Goal: Task Accomplishment & Management: Manage account settings

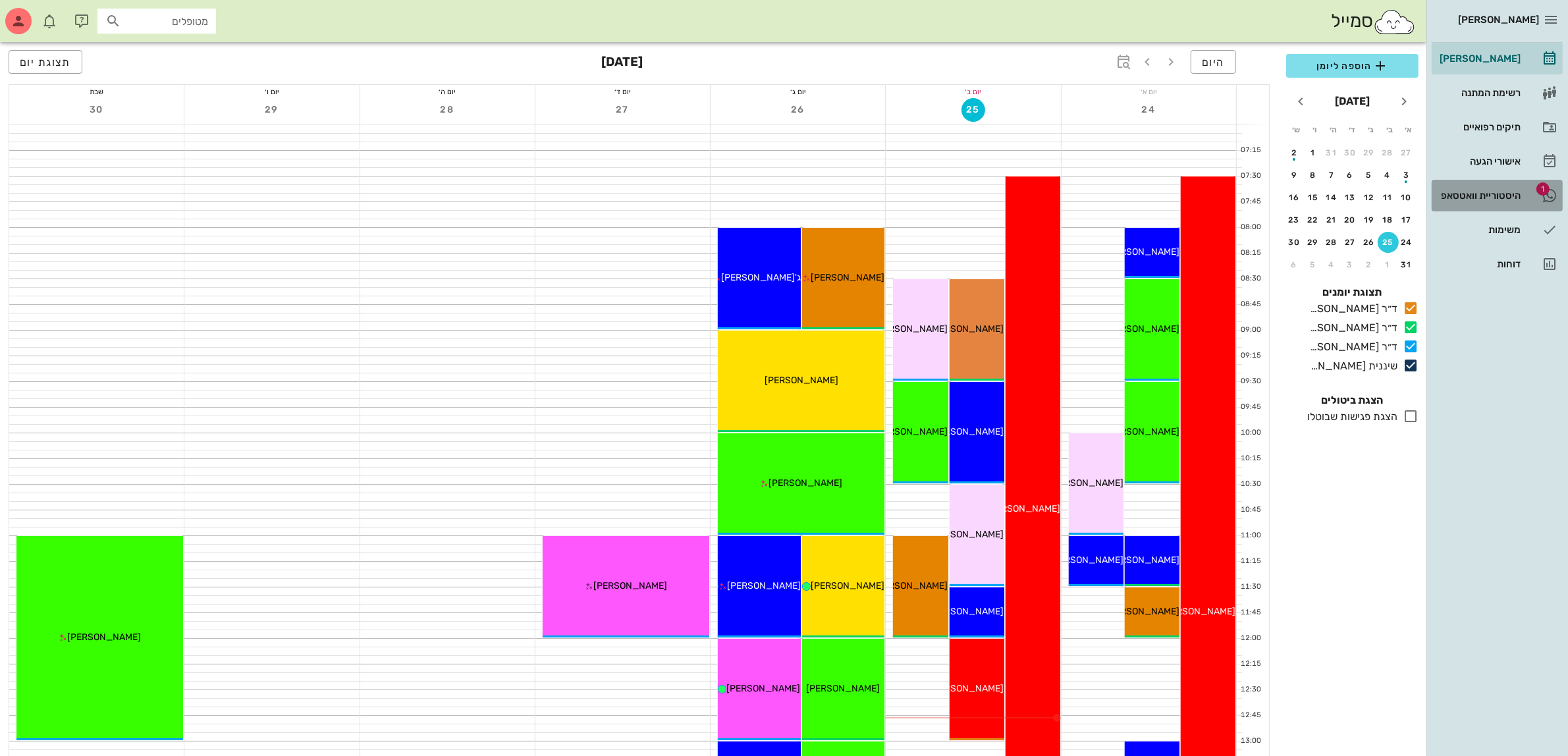
click at [1492, 186] on div "היסטוריית וואטסאפ" at bounding box center [1478, 196] width 84 height 21
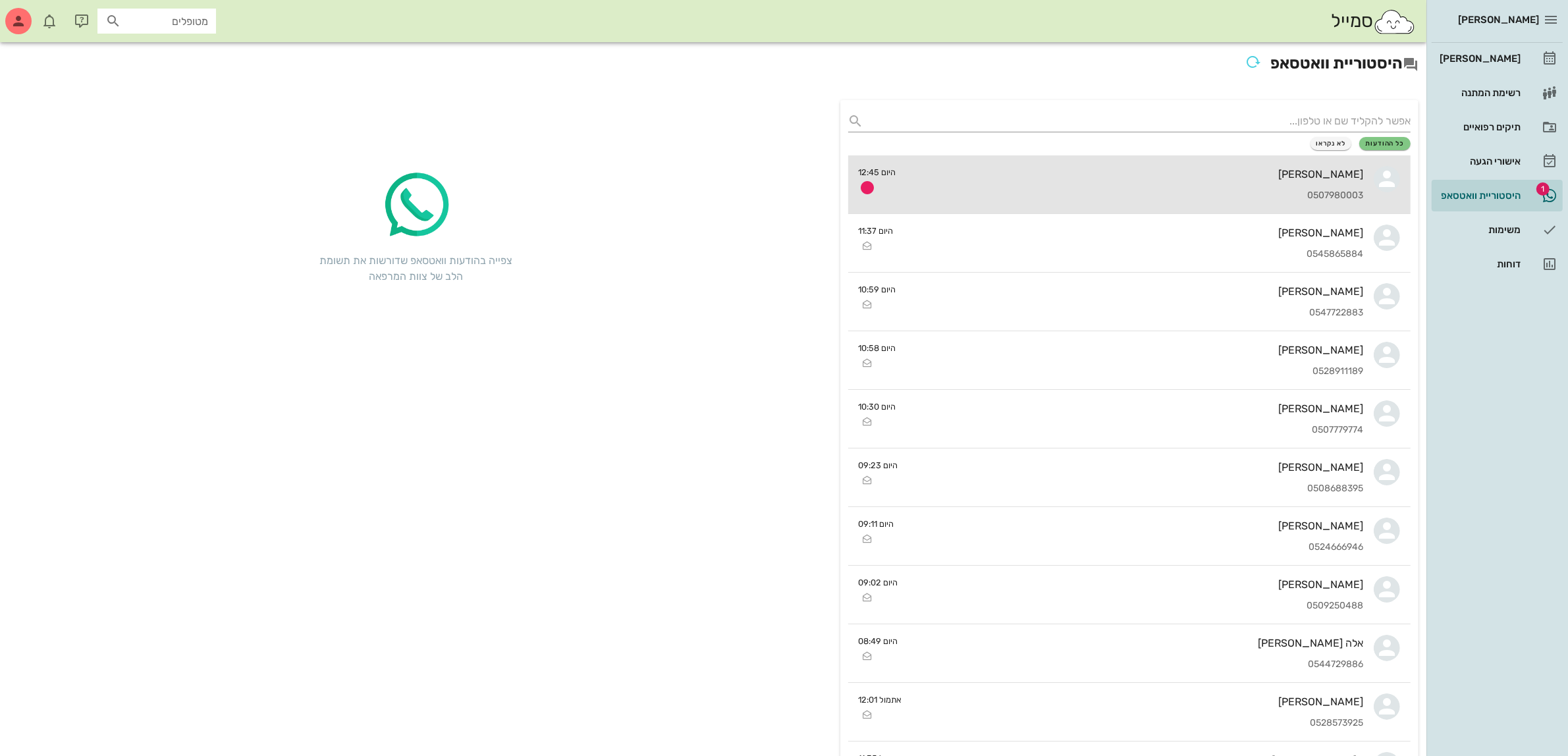
click at [1157, 175] on div "[PERSON_NAME]" at bounding box center [1135, 174] width 457 height 13
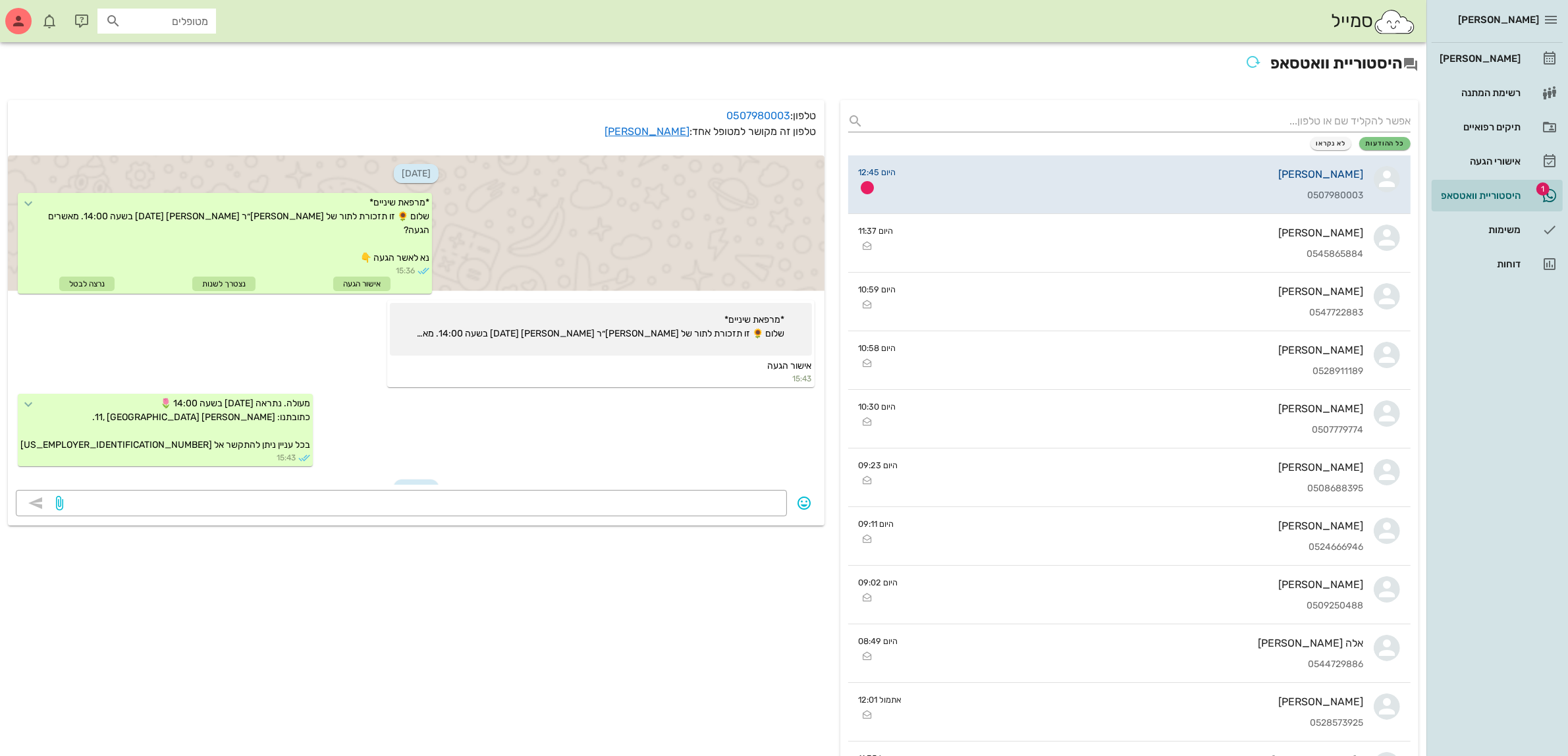
scroll to position [60, 0]
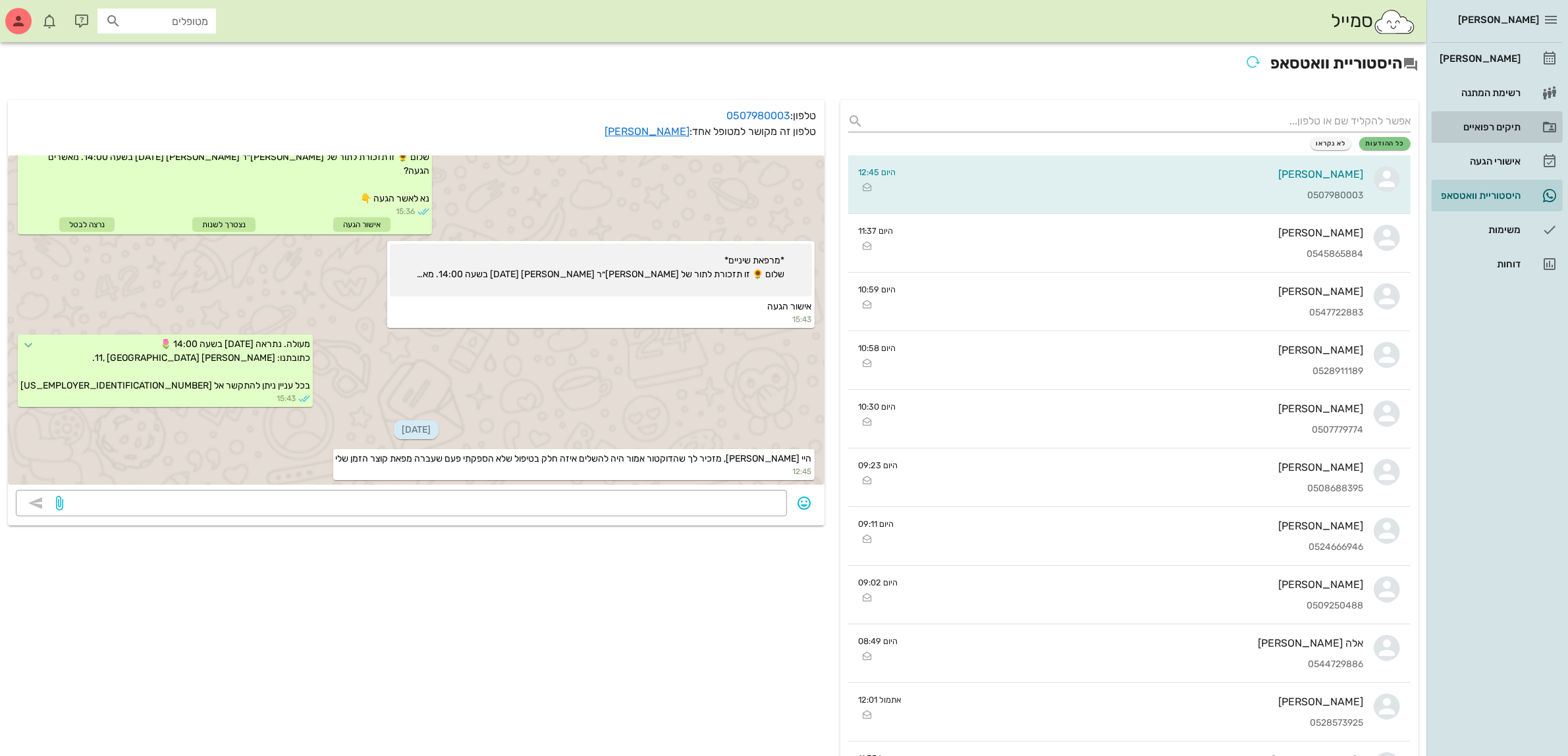
click at [1486, 124] on div "תיקים רפואיים" at bounding box center [1478, 127] width 84 height 11
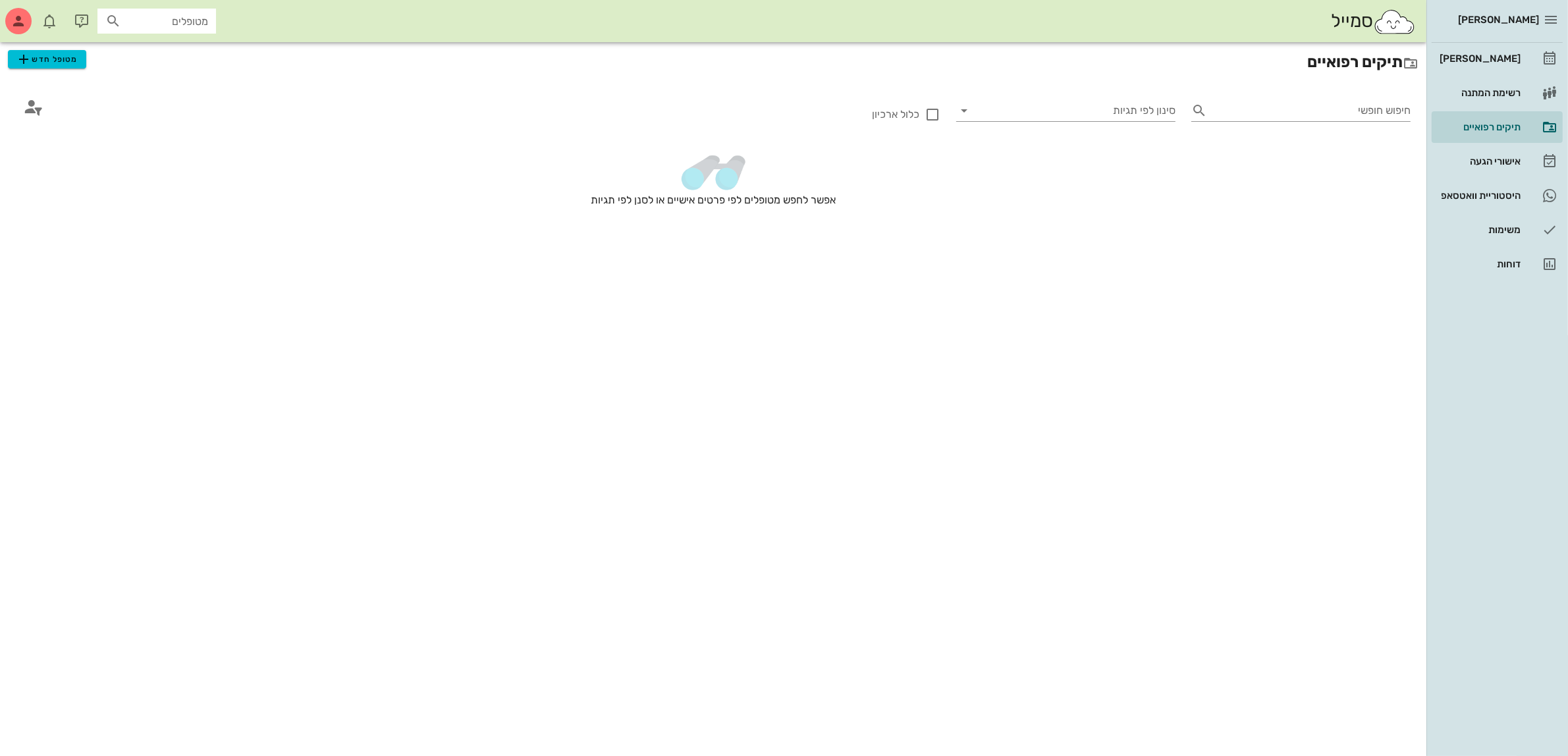
click at [150, 17] on input "מטופלים" at bounding box center [166, 21] width 84 height 17
type input "הבט"
click at [181, 54] on div "[PERSON_NAME]" at bounding box center [170, 50] width 133 height 11
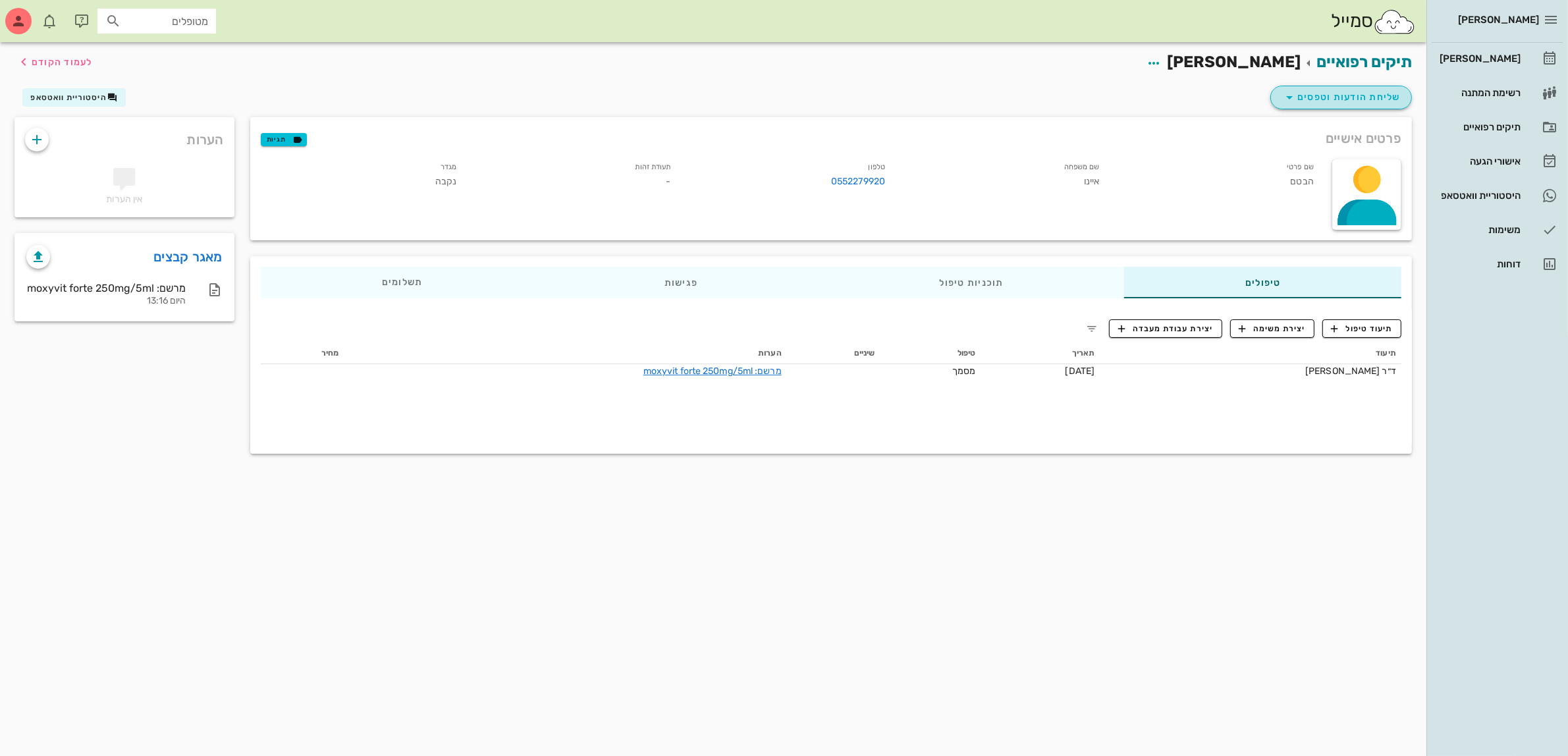
click at [1320, 93] on span "שליחת הודעות וטפסים" at bounding box center [1341, 97] width 119 height 16
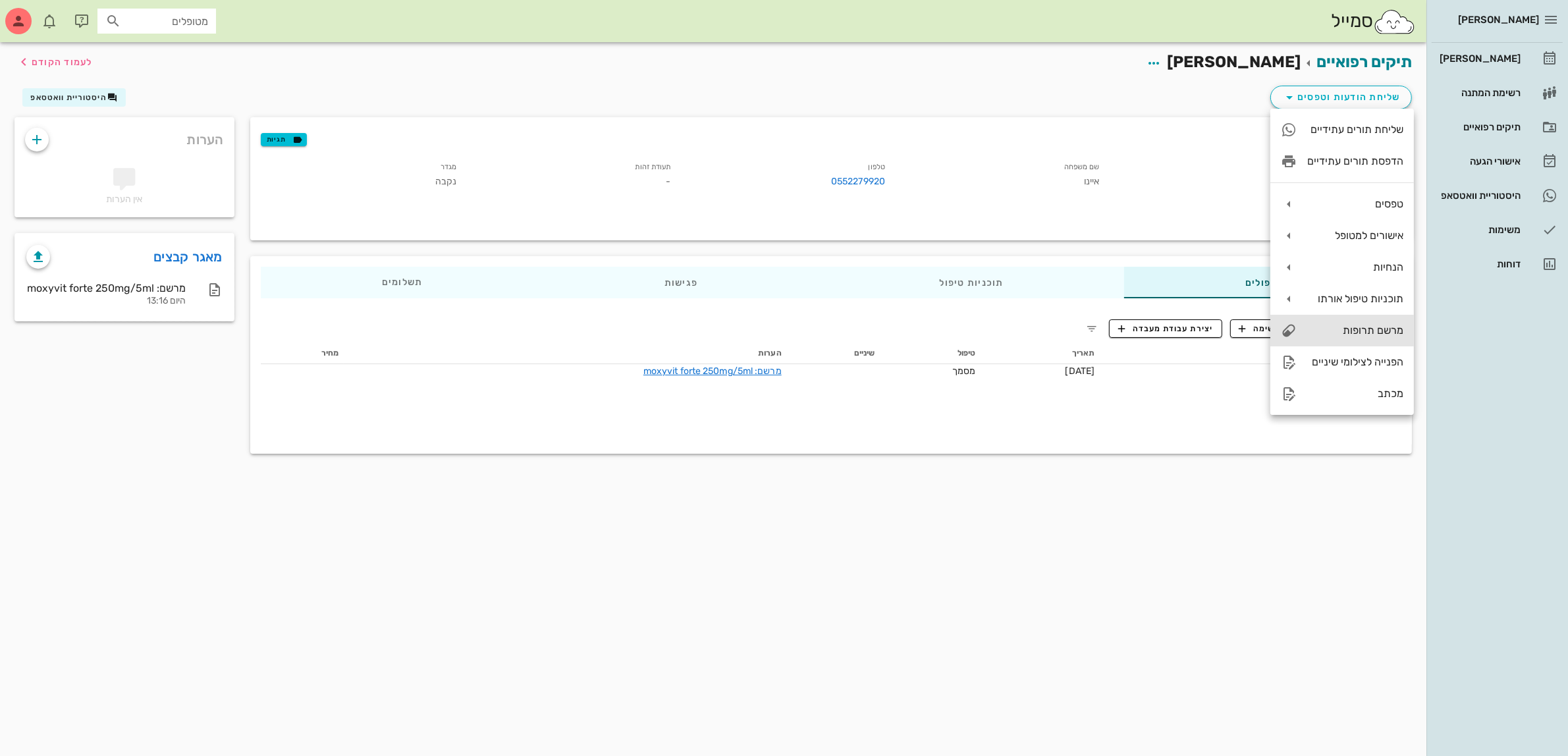
drag, startPoint x: 1364, startPoint y: 330, endPoint x: 1355, endPoint y: 330, distance: 9.0
click at [1362, 330] on div "מרשם תרופות" at bounding box center [1355, 330] width 96 height 13
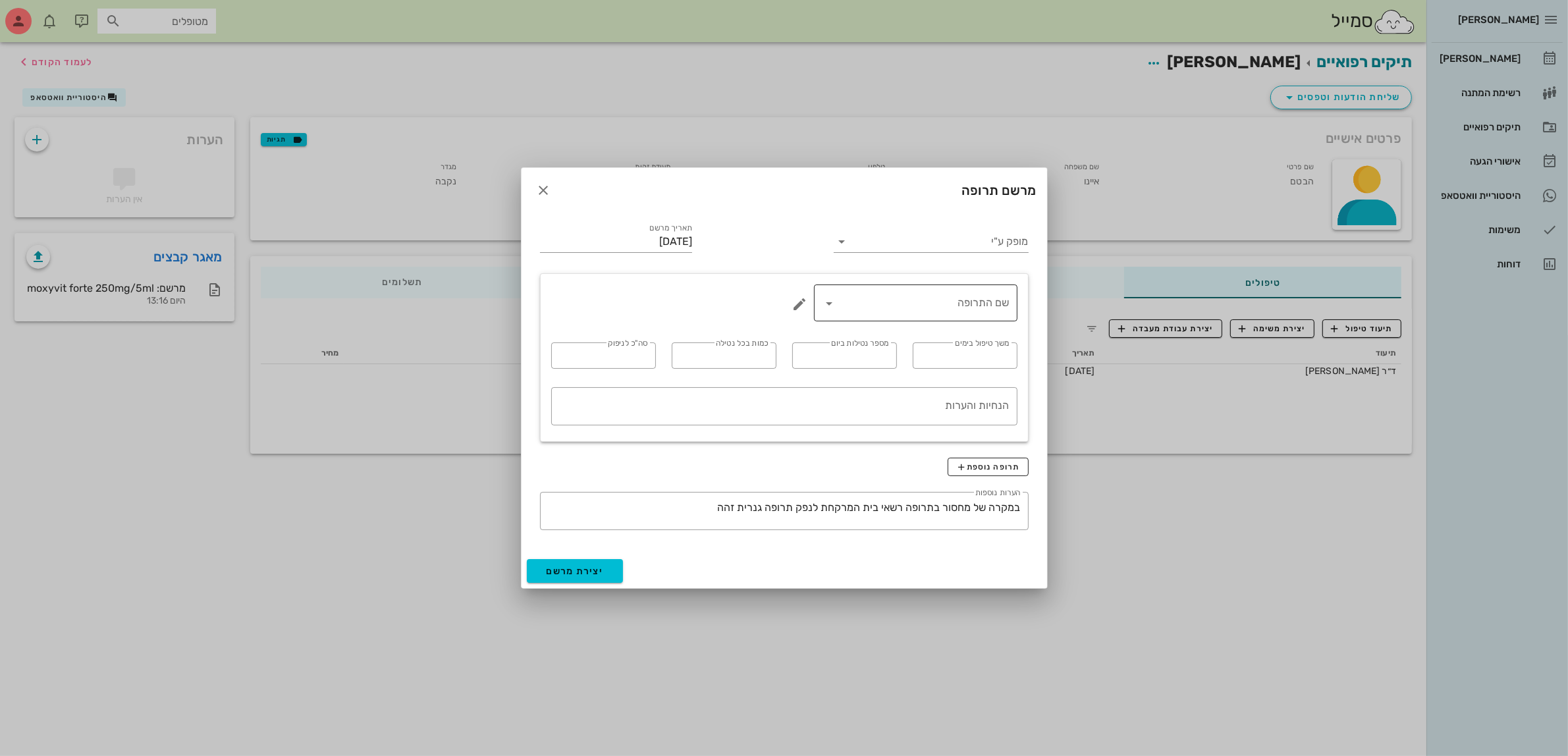
click at [913, 302] on input "שם התרופה" at bounding box center [925, 303] width 169 height 21
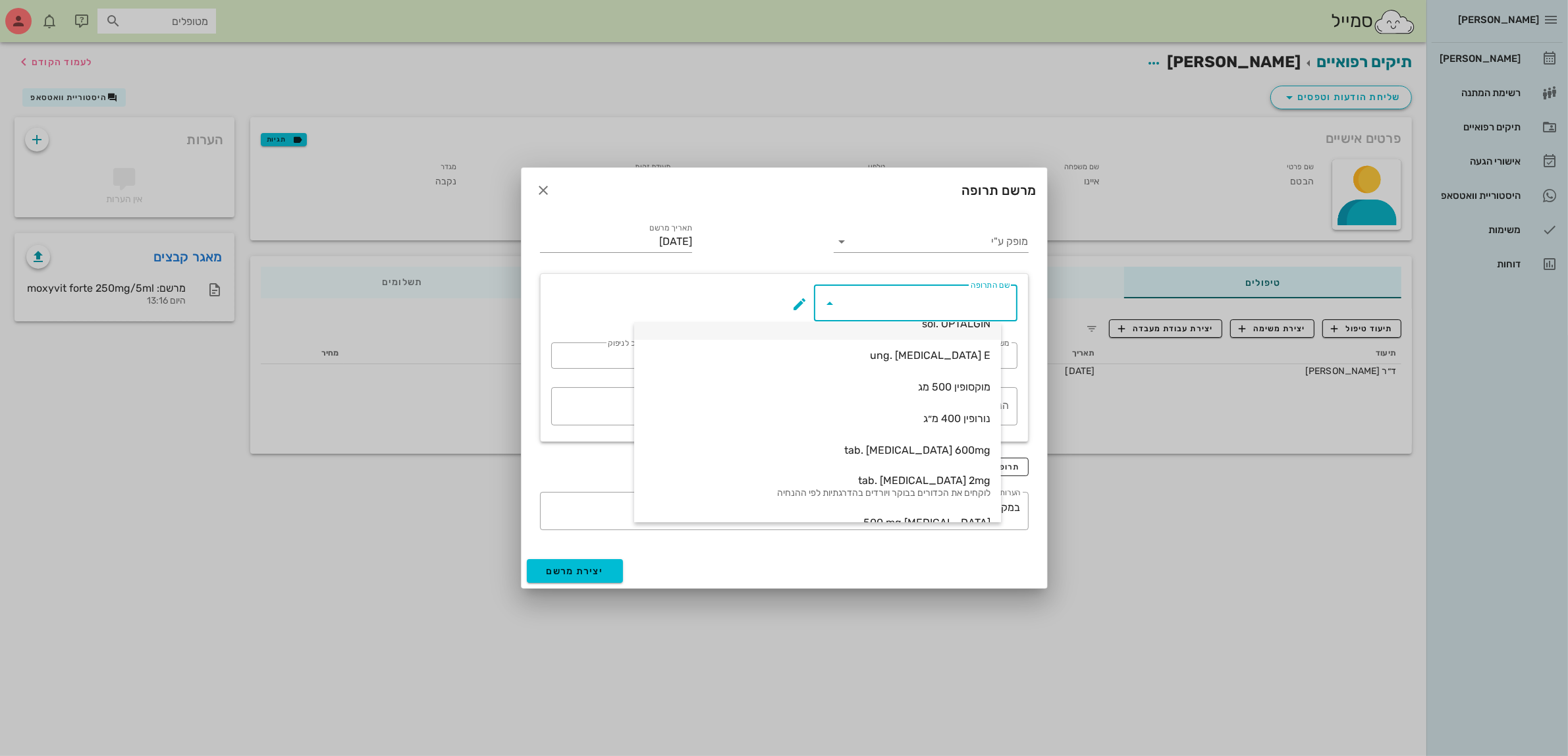
scroll to position [166, 0]
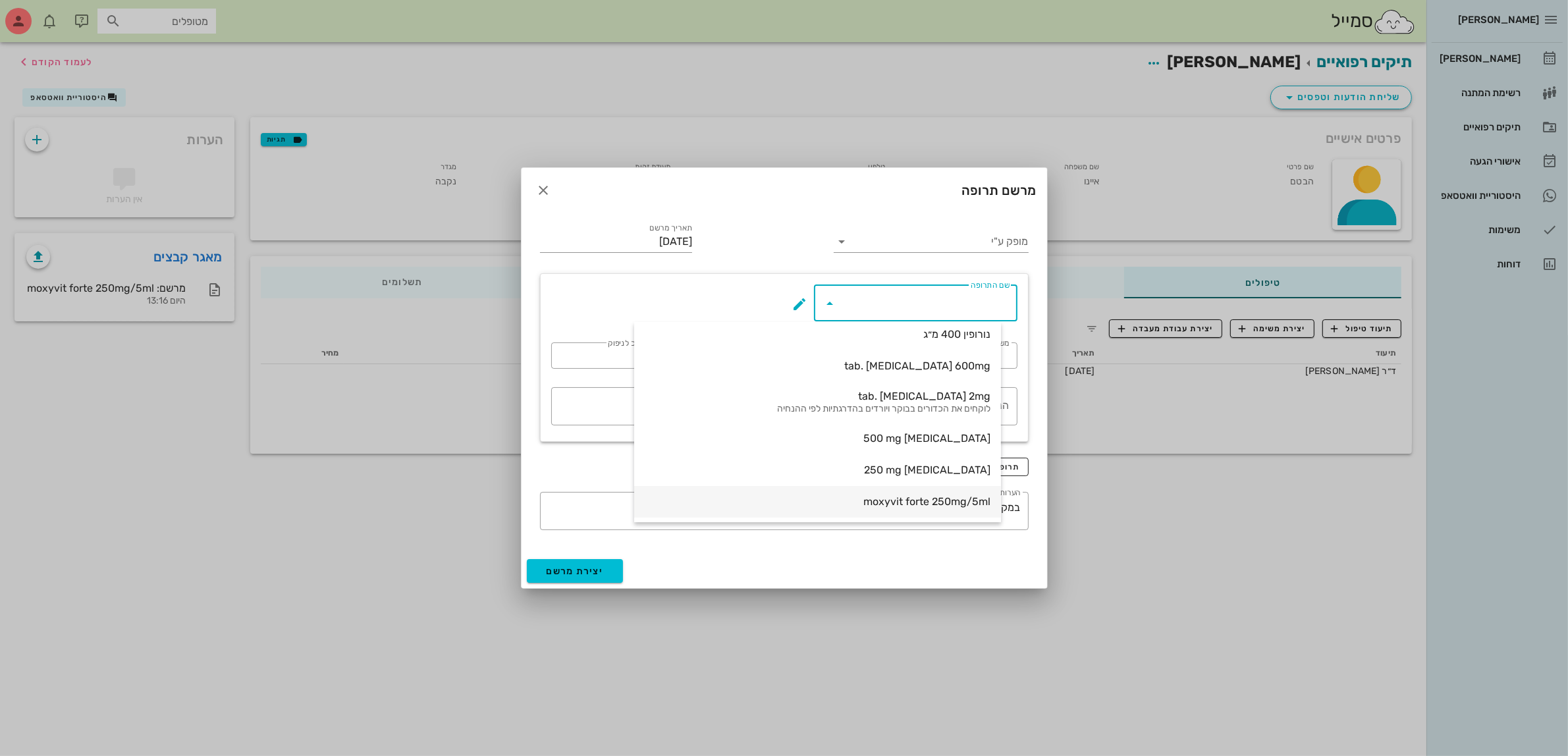
click at [892, 501] on div "moxyvit forte 250mg/5ml" at bounding box center [817, 501] width 346 height 13
type input "moxyvit forte 250mg/5ml"
type input "7"
type input "2"
type input "10ml"
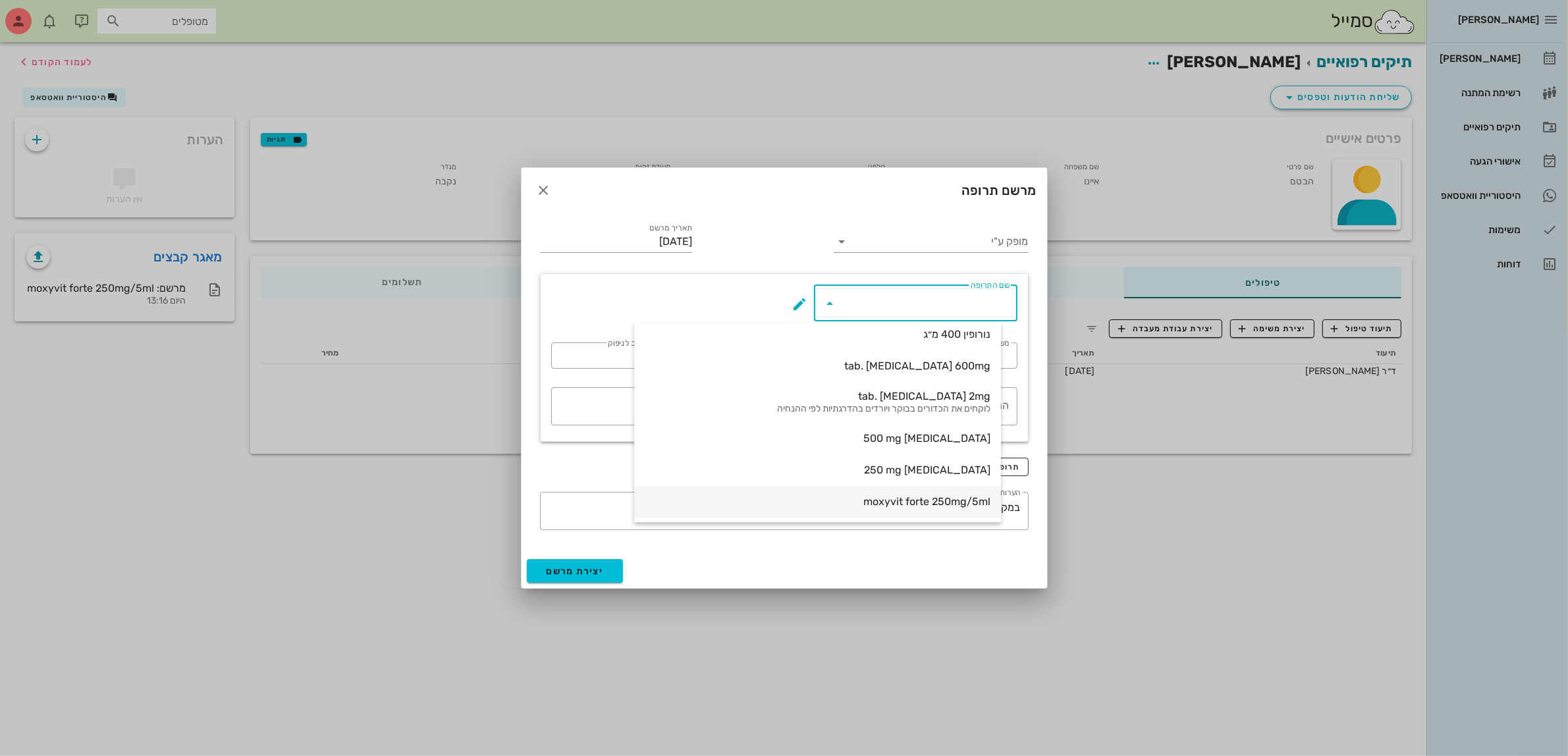
type input "שני בקבוקים"
type textarea "אחרי אוכל"
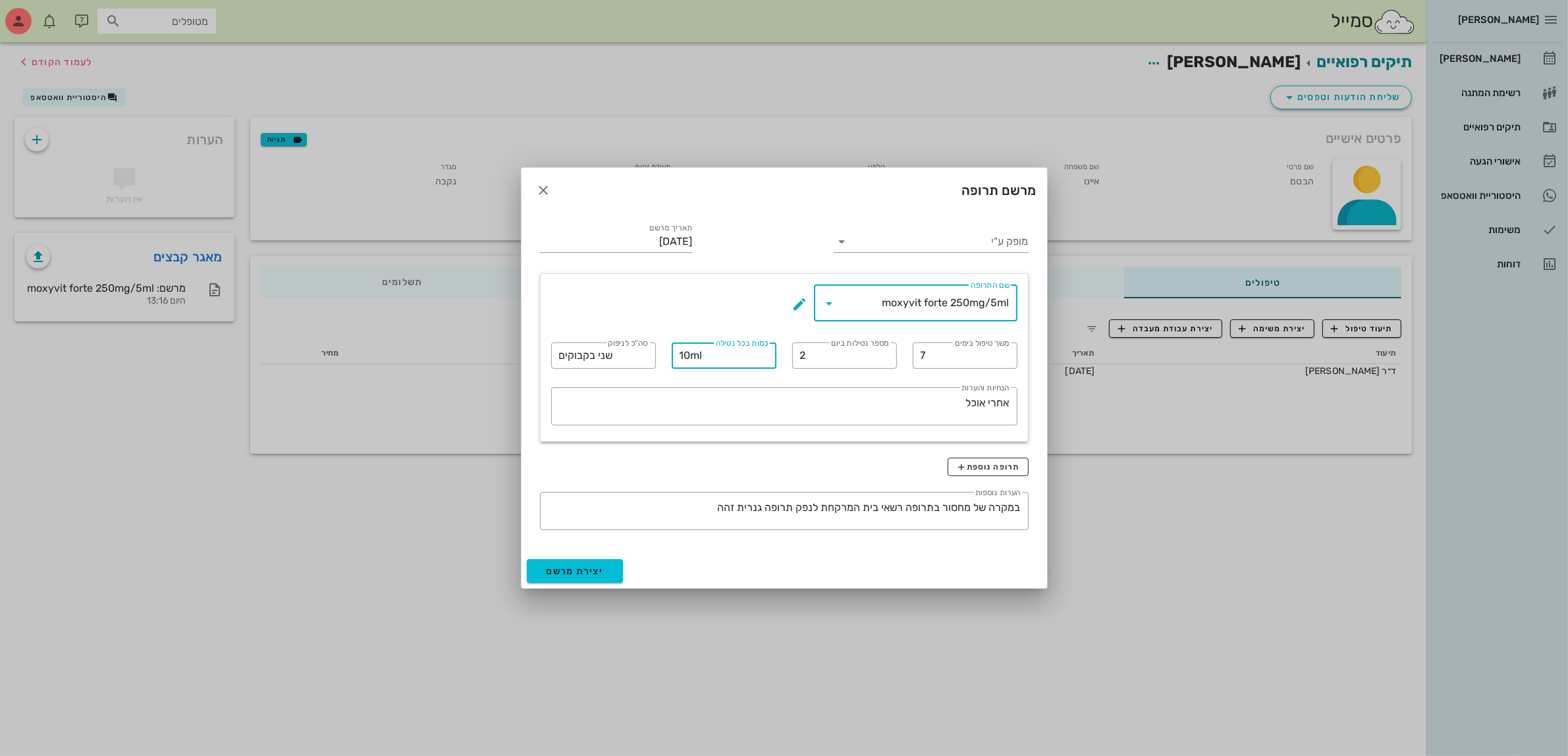
drag, startPoint x: 690, startPoint y: 360, endPoint x: 671, endPoint y: 363, distance: 19.2
click at [672, 363] on div "​ כמות בכל נטילה 10ml" at bounding box center [724, 355] width 105 height 27
type input "15ml"
click at [903, 245] on input "מופק ע"י" at bounding box center [940, 241] width 176 height 21
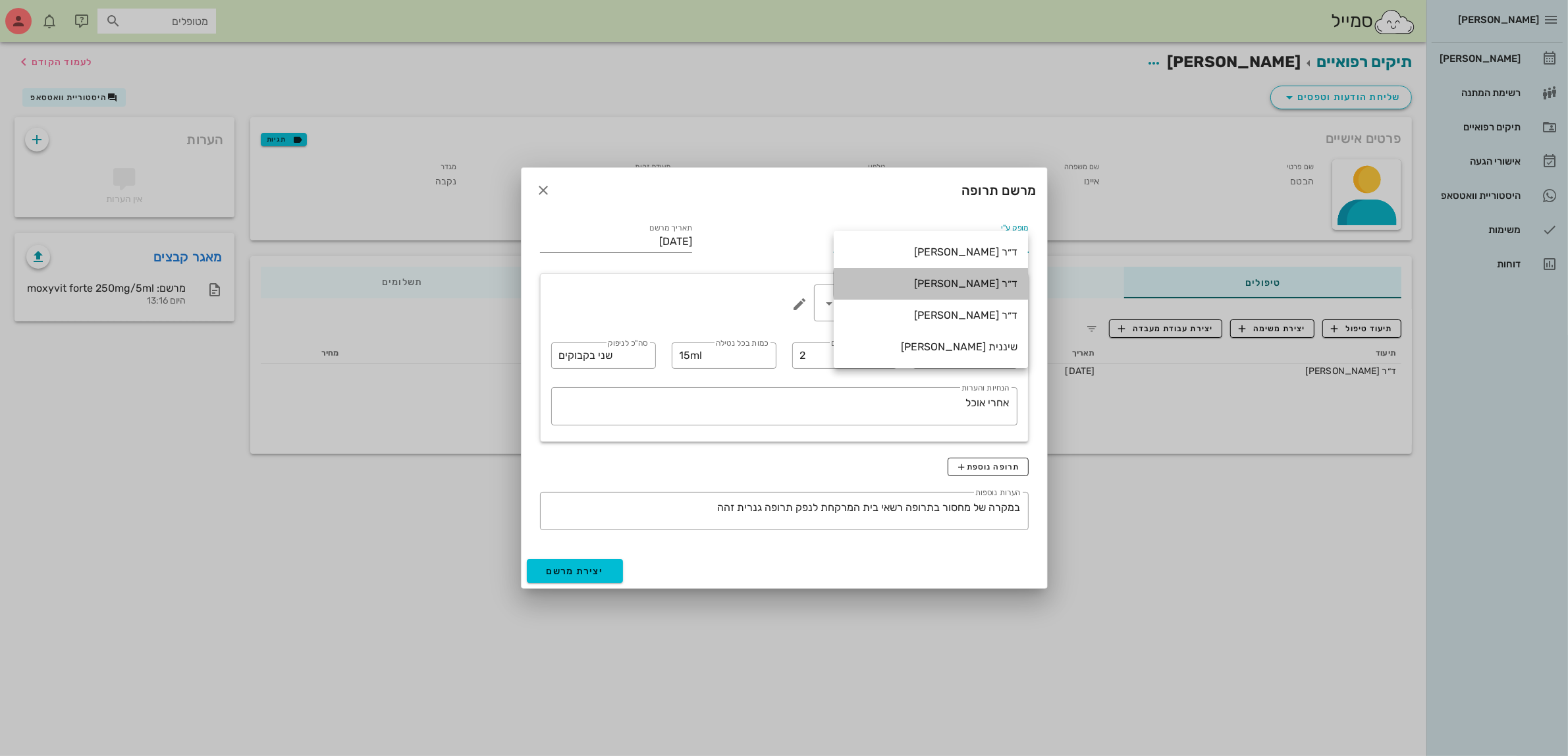
click at [943, 282] on div "ד״ר [PERSON_NAME]" at bounding box center [931, 283] width 173 height 13
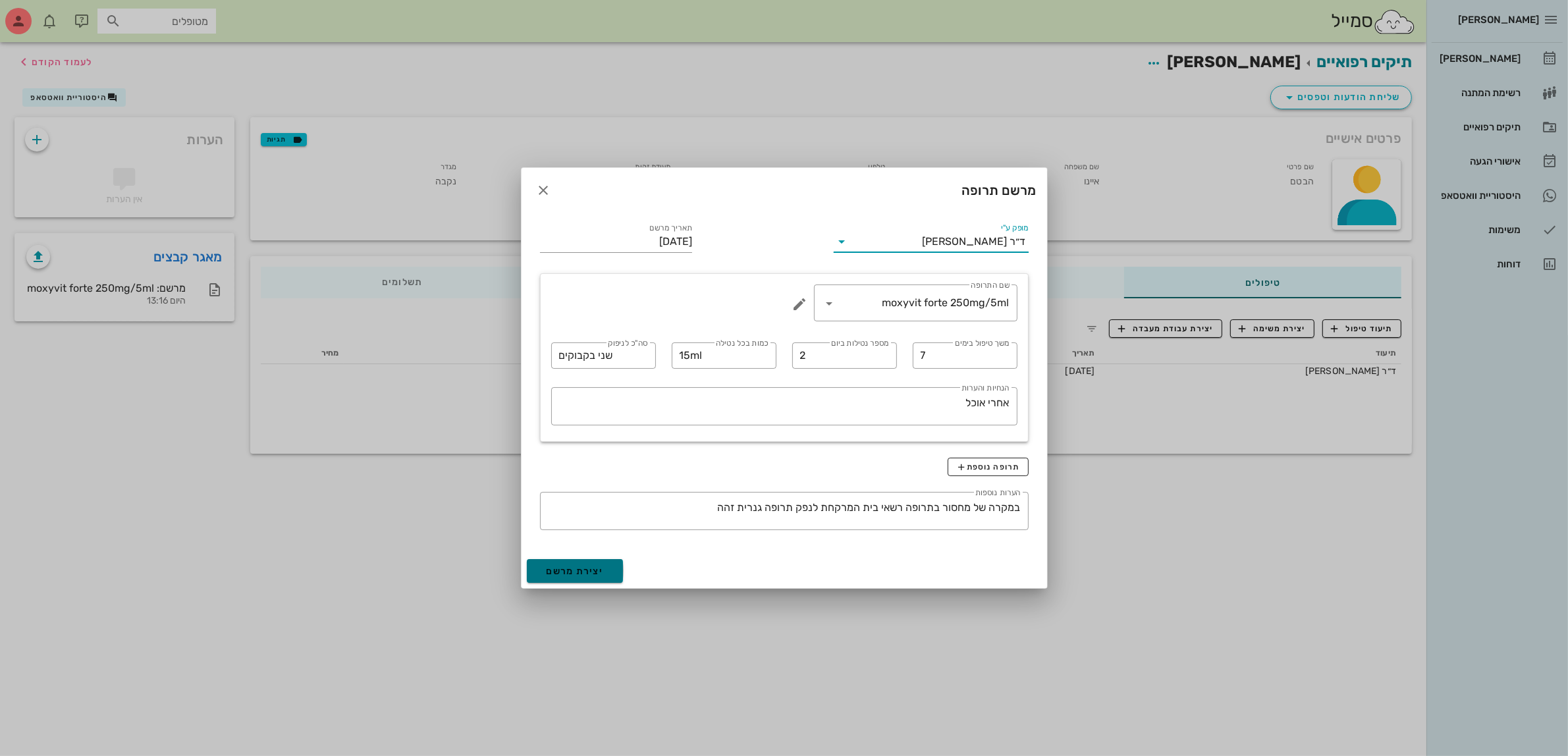
click at [584, 568] on span "יצירת מרשם" at bounding box center [575, 571] width 57 height 11
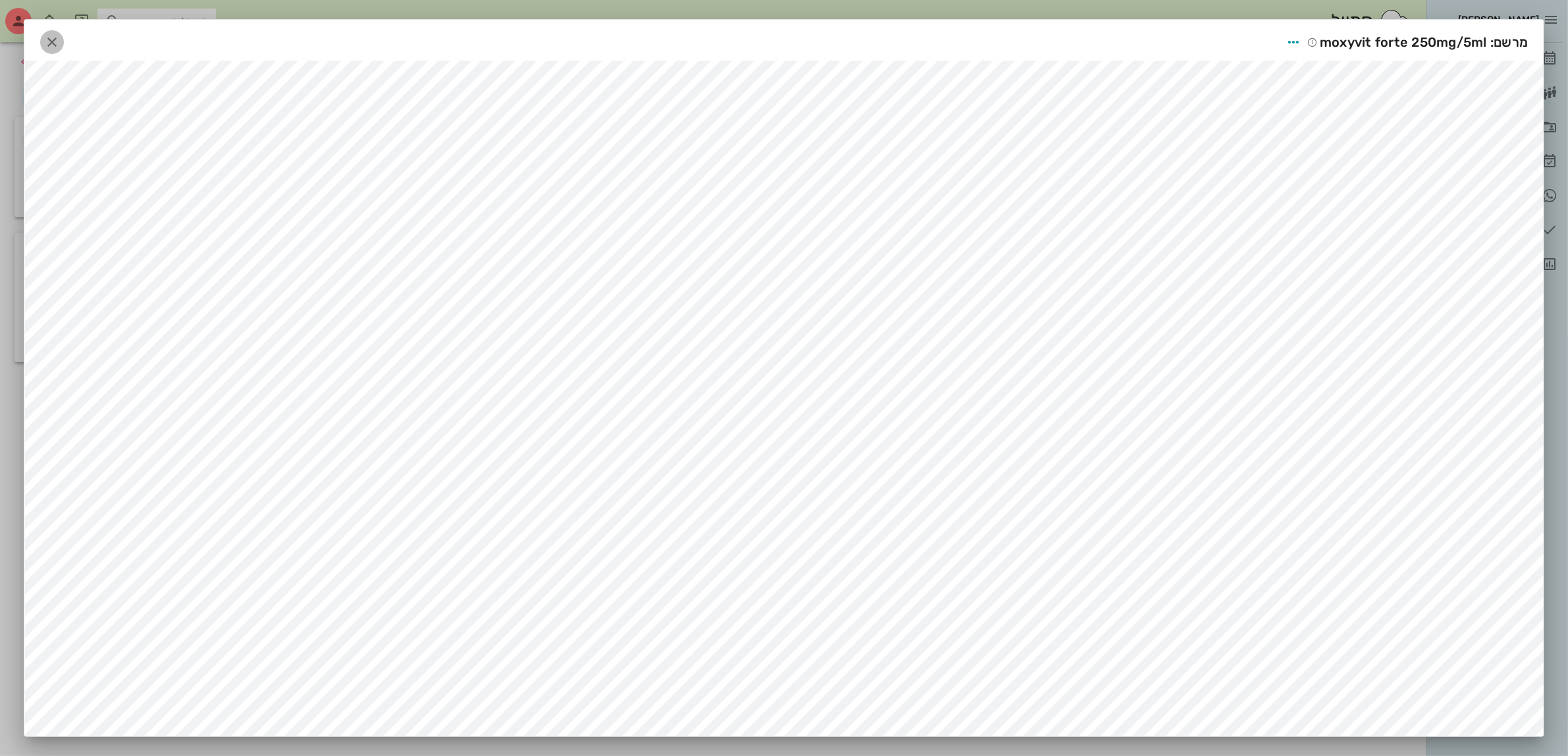
click at [51, 43] on icon "button" at bounding box center [52, 42] width 16 height 16
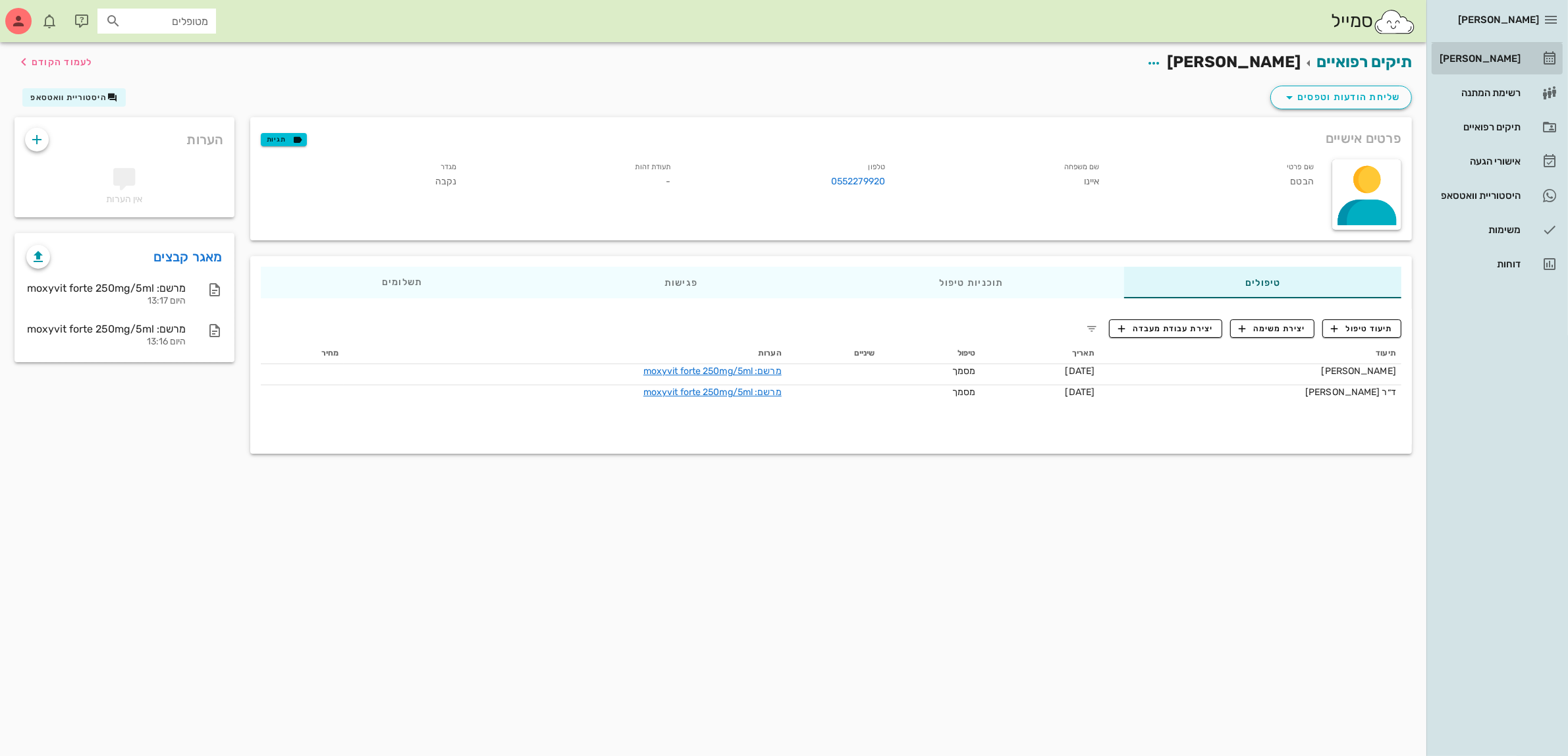
click at [1496, 54] on div "[PERSON_NAME]" at bounding box center [1478, 58] width 84 height 11
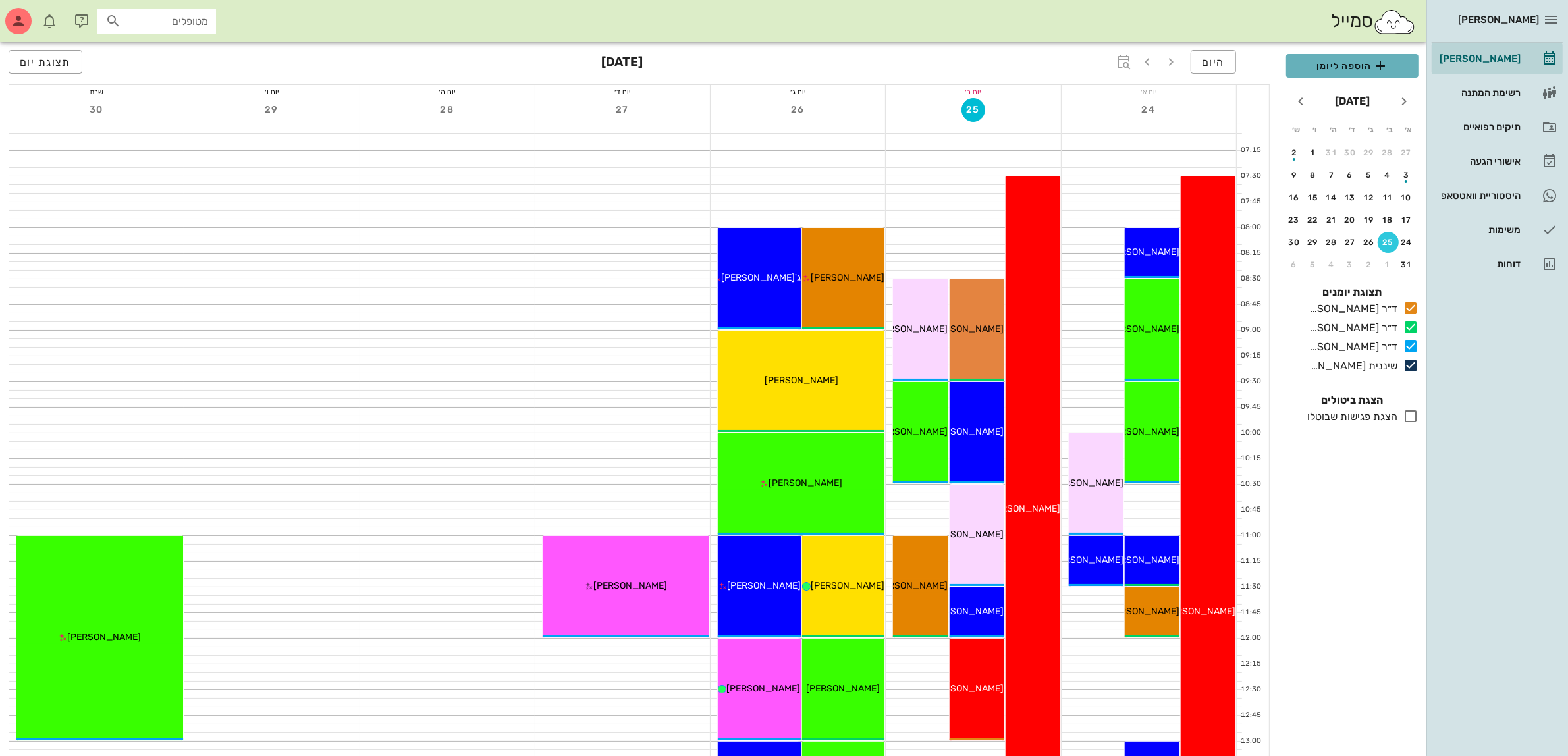
click at [1348, 61] on span "הוספה ליומן" at bounding box center [1352, 66] width 111 height 16
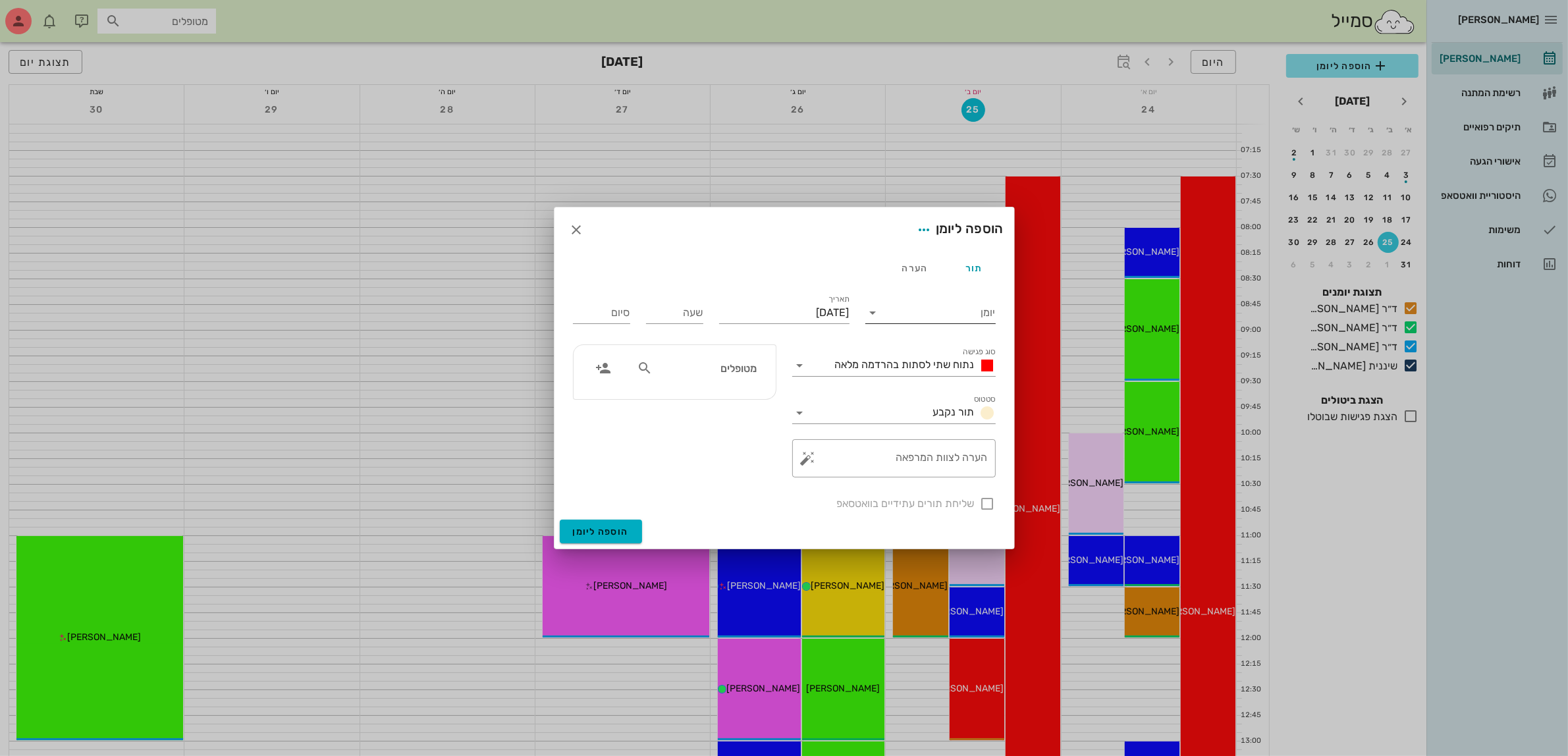
drag, startPoint x: 961, startPoint y: 314, endPoint x: 948, endPoint y: 314, distance: 13.0
click at [953, 314] on input "יומן" at bounding box center [939, 313] width 112 height 21
click at [943, 349] on div "ד״ר [PERSON_NAME]" at bounding box center [934, 354] width 117 height 13
click at [935, 359] on span "נתוח שתי לסתות בהרדמה מלאה" at bounding box center [905, 364] width 139 height 13
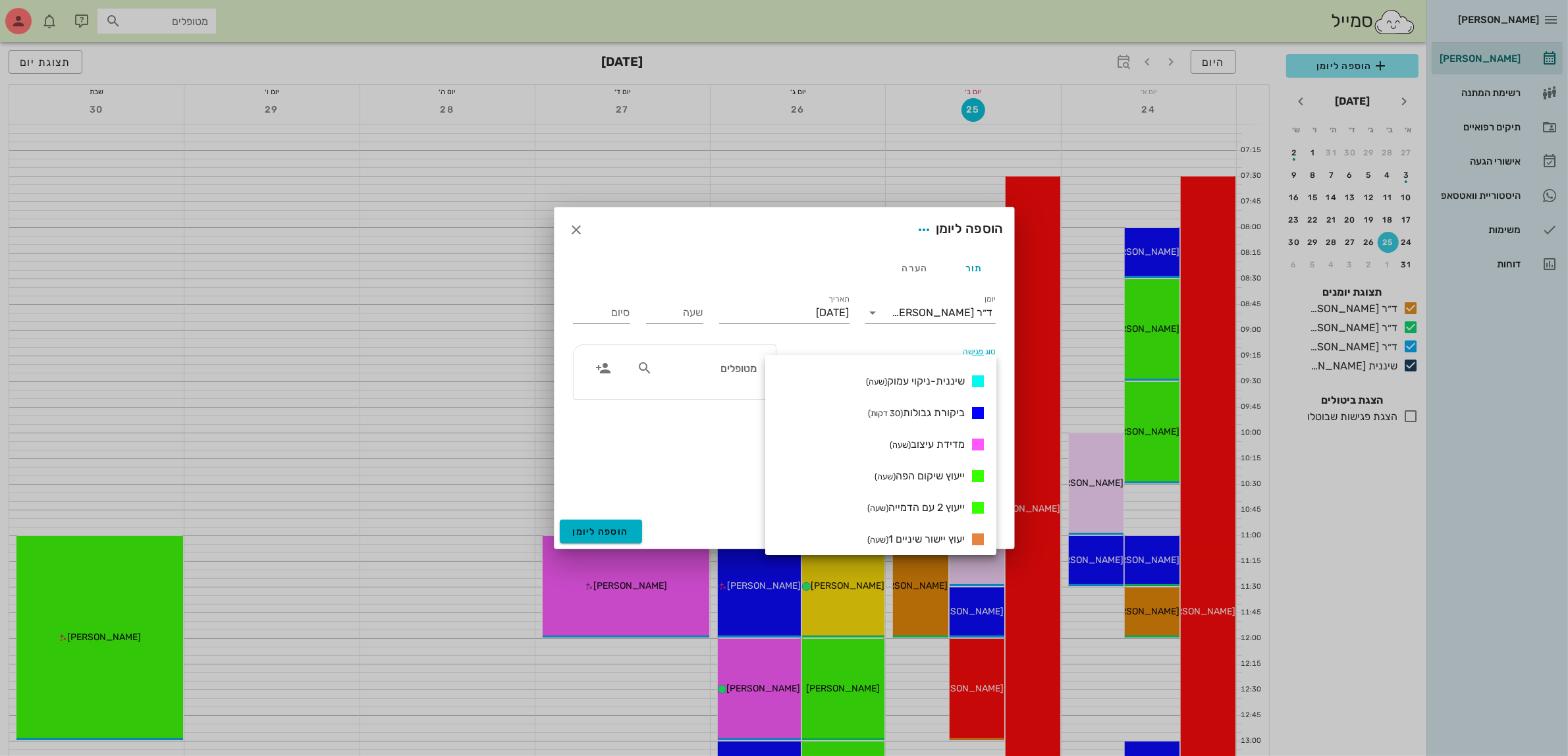
scroll to position [741, 0]
click at [910, 312] on div "ד״ר [PERSON_NAME]" at bounding box center [943, 313] width 101 height 12
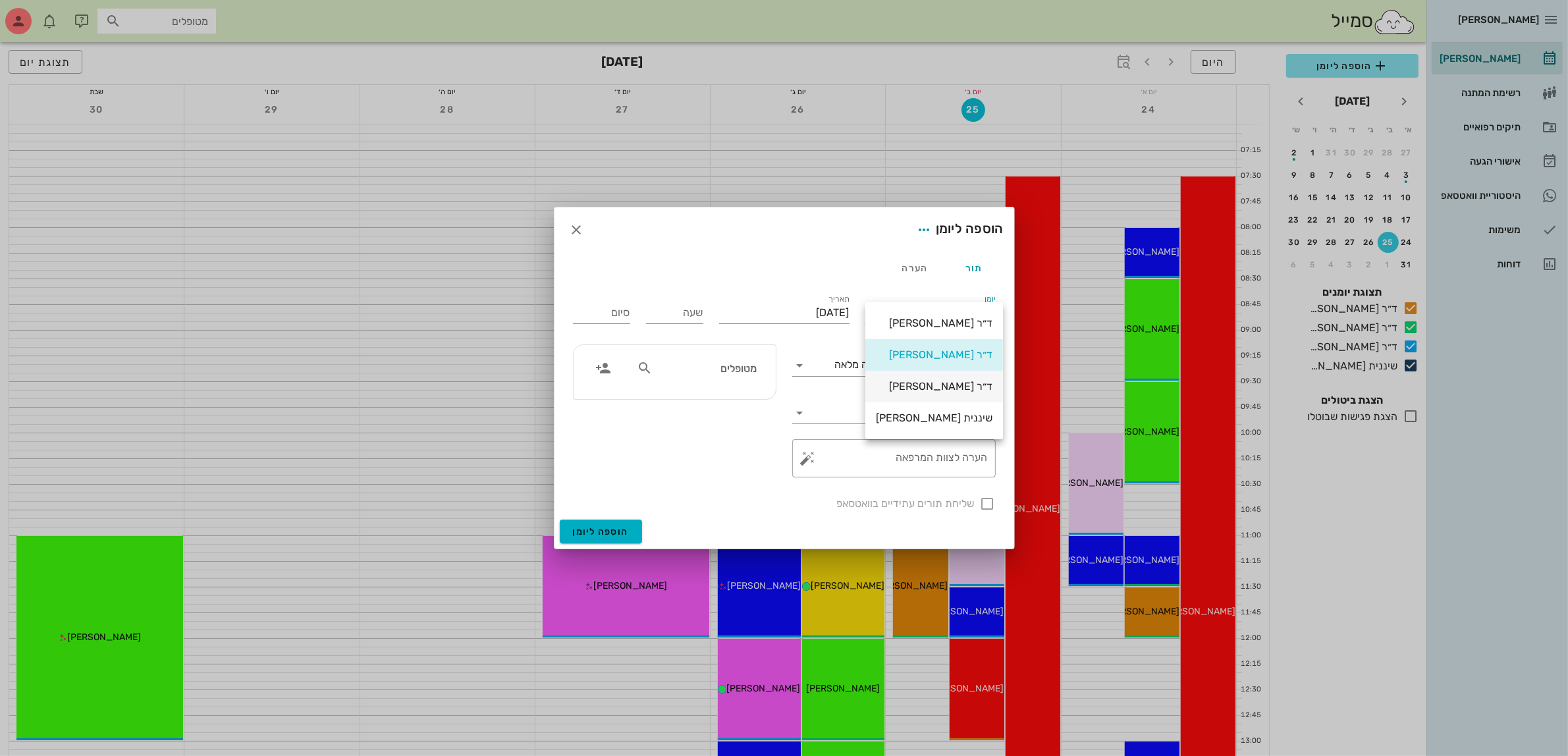
scroll to position [0, 0]
click at [904, 351] on div "ד״ר [PERSON_NAME]" at bounding box center [934, 354] width 117 height 13
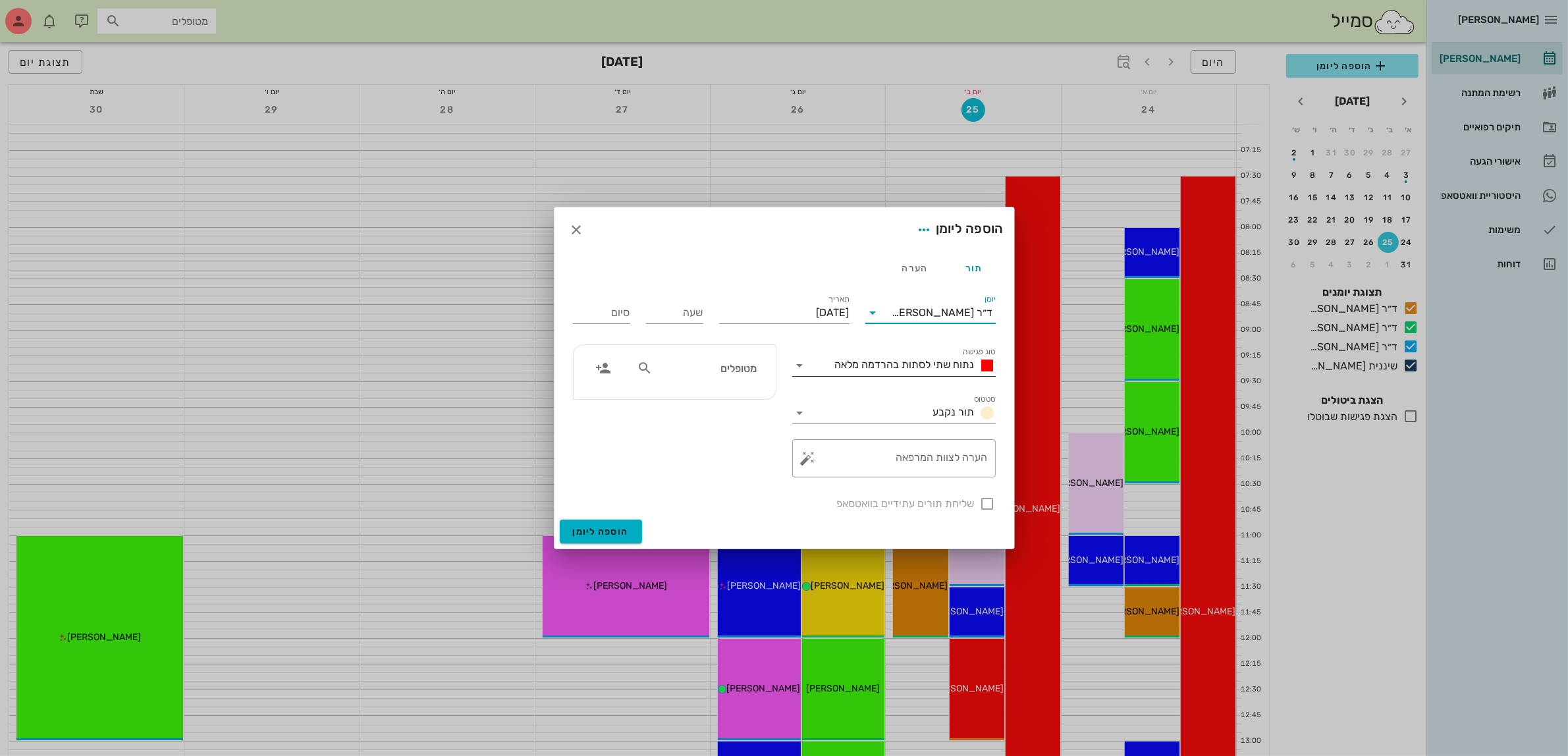
click at [916, 363] on span "נתוח שתי לסתות בהרדמה מלאה" at bounding box center [905, 364] width 139 height 13
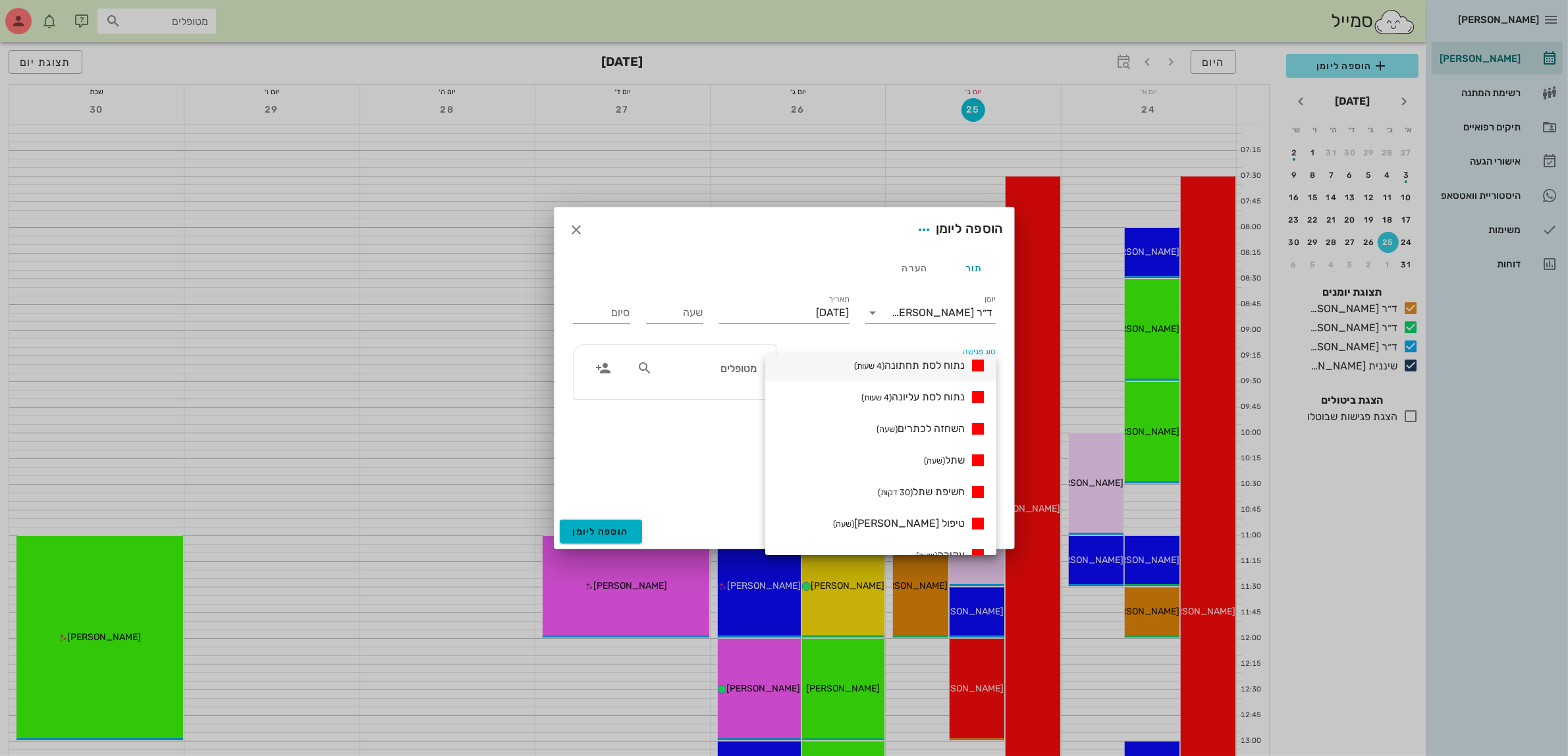
scroll to position [164, 0]
click at [828, 277] on div "תור הערה" at bounding box center [784, 268] width 438 height 32
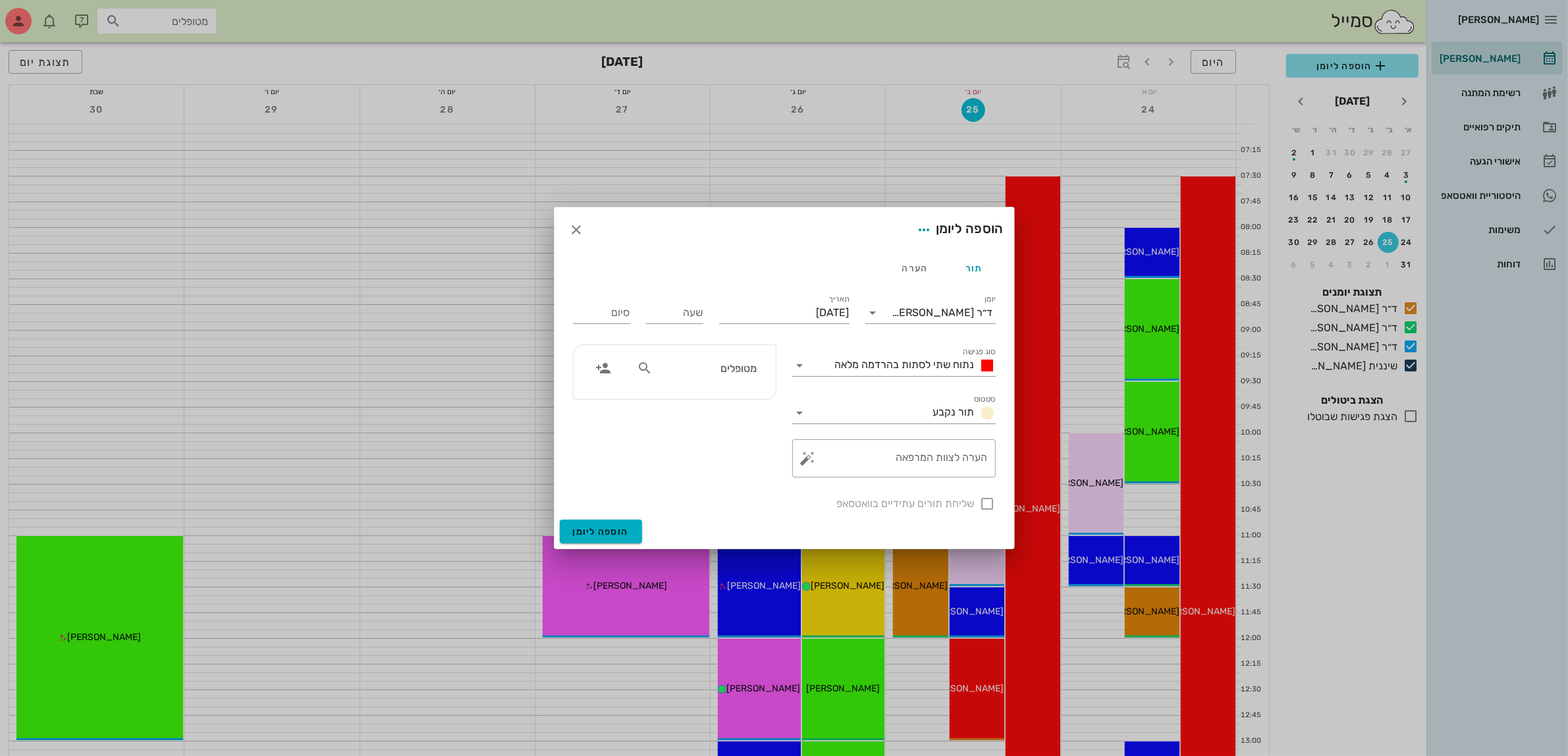
scroll to position [0, 0]
click at [929, 365] on span "נתוח שתי לסתות בהרדמה מלאה" at bounding box center [905, 364] width 139 height 13
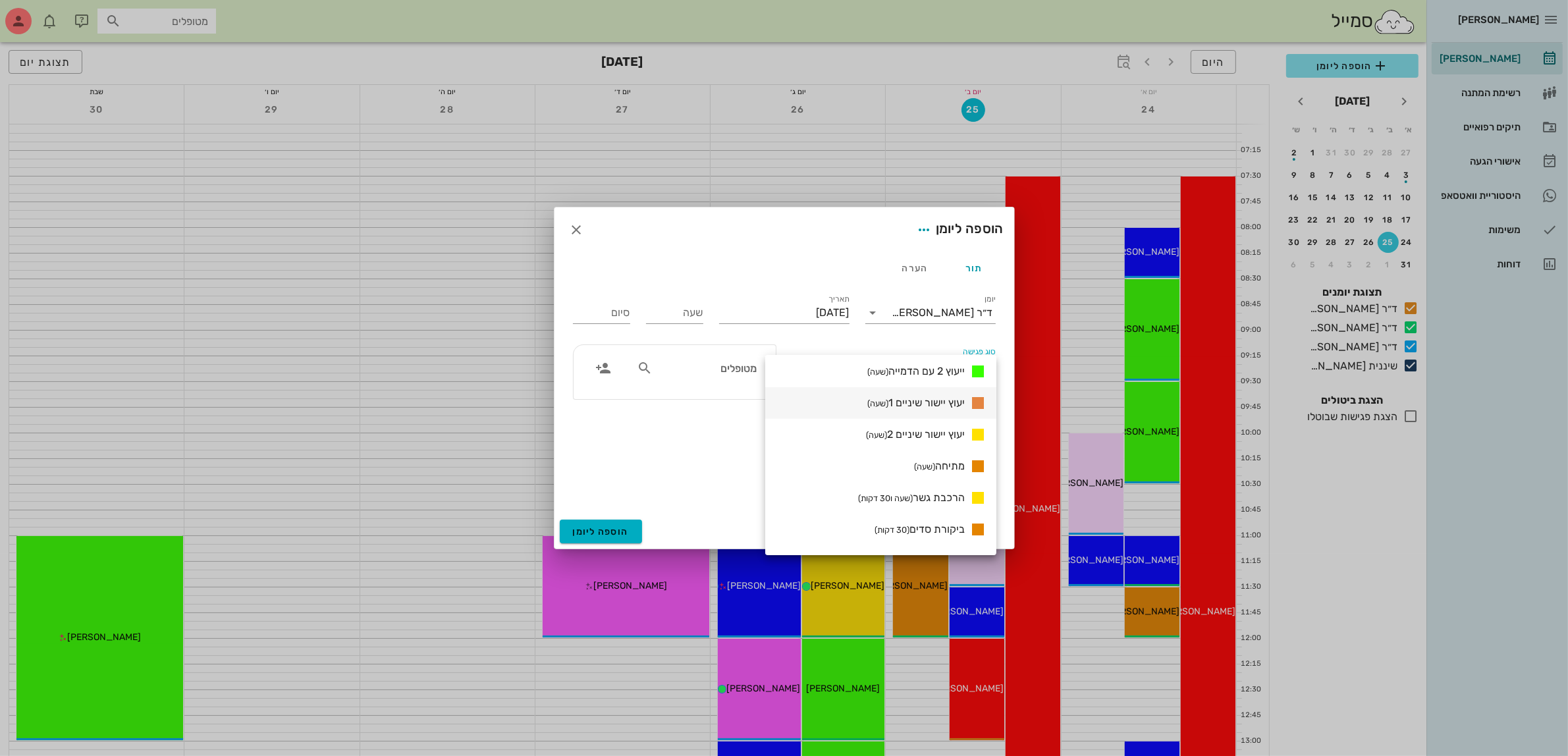
scroll to position [823, 0]
click at [951, 435] on span "מתיחה (שעה)" at bounding box center [939, 437] width 50 height 13
type input "01:00"
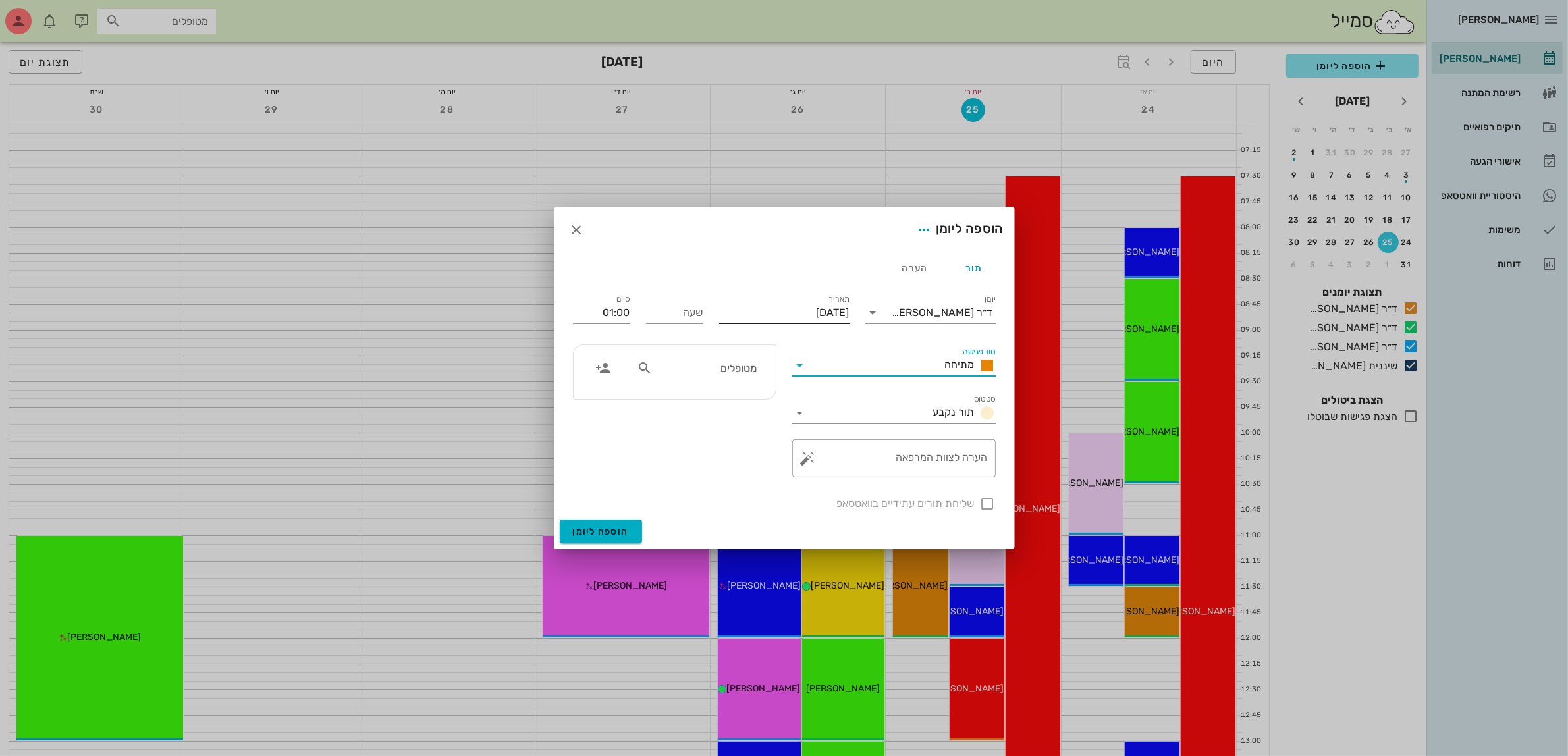
click at [791, 305] on input "[DATE]" at bounding box center [784, 313] width 131 height 21
click at [708, 350] on icon "חודש הבא" at bounding box center [707, 344] width 16 height 16
click at [755, 393] on div "4" at bounding box center [755, 396] width 21 height 9
type input "[DATE]"
click at [688, 315] on input "שעה" at bounding box center [675, 313] width 57 height 21
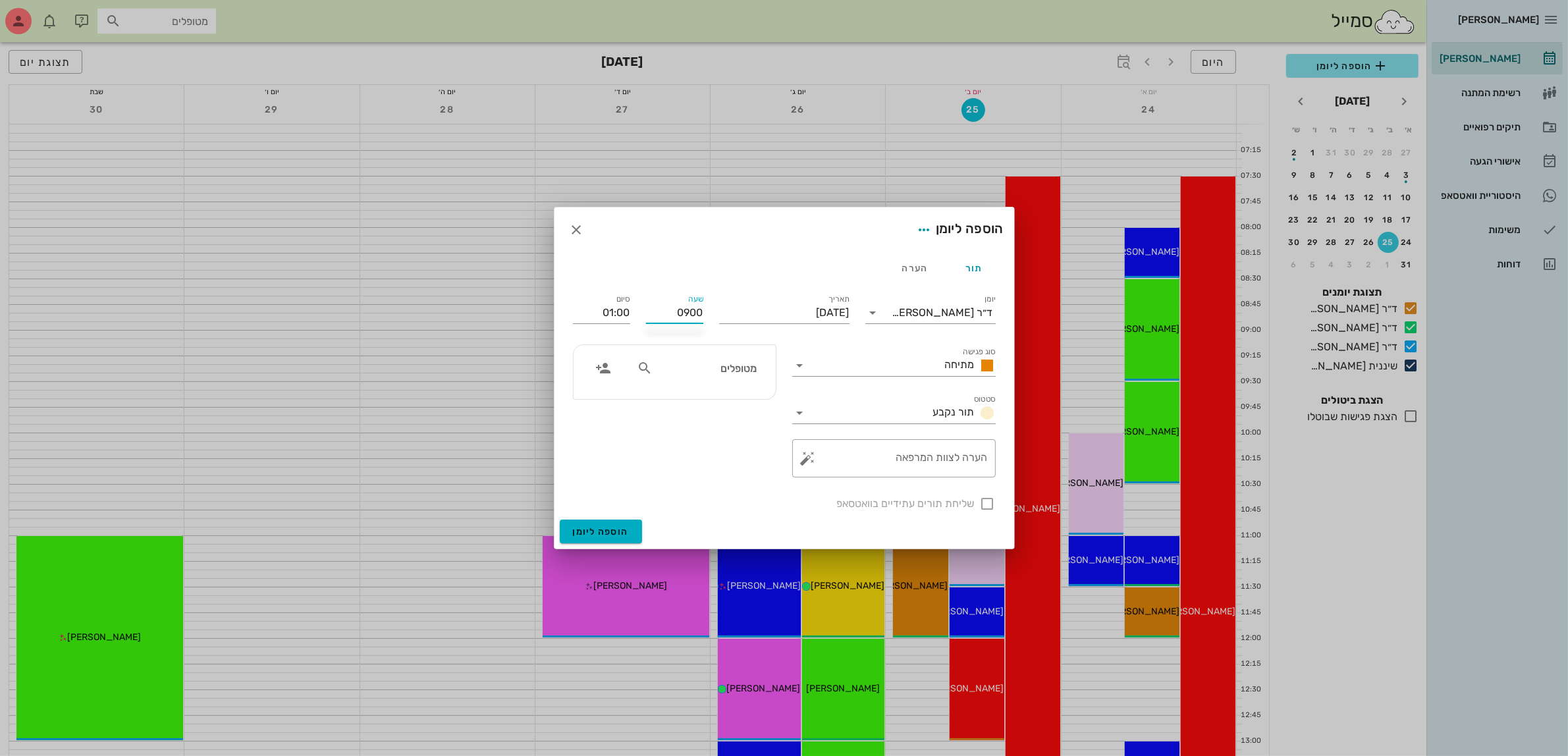
type input "09:00"
type input "10:00"
click at [748, 369] on input "text" at bounding box center [706, 368] width 101 height 17
type input "הבט"
click at [728, 402] on div "[PERSON_NAME]" at bounding box center [706, 398] width 133 height 11
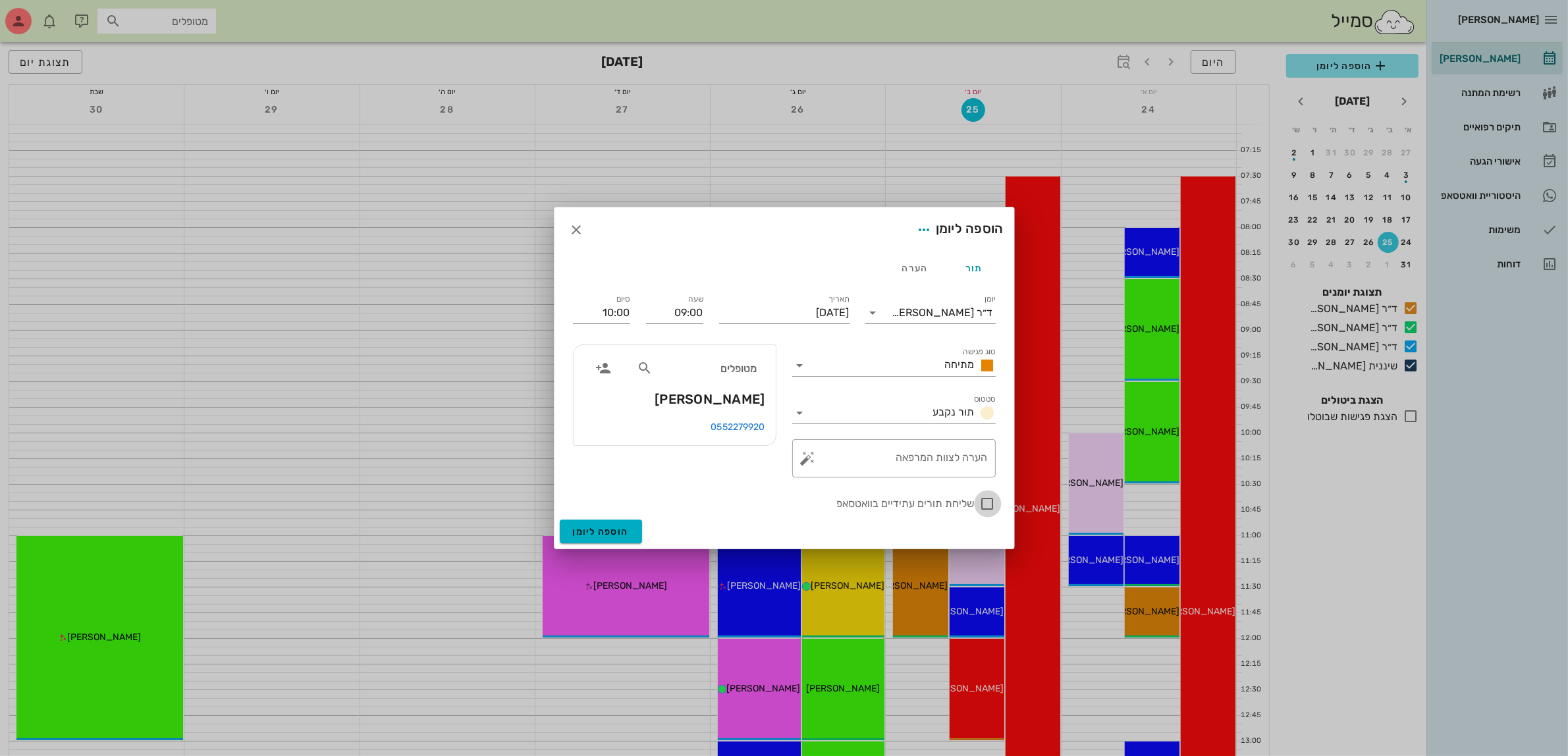
click at [986, 511] on div at bounding box center [988, 504] width 23 height 23
checkbox input "true"
click at [600, 537] on button "הוספה ליומן" at bounding box center [601, 531] width 82 height 24
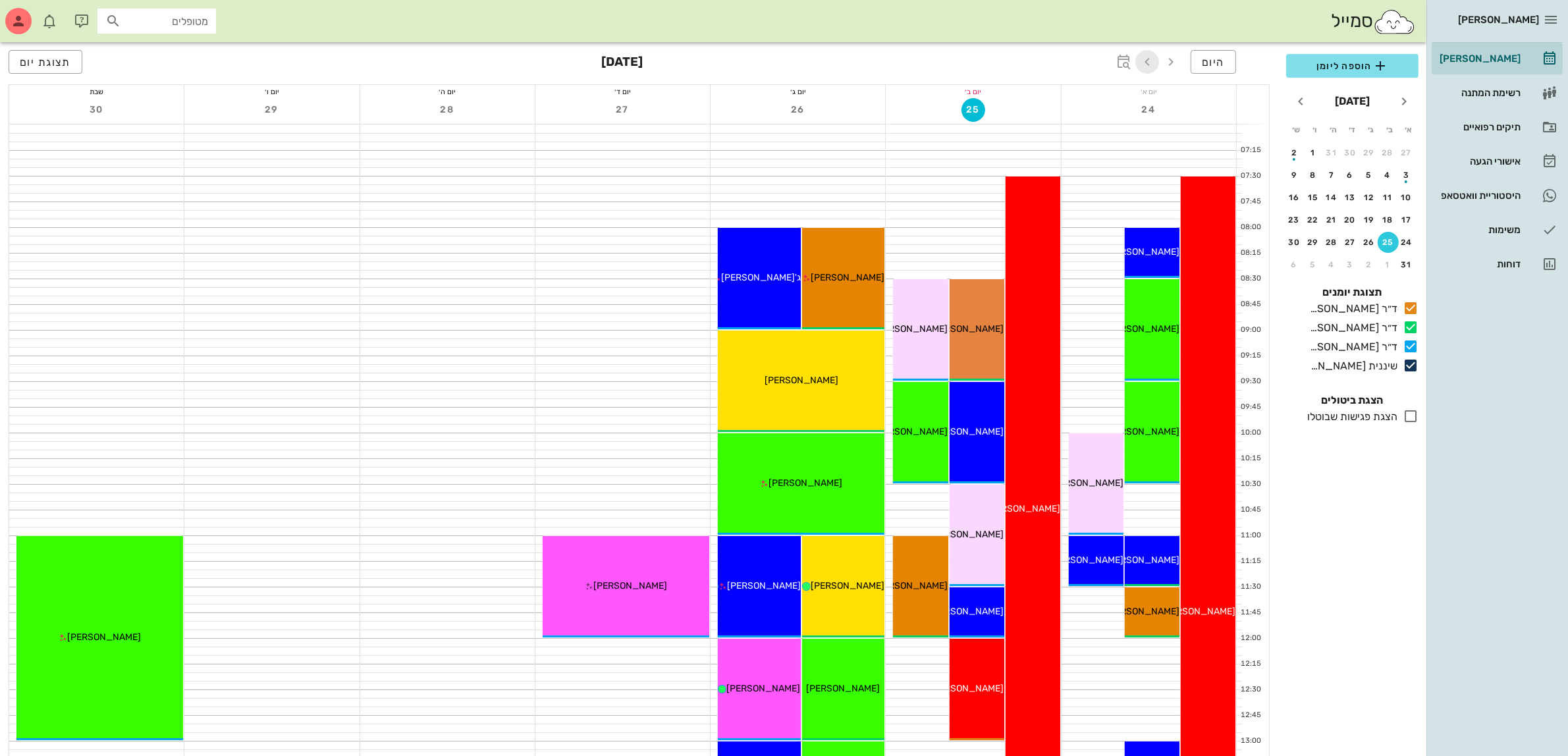
click at [1145, 63] on icon "button" at bounding box center [1147, 62] width 16 height 16
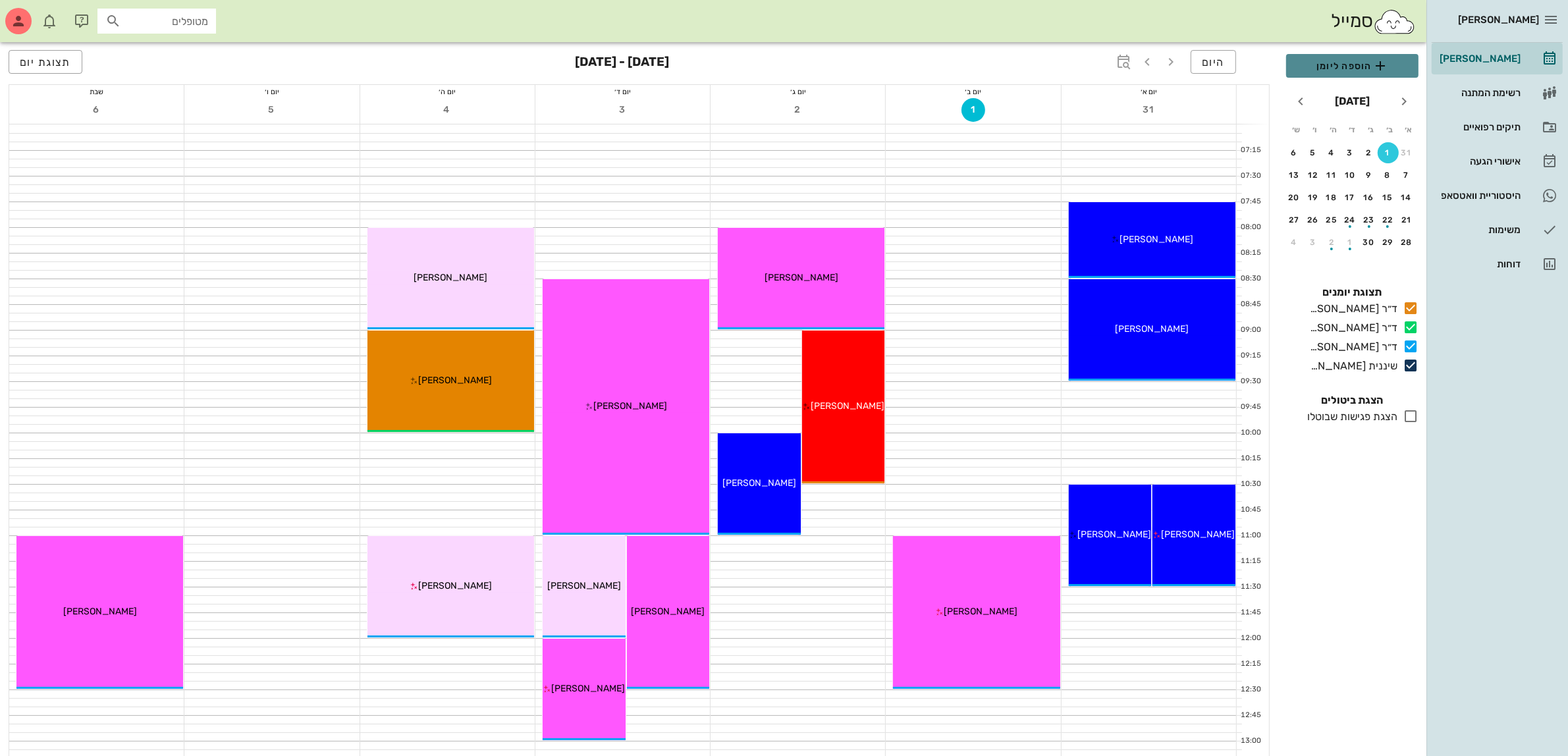
click at [1341, 62] on span "הוספה ליומן" at bounding box center [1352, 66] width 111 height 16
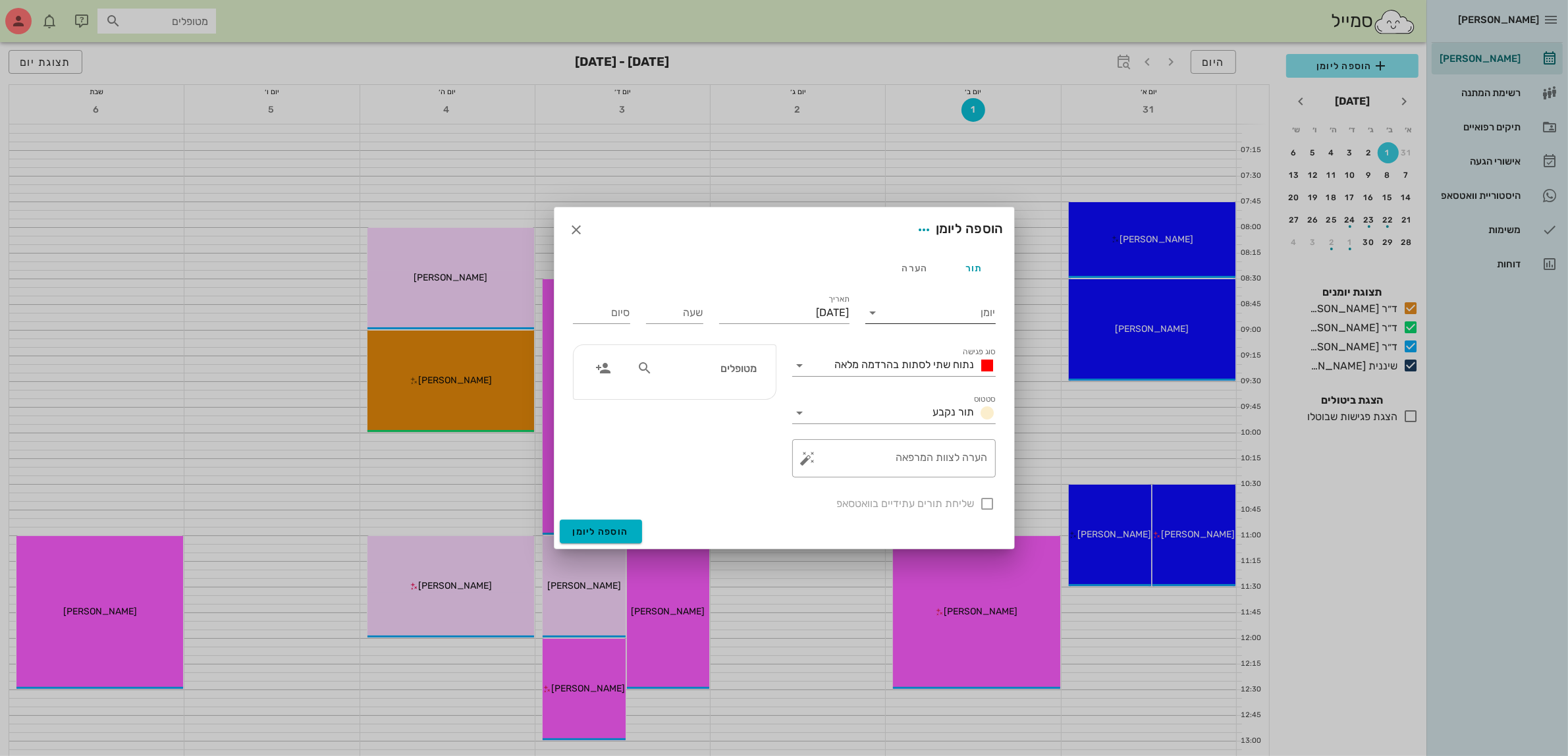
click at [919, 320] on input "יומן" at bounding box center [939, 313] width 112 height 21
click at [936, 352] on div "ד״ר [PERSON_NAME]" at bounding box center [934, 354] width 117 height 13
click at [933, 360] on span "נתוח שתי לסתות בהרדמה מלאה" at bounding box center [905, 364] width 139 height 13
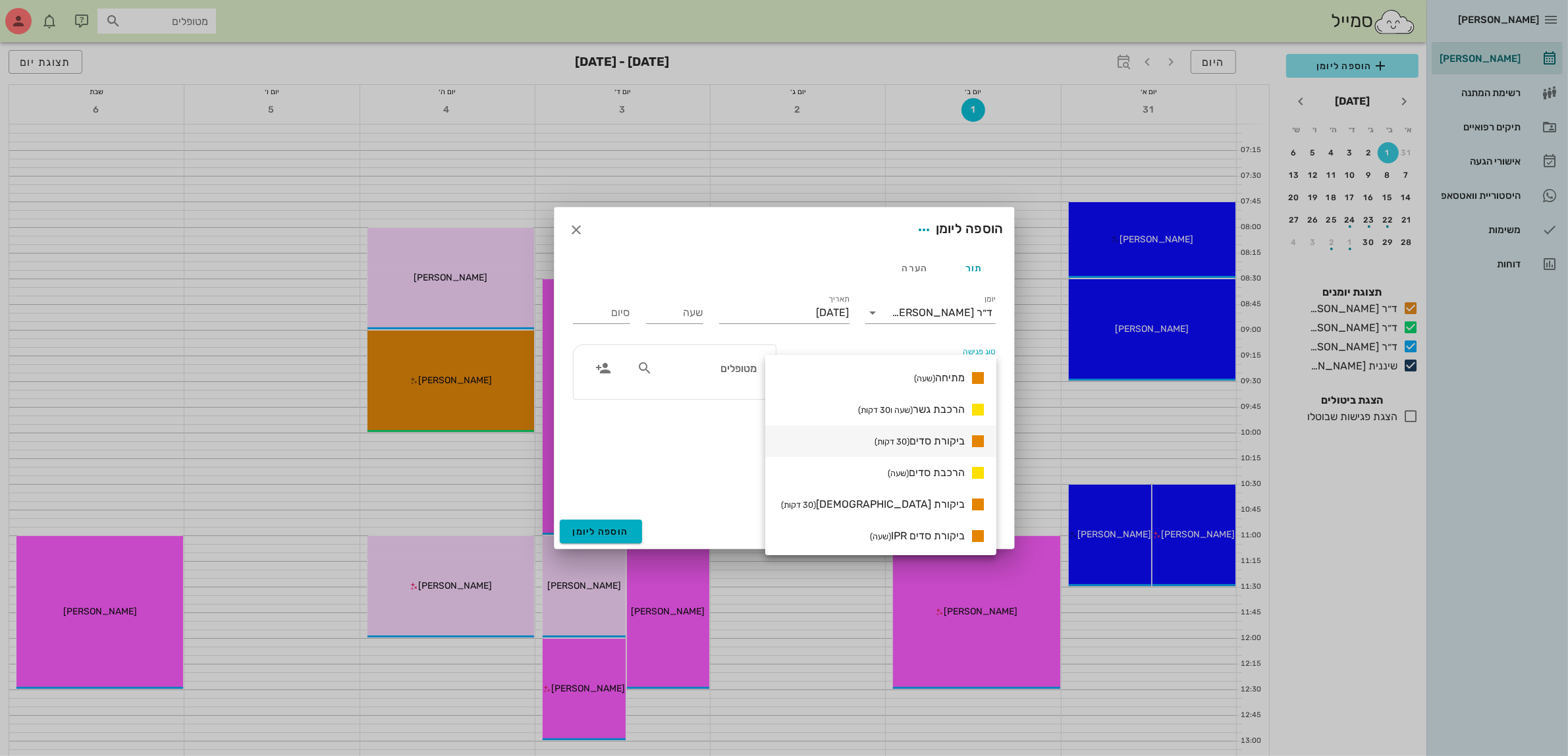
scroll to position [905, 0]
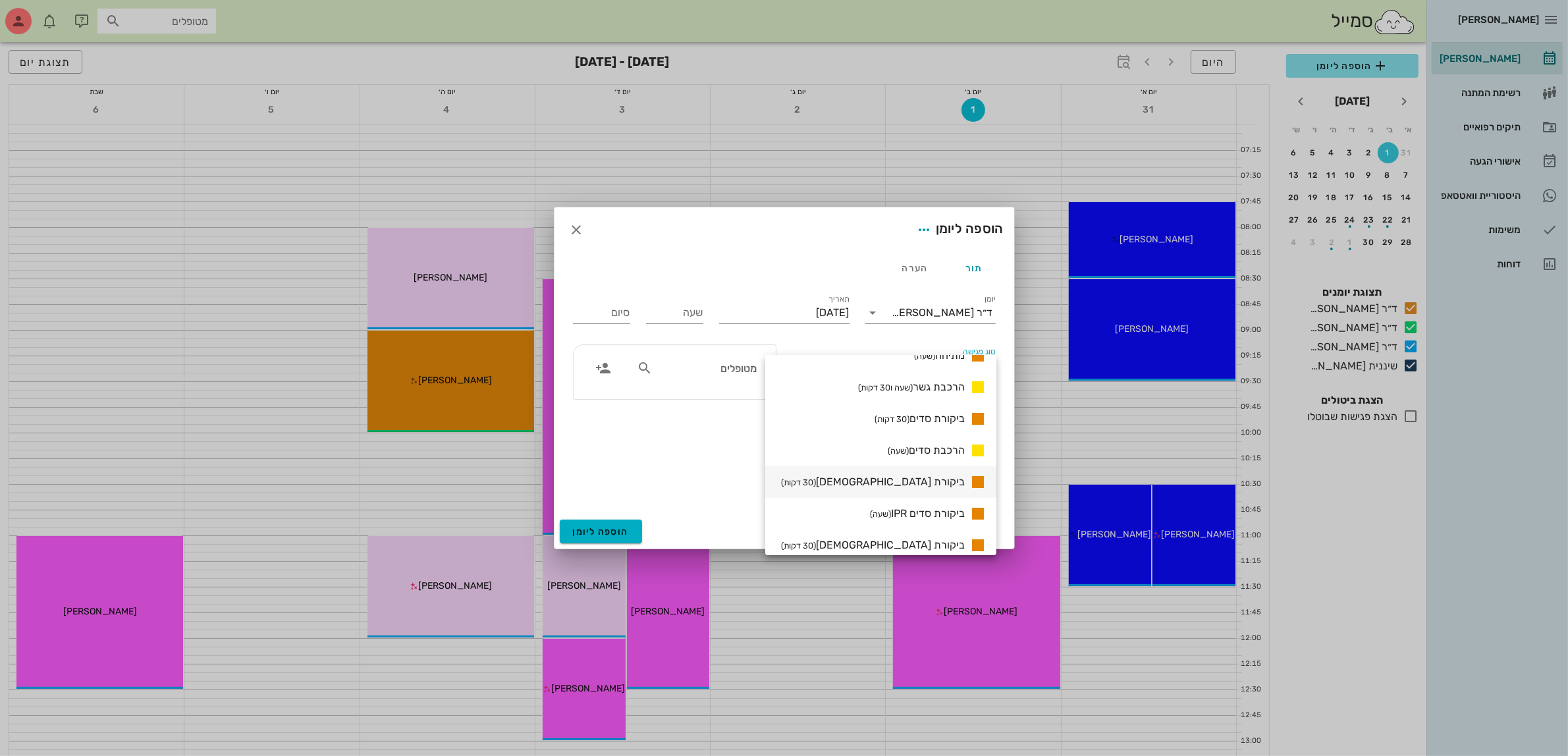
click at [929, 476] on span "ביקורת אורתו (30 דקות)" at bounding box center [872, 481] width 184 height 13
type input "00:30"
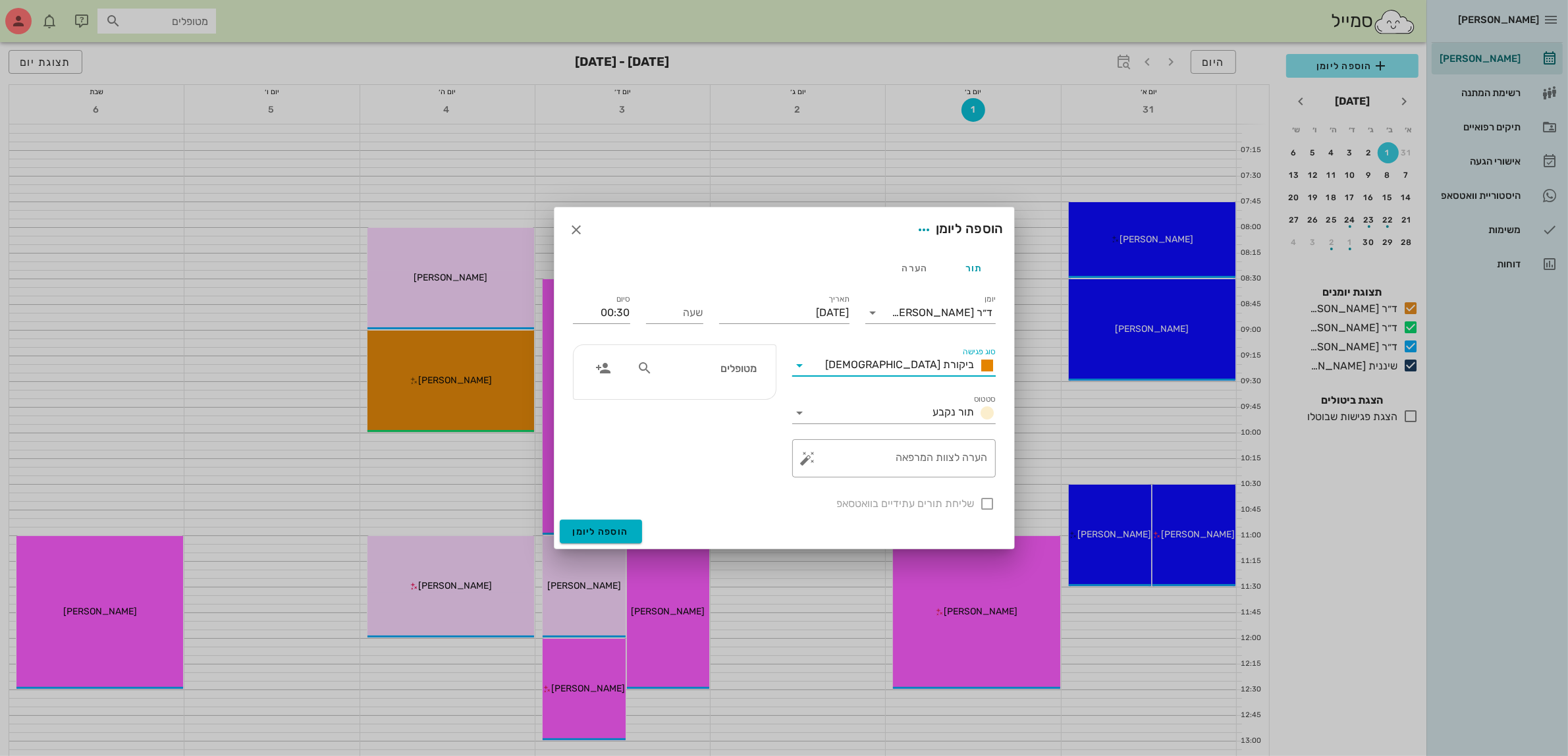
click at [736, 366] on input "מטופלים" at bounding box center [706, 368] width 101 height 17
type input "[PERSON_NAME]"
click at [580, 231] on icon "button" at bounding box center [577, 230] width 16 height 16
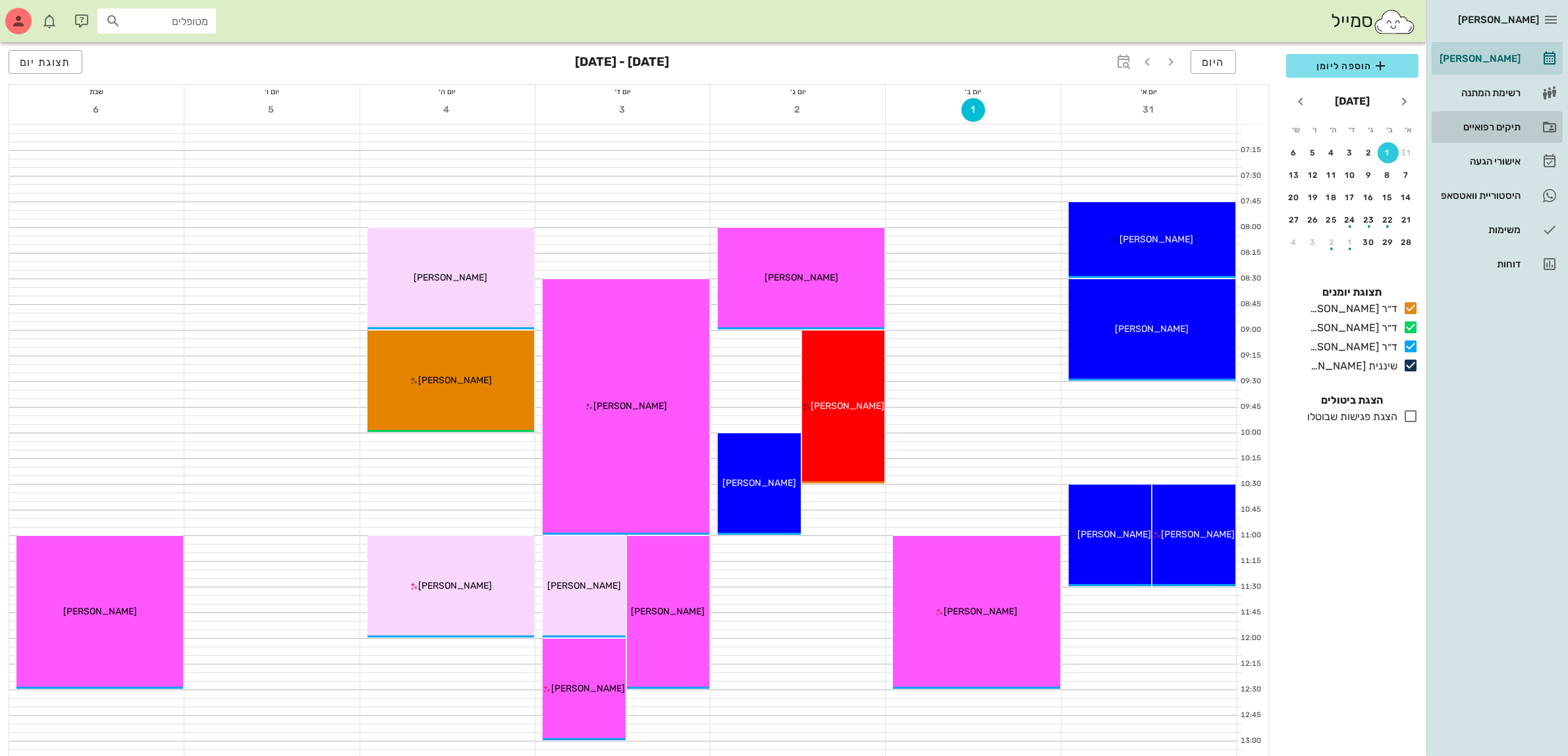
click at [1488, 124] on div "תיקים רפואיים" at bounding box center [1478, 127] width 84 height 11
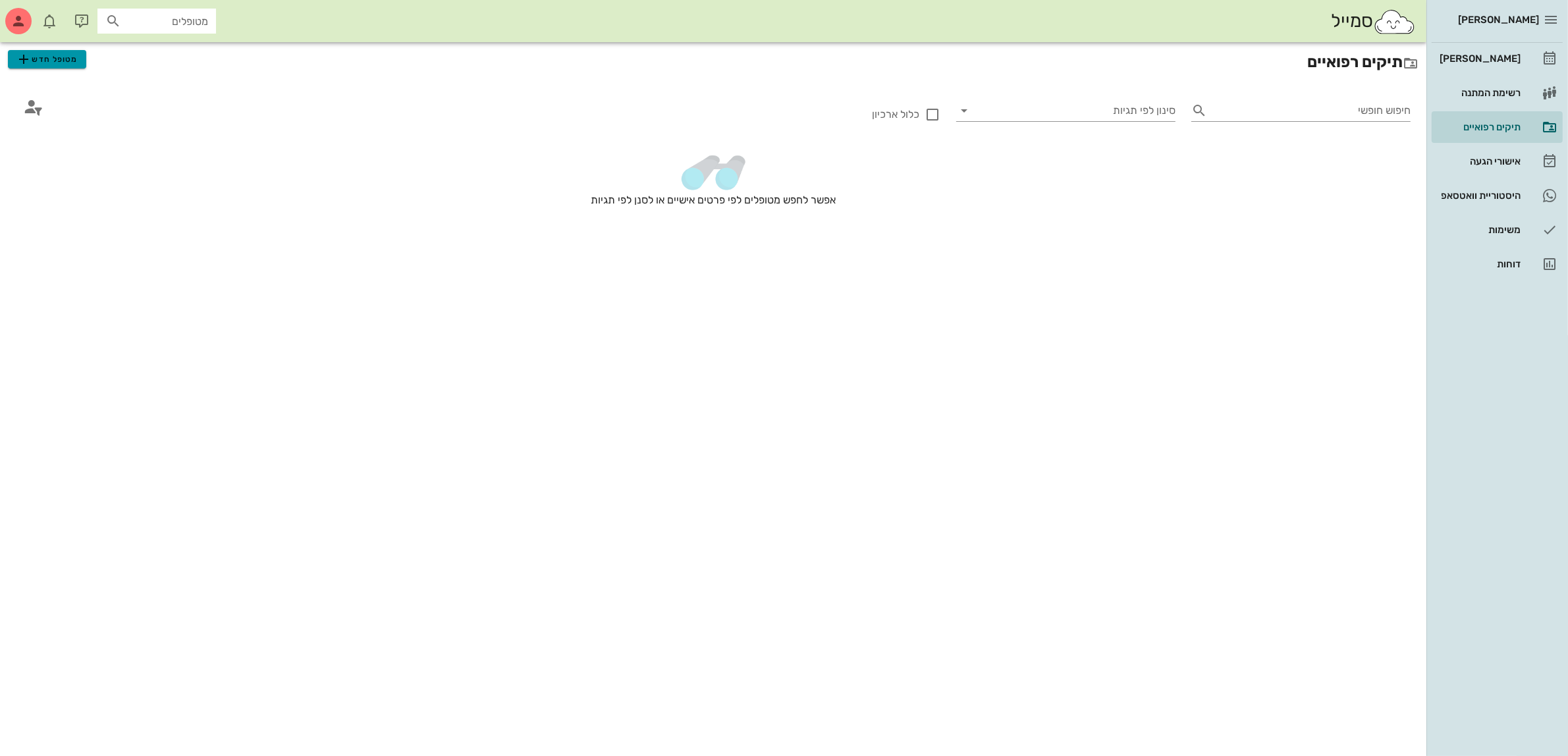
click at [63, 61] on span "מטופל חדש" at bounding box center [46, 59] width 62 height 16
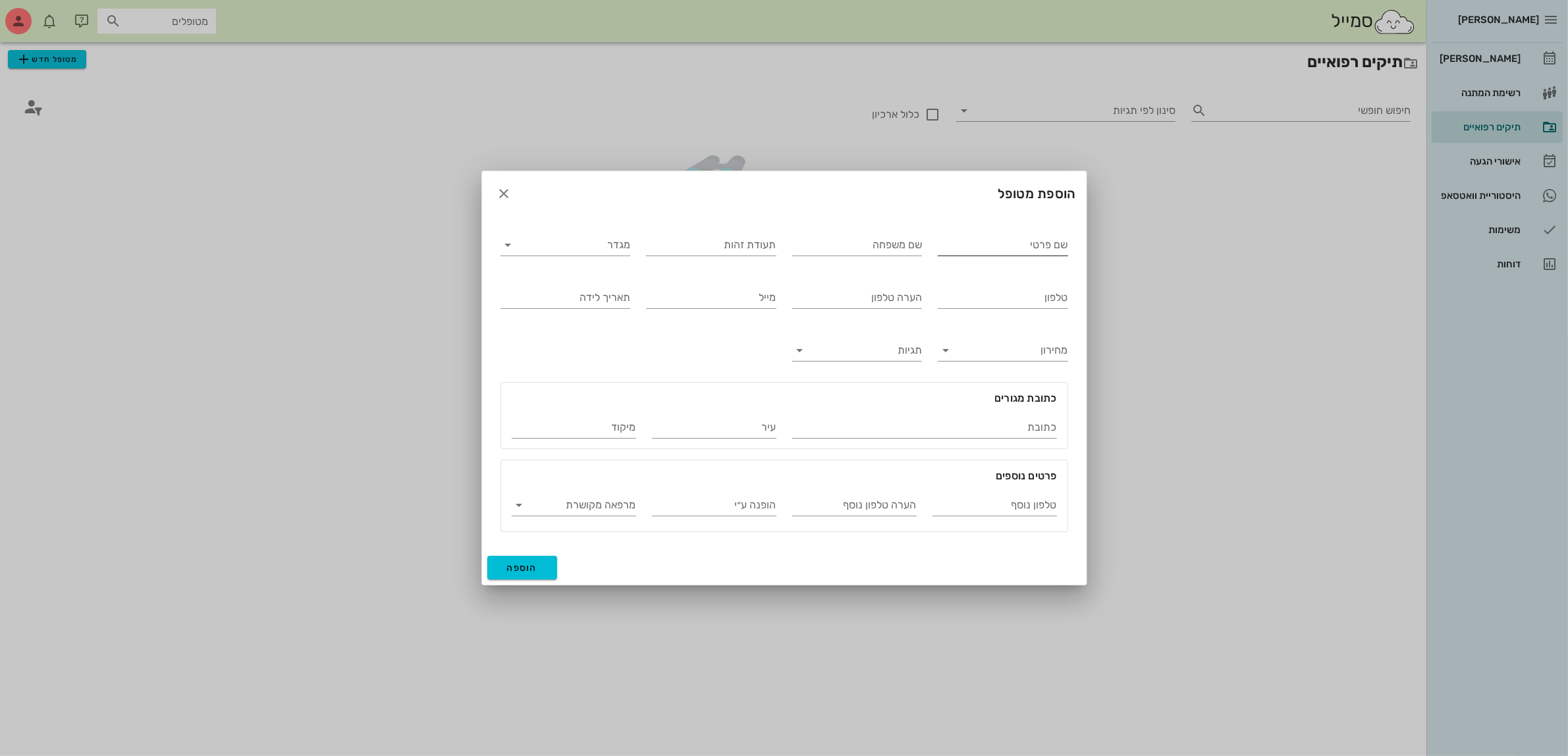
click at [1045, 249] on input "שם פרטי" at bounding box center [1003, 245] width 131 height 21
type input "[PERSON_NAME]"
type input "אלייזרוב"
click at [580, 255] on div "מגדר" at bounding box center [565, 245] width 131 height 21
click at [607, 283] on div "נקבה" at bounding box center [565, 286] width 109 height 13
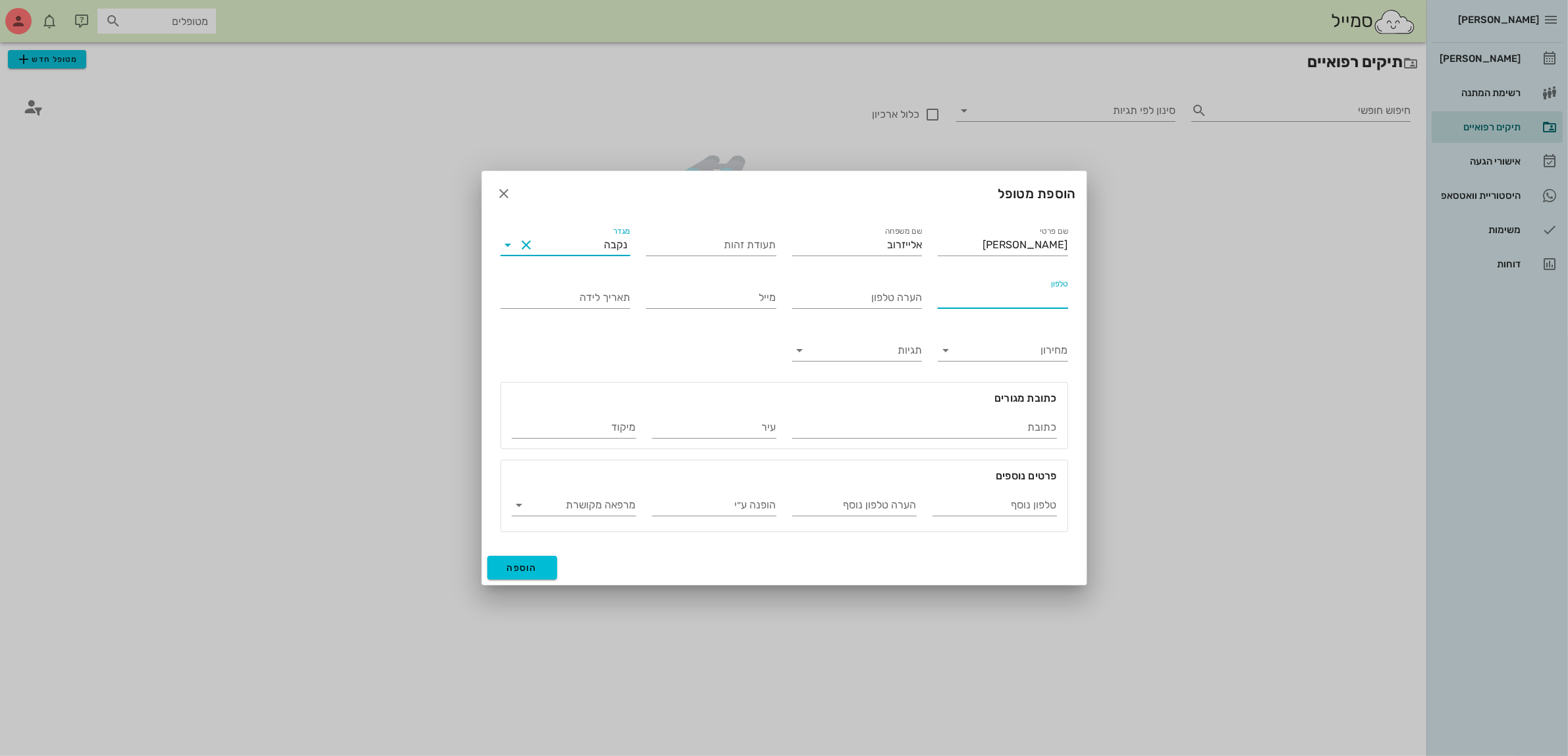
click at [1005, 304] on input "טלפון" at bounding box center [1003, 298] width 131 height 21
type input "050-2400801"
click at [866, 296] on input "הערה טלפון" at bounding box center [857, 298] width 131 height 21
type input "[PERSON_NAME] [PERSON_NAME]"
click at [511, 566] on span "הוספה" at bounding box center [522, 568] width 31 height 11
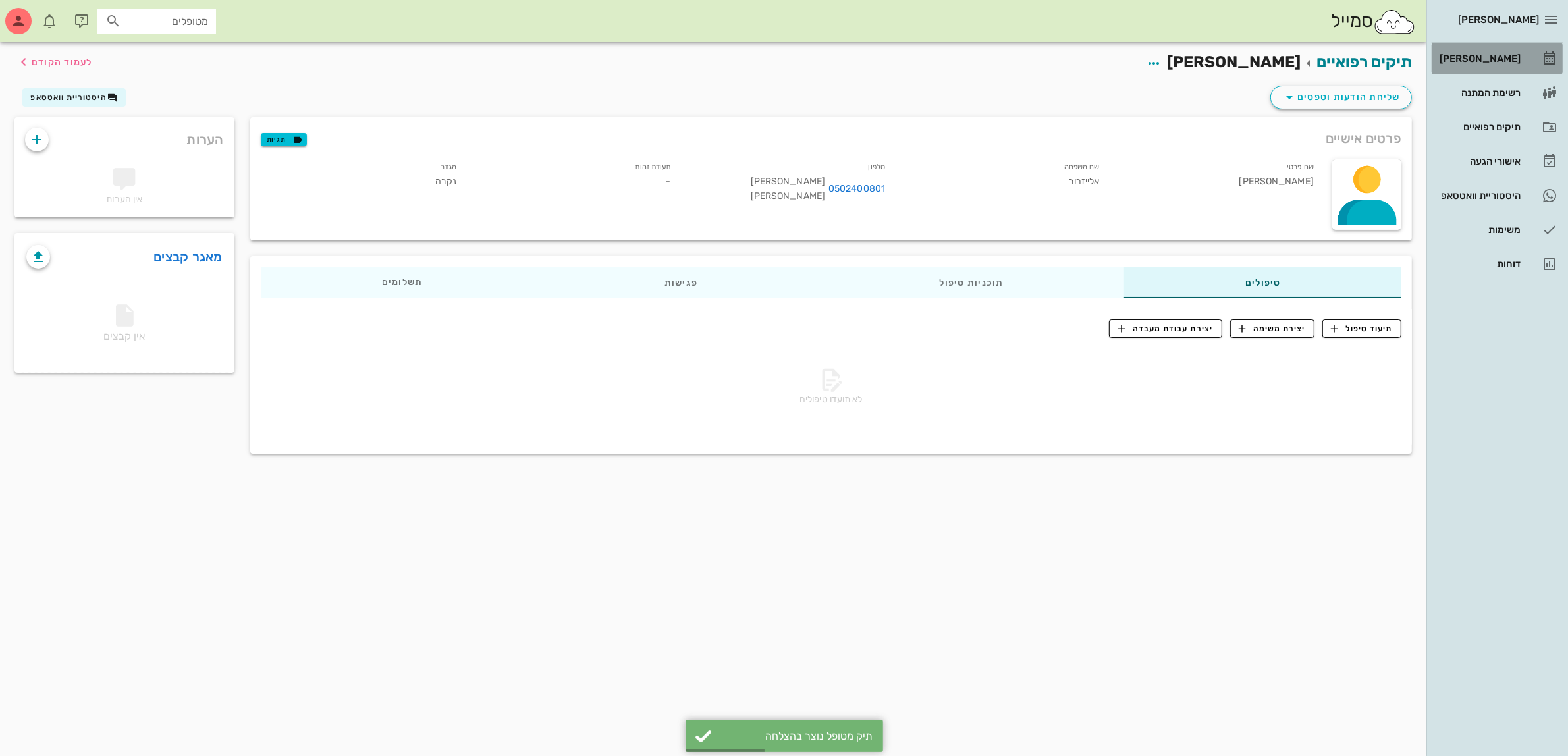
click at [1477, 56] on div "[PERSON_NAME]" at bounding box center [1478, 58] width 84 height 11
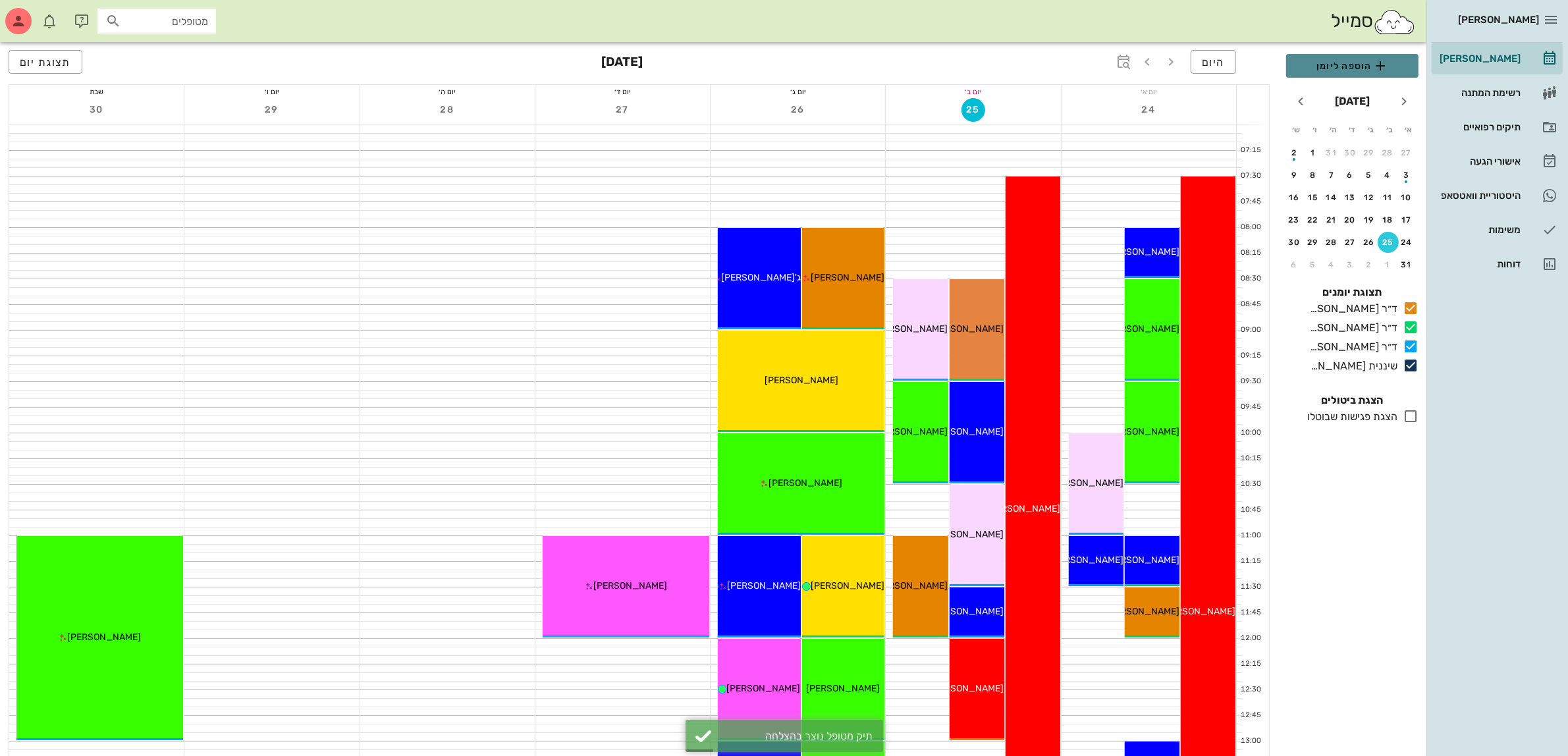
click at [1344, 60] on span "הוספה ליומן" at bounding box center [1352, 66] width 111 height 16
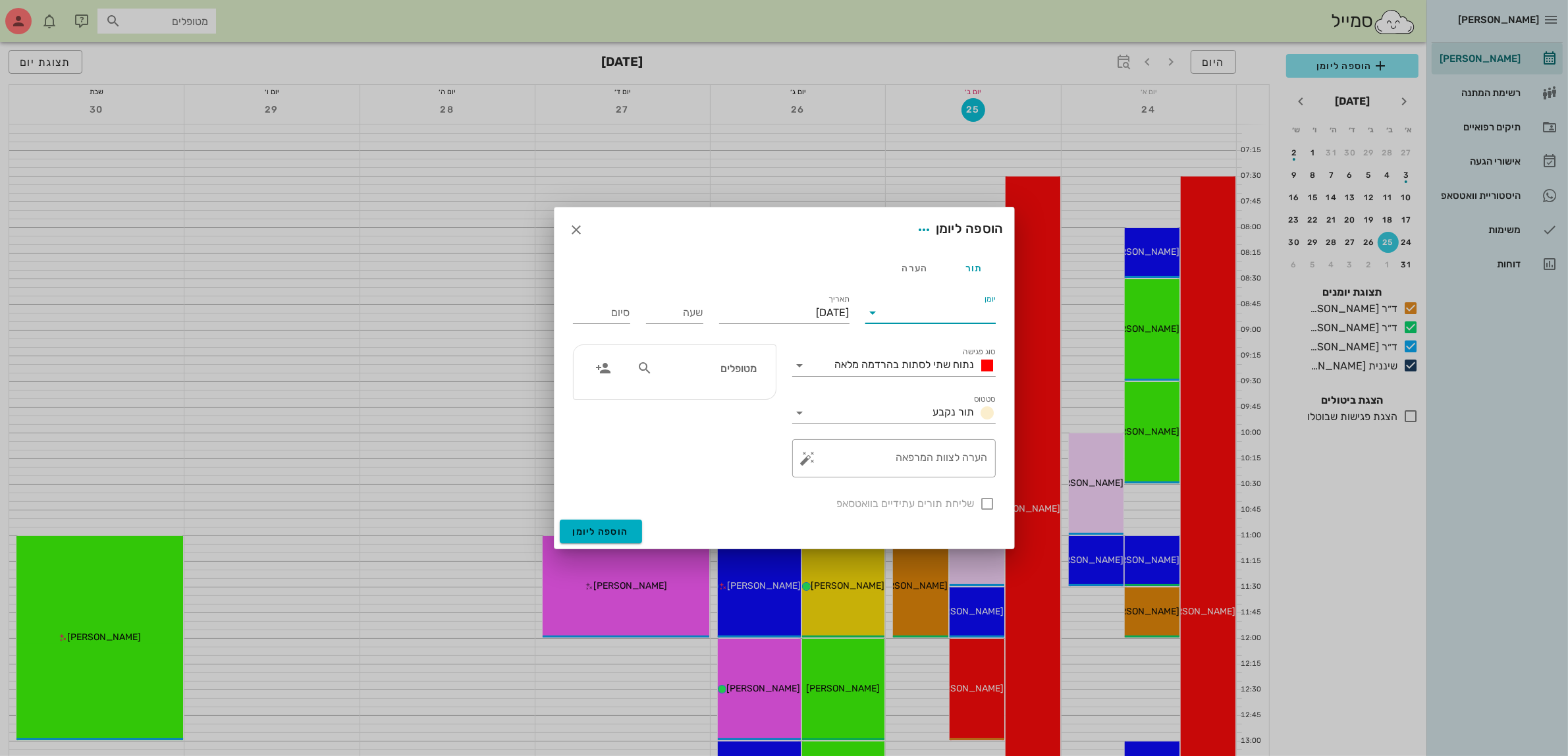
click at [899, 316] on input "יומן" at bounding box center [939, 313] width 112 height 21
click at [947, 354] on div "ד״ר [PERSON_NAME]" at bounding box center [934, 354] width 117 height 13
click at [799, 305] on input "[DATE]" at bounding box center [784, 313] width 131 height 21
click at [715, 347] on span "חודש הבא" at bounding box center [707, 344] width 24 height 16
click at [781, 397] on div "3" at bounding box center [780, 396] width 21 height 9
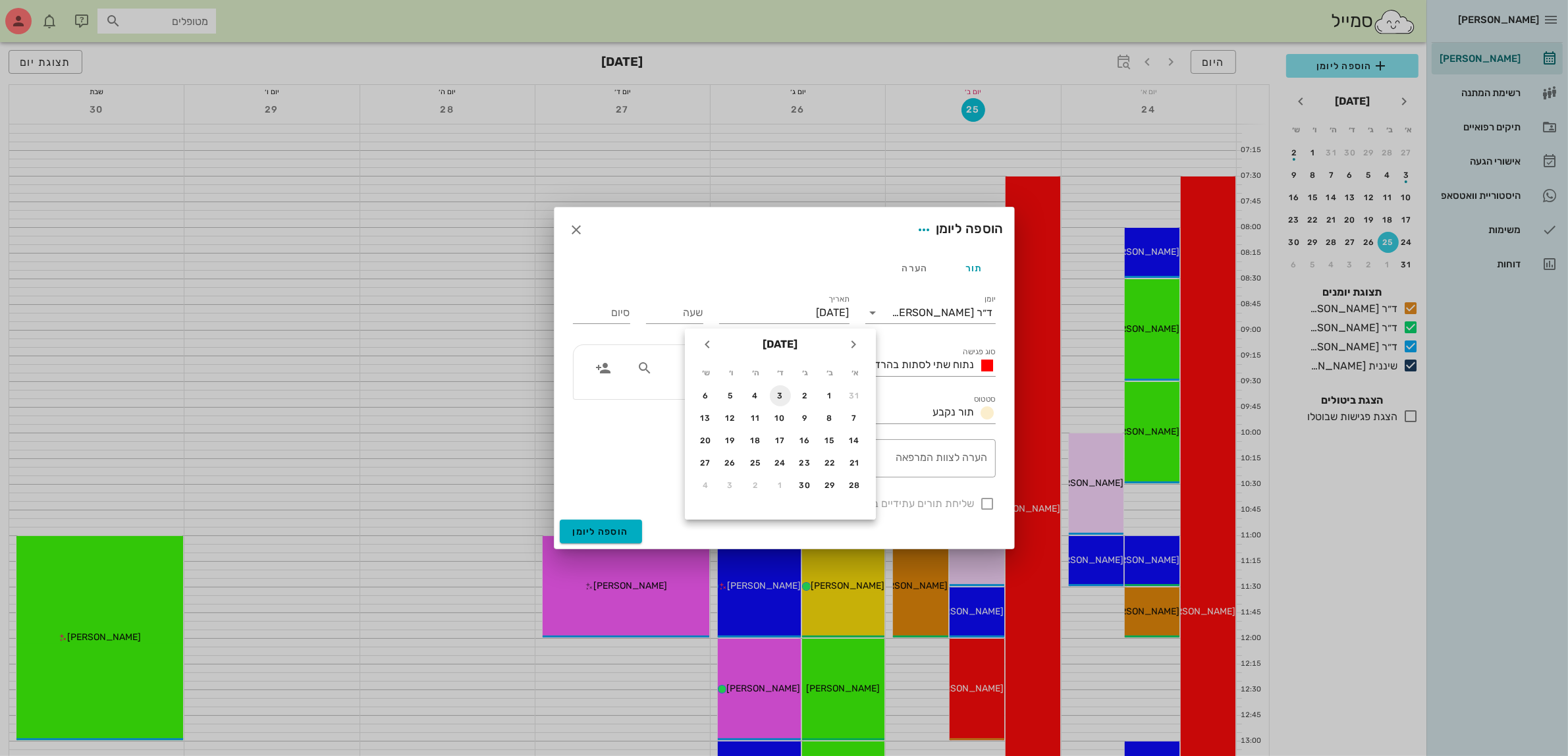
type input "[DATE]"
click at [897, 371] on div "נתוח שתי לסתות בהרדמה מלאה" at bounding box center [913, 365] width 166 height 16
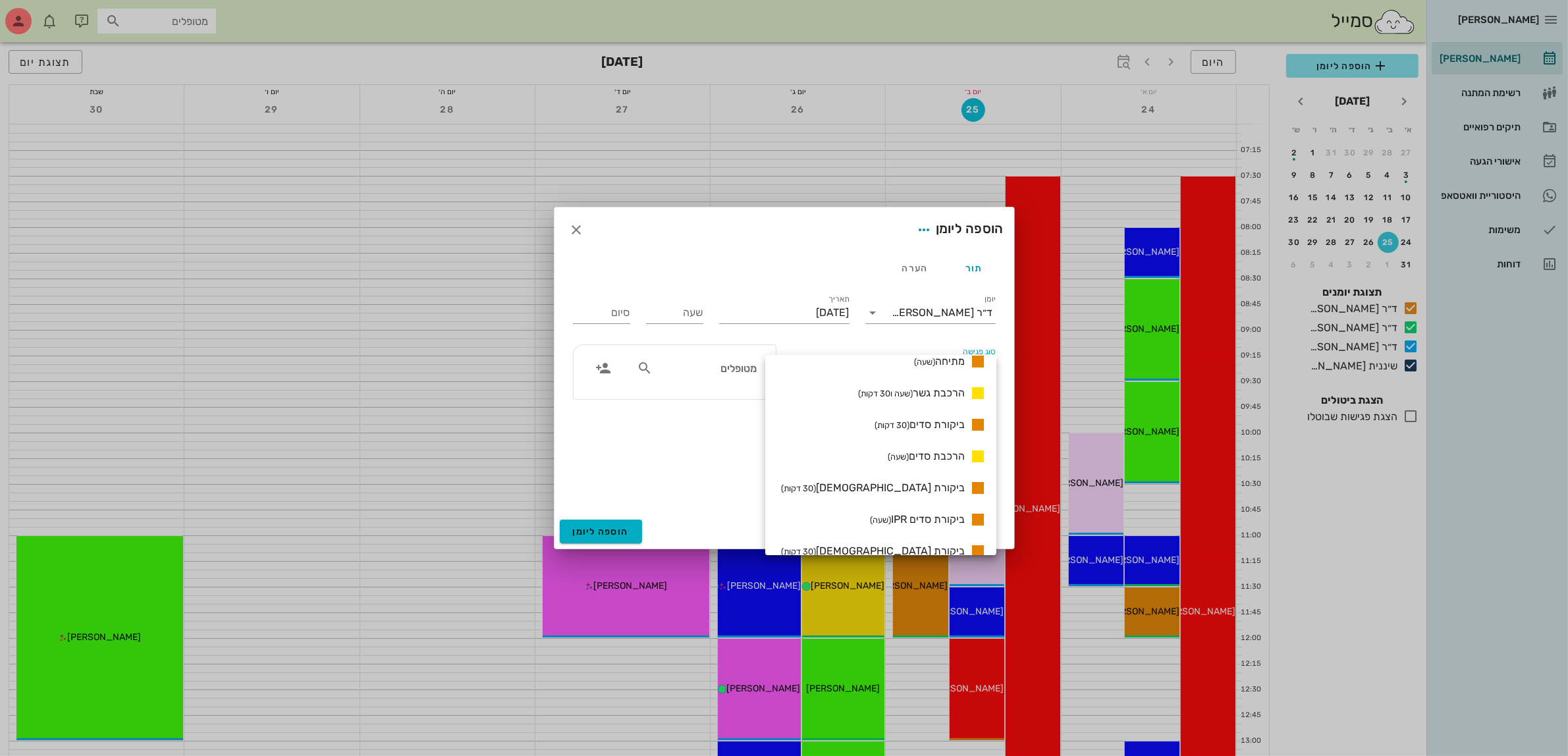
scroll to position [905, 0]
click at [937, 481] on span "ביקורת אורתו (30 דקות)" at bounding box center [872, 481] width 184 height 13
type input "00:30"
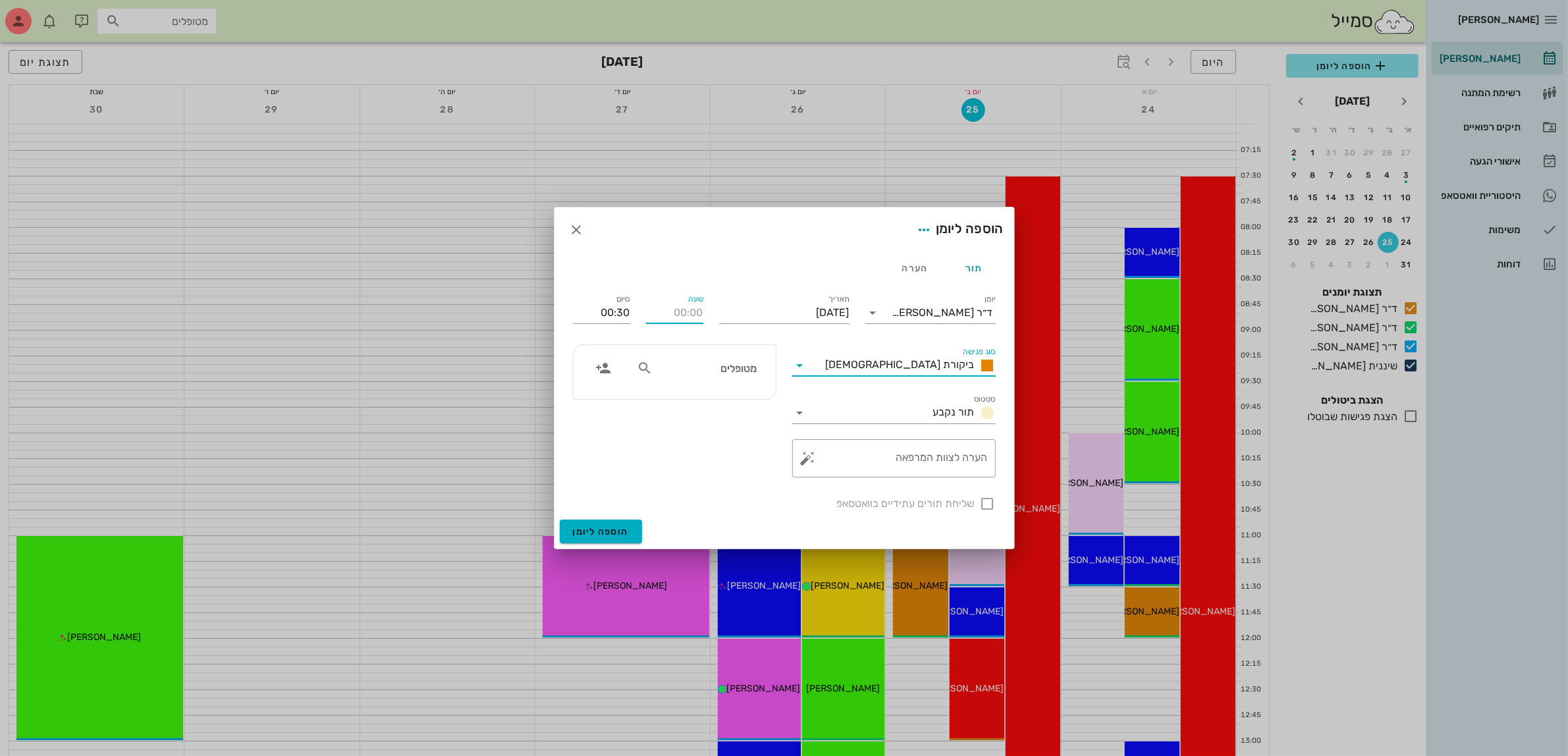
click at [688, 312] on input "שעה" at bounding box center [675, 313] width 57 height 21
type input "15:00"
click at [560, 519] on button "הוספה ליומן" at bounding box center [601, 531] width 82 height 24
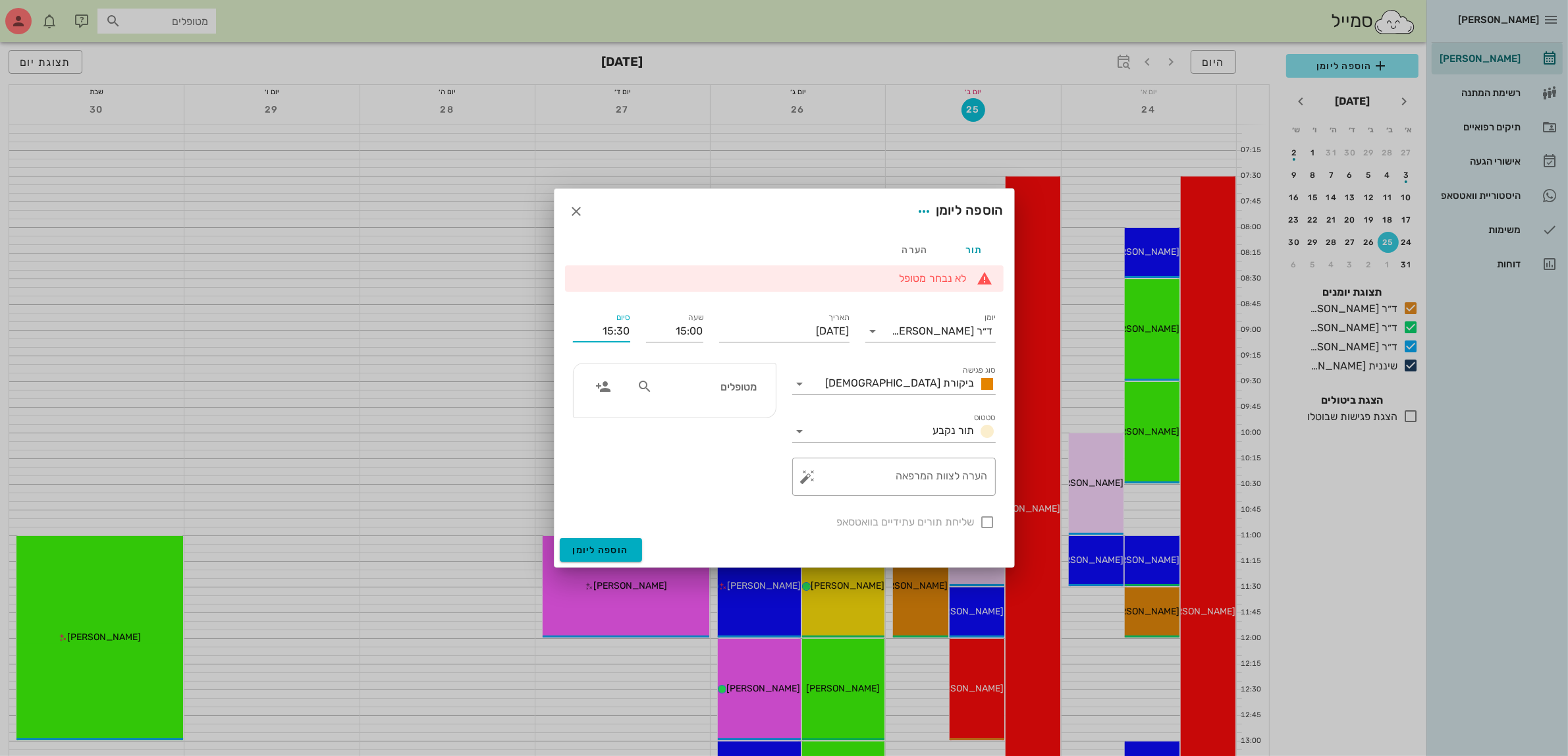
click at [606, 332] on input "15:30" at bounding box center [602, 331] width 57 height 21
click at [616, 407] on div "16:00 (שעה)" at bounding box center [566, 416] width 101 height 19
type input "16:00"
click at [666, 394] on input "מטופלים" at bounding box center [706, 387] width 101 height 17
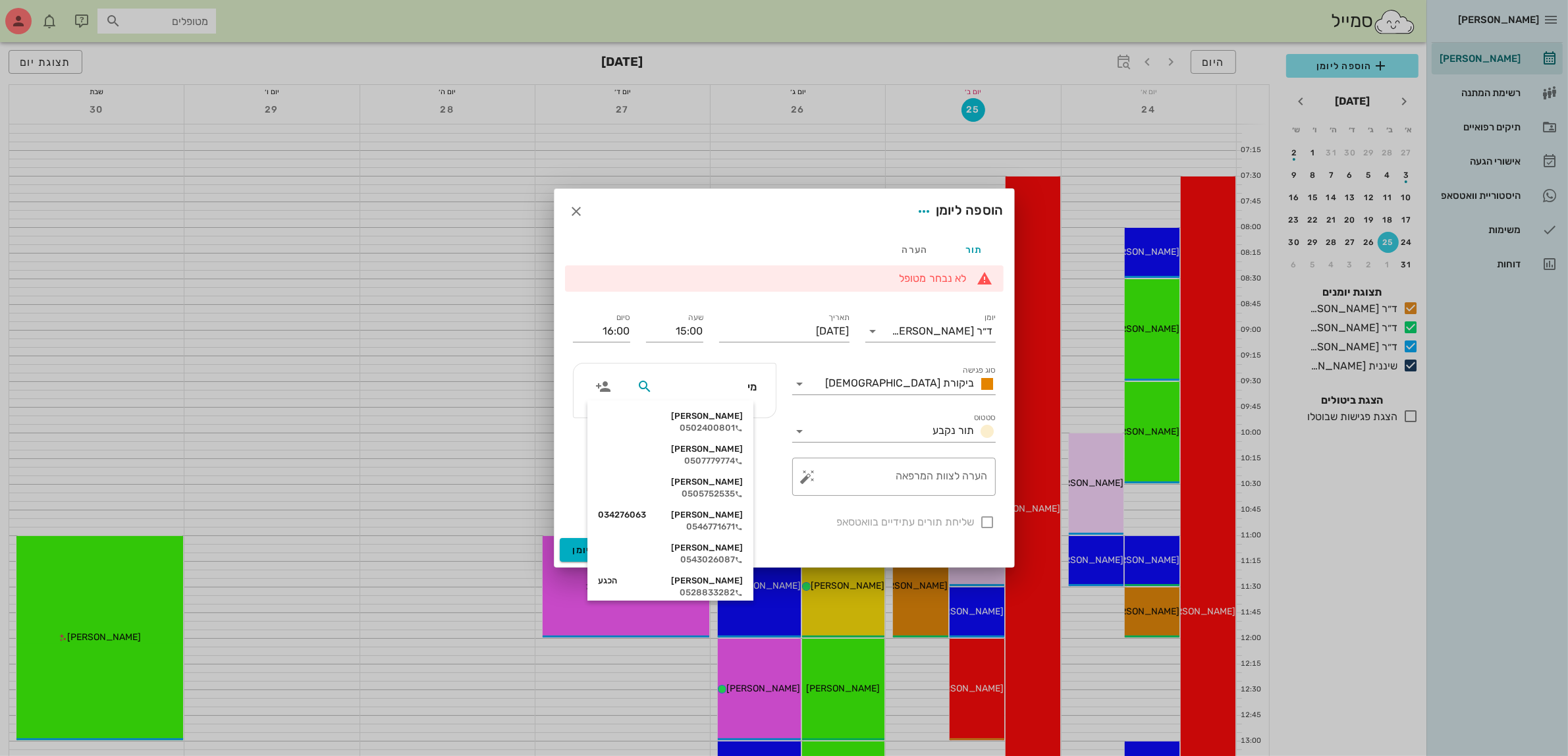
type input "[PERSON_NAME]"
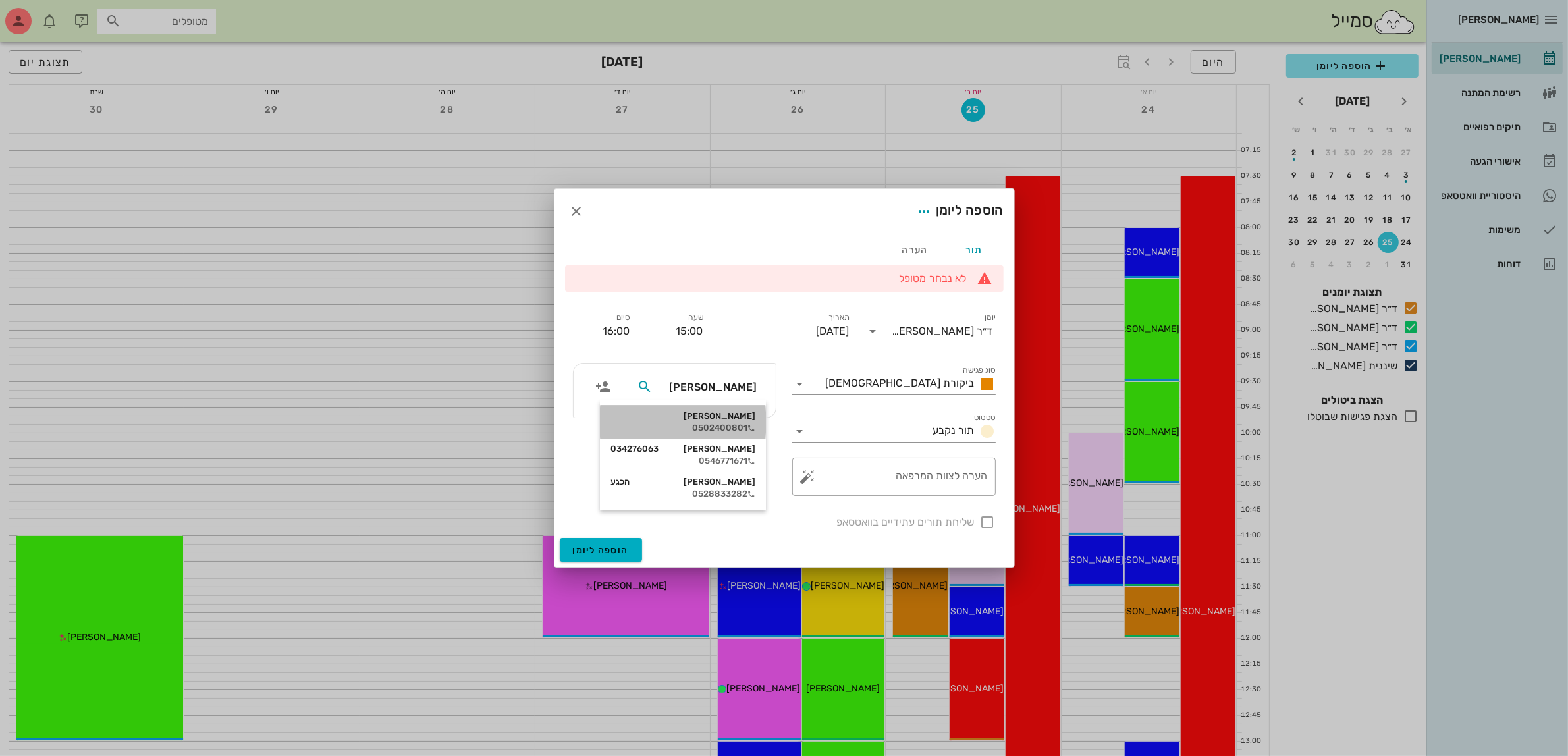
click at [733, 416] on div "[PERSON_NAME]" at bounding box center [683, 416] width 145 height 11
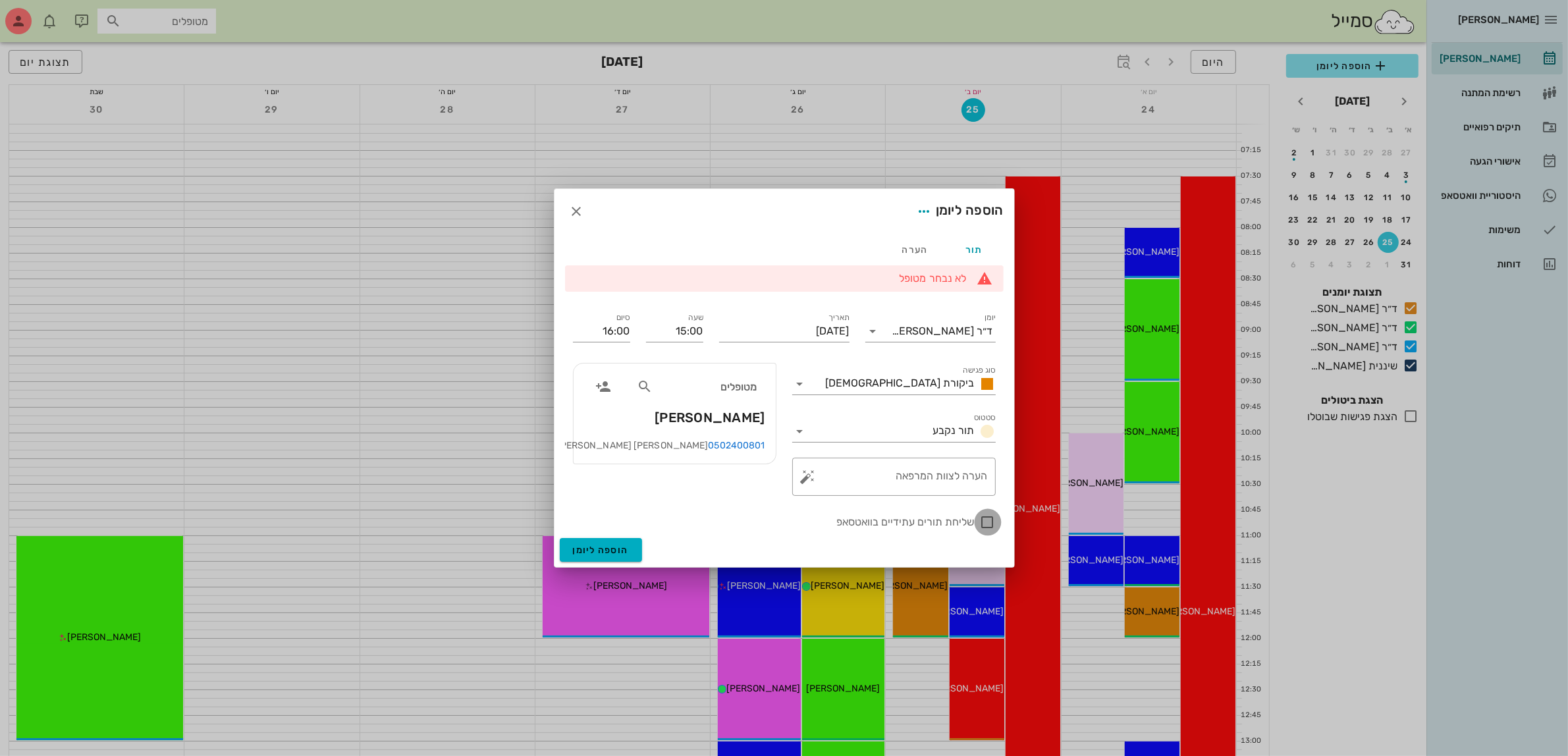
click at [983, 527] on div at bounding box center [988, 522] width 23 height 23
checkbox input "true"
click at [600, 550] on span "הוספה ליומן" at bounding box center [601, 550] width 56 height 11
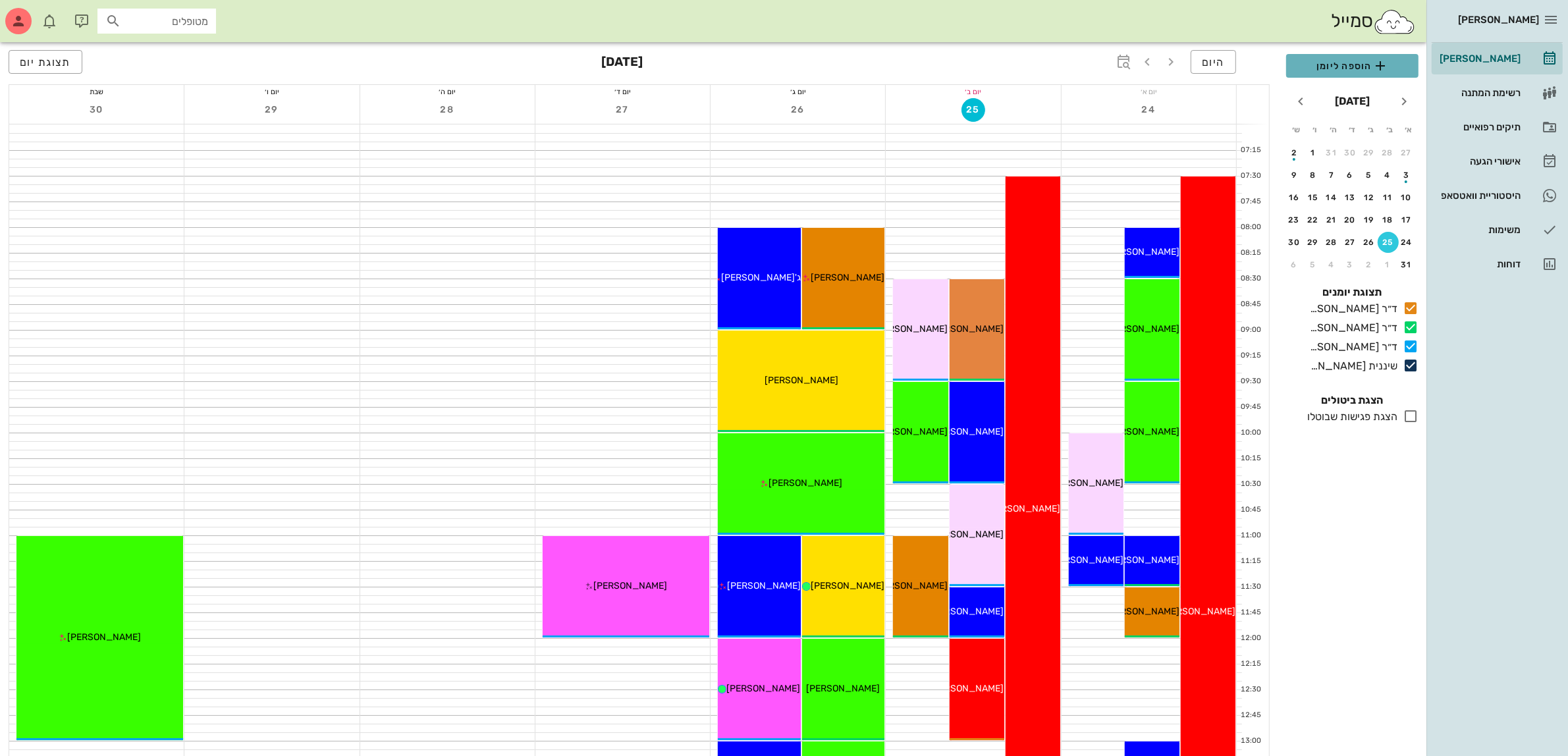
click at [1325, 69] on span "הוספה ליומן" at bounding box center [1352, 66] width 111 height 16
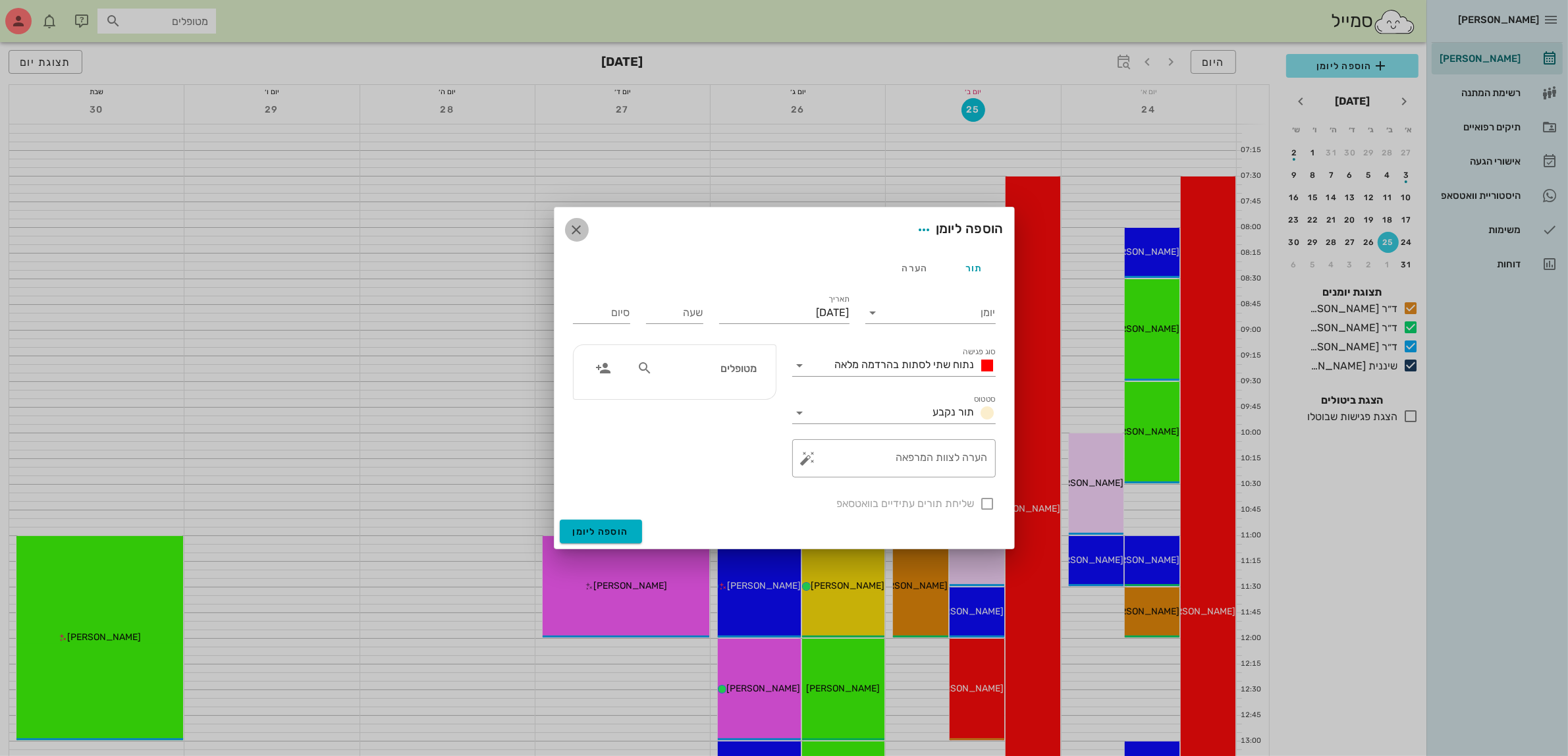
click at [577, 225] on icon "button" at bounding box center [577, 230] width 16 height 16
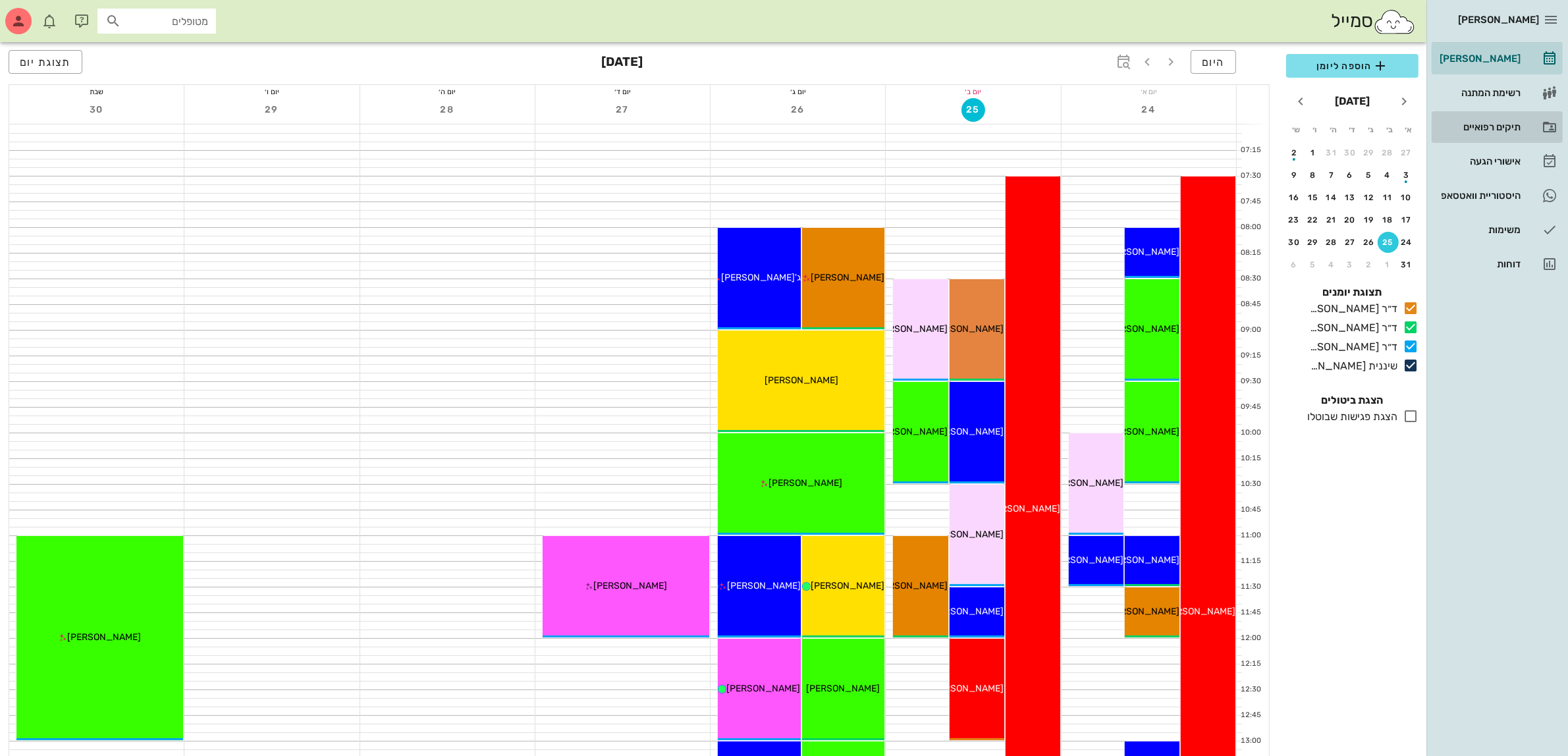
click at [1487, 123] on div "תיקים רפואיים" at bounding box center [1478, 127] width 84 height 11
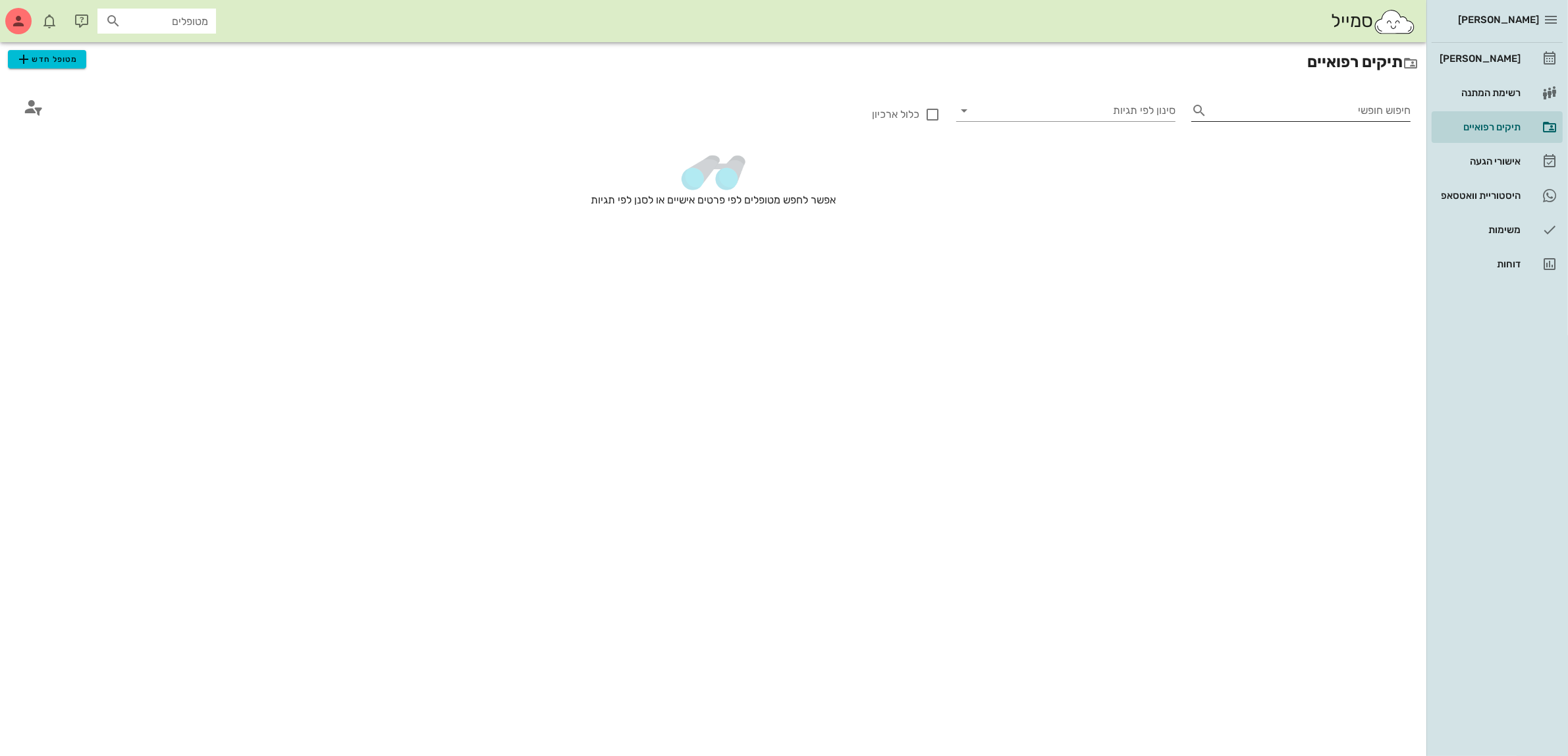
click at [1295, 115] on input "חיפוש חופשי" at bounding box center [1311, 111] width 198 height 21
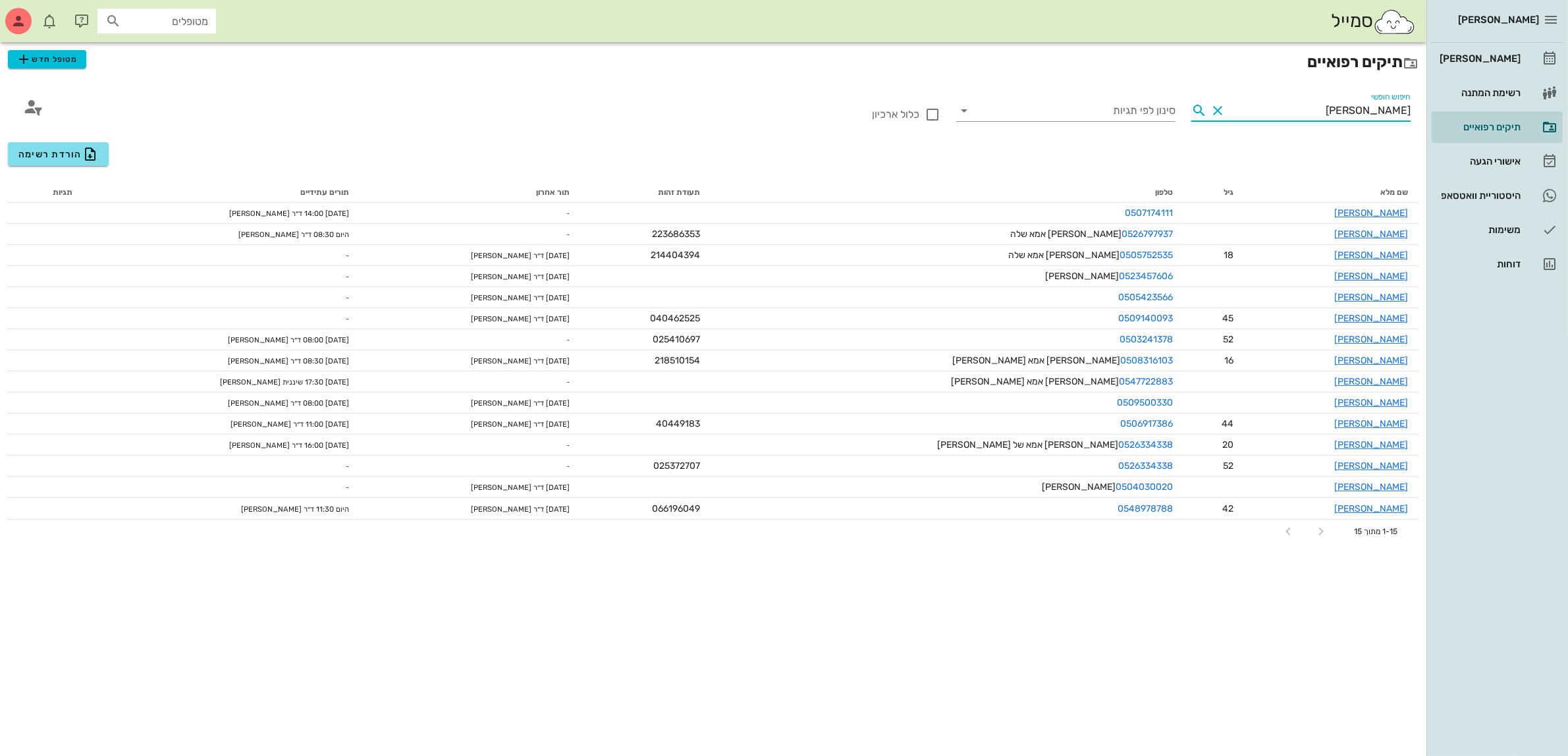
type input "[PERSON_NAME]"
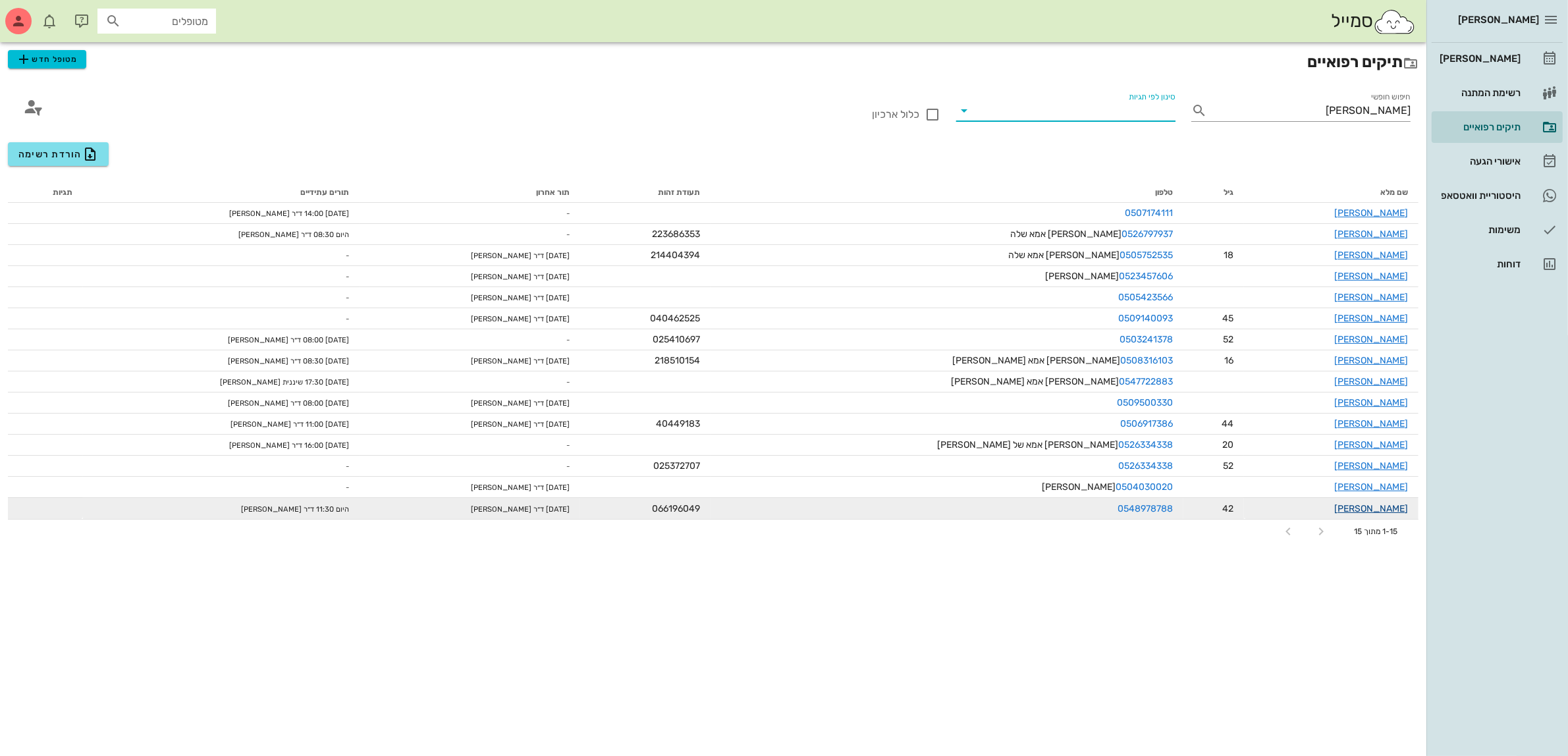
click at [1388, 507] on link "[PERSON_NAME]" at bounding box center [1370, 508] width 74 height 11
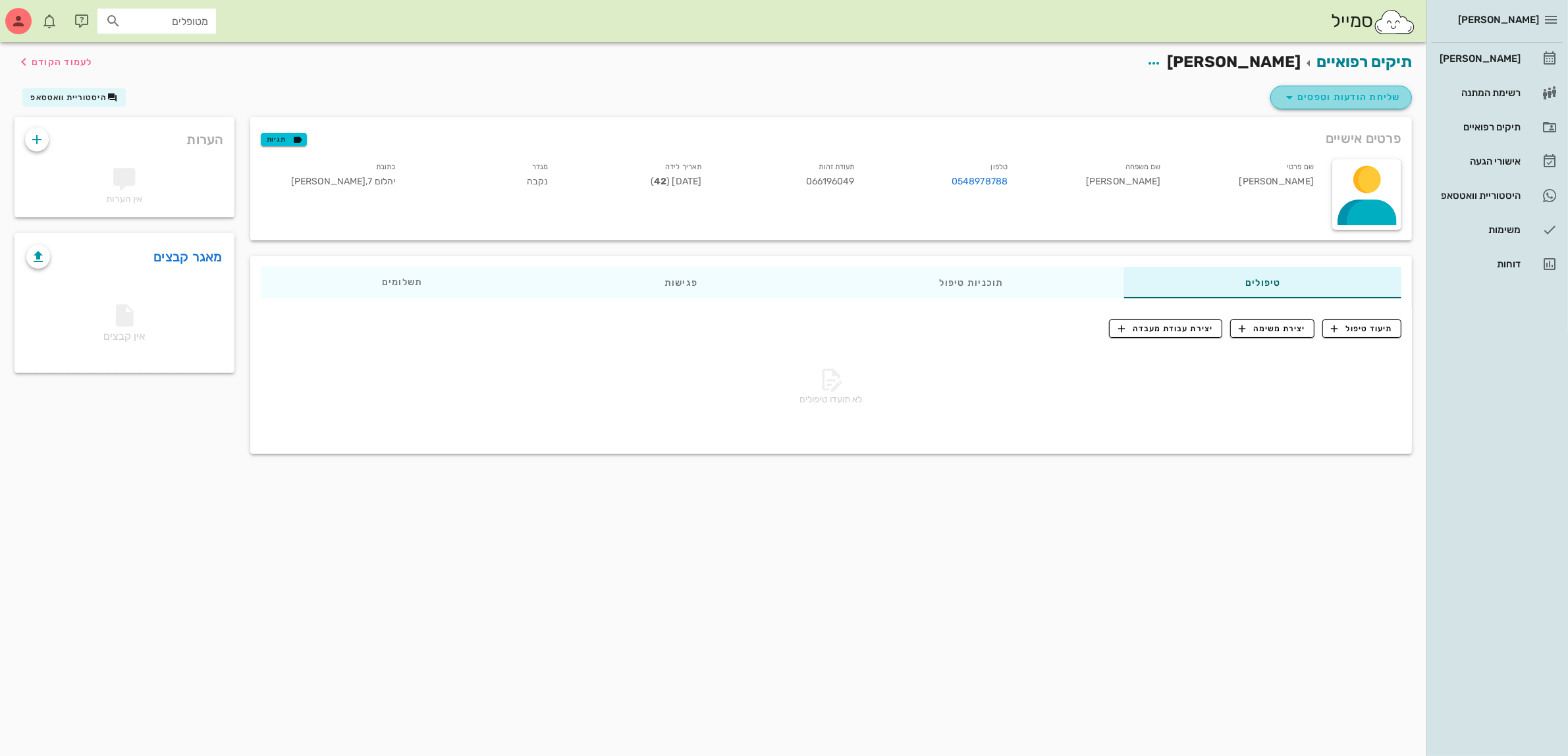
click at [1328, 94] on span "שליחת הודעות וטפסים" at bounding box center [1341, 97] width 119 height 16
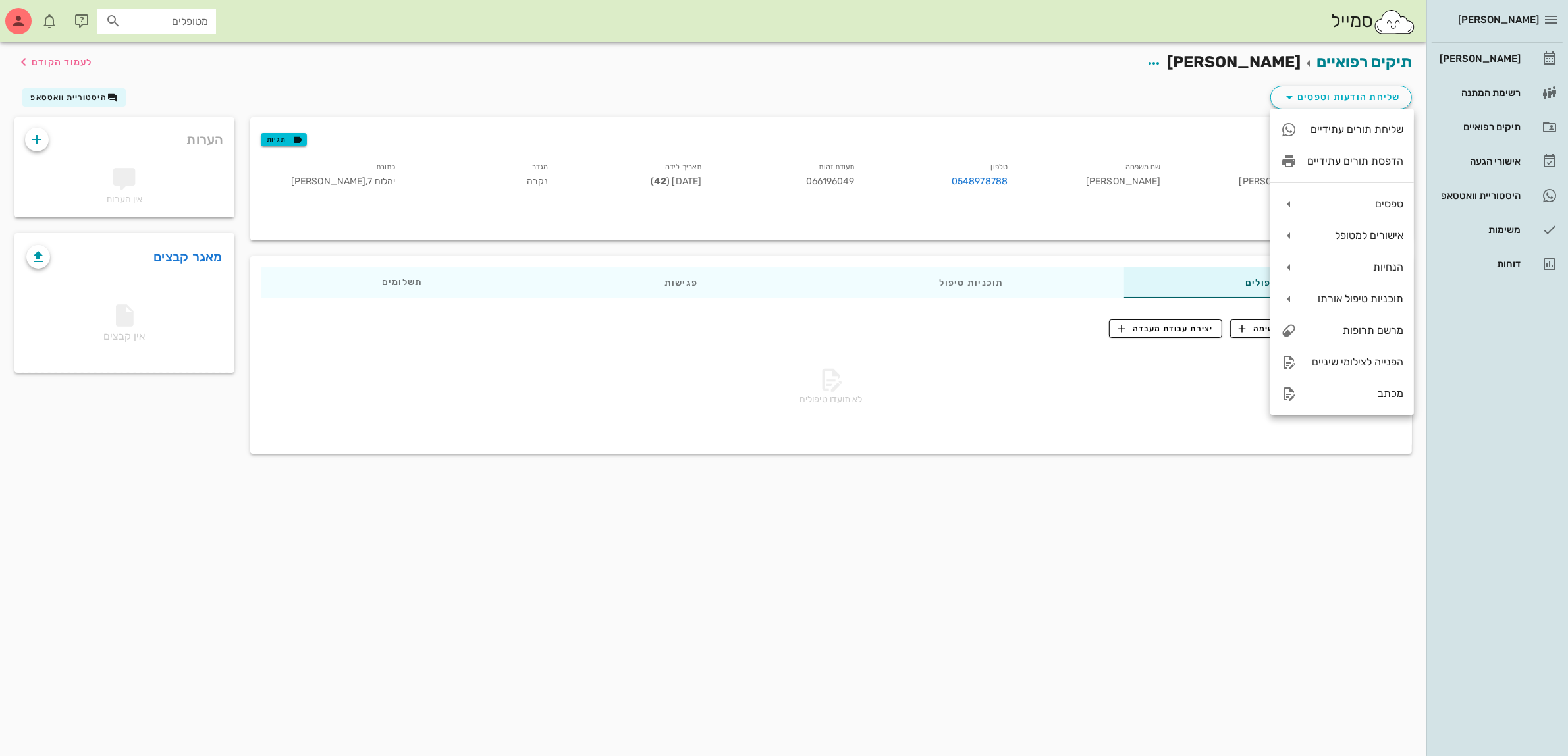
click at [1065, 525] on div "תיקים רפואיים [PERSON_NAME] לעמוד הקודם שליחת הודעות וטפסים היסטוריית וואטסאפ פ…" at bounding box center [713, 399] width 1426 height 714
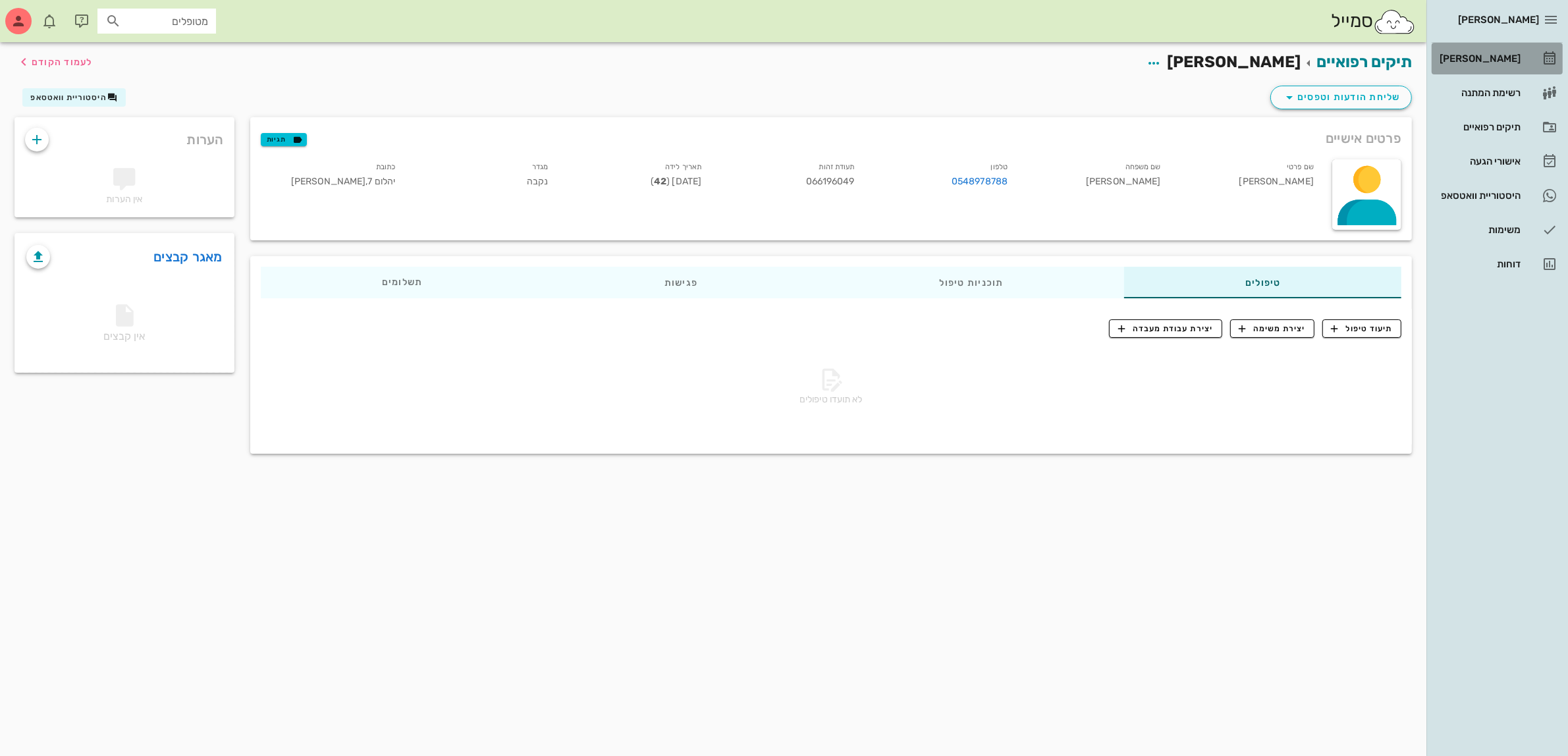
click at [1480, 60] on div "[PERSON_NAME]" at bounding box center [1478, 58] width 84 height 11
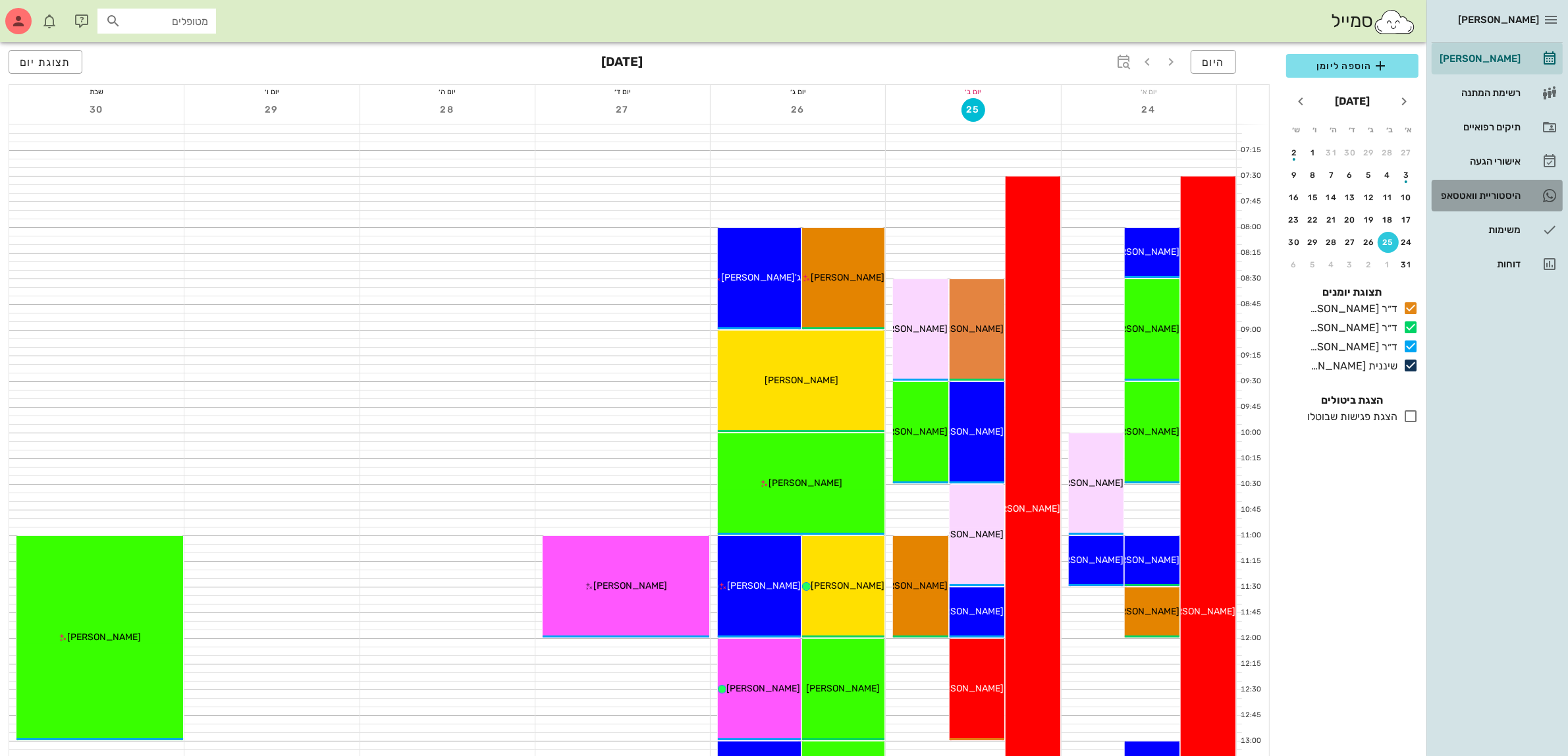
click at [1485, 188] on div "היסטוריית וואטסאפ" at bounding box center [1478, 196] width 84 height 21
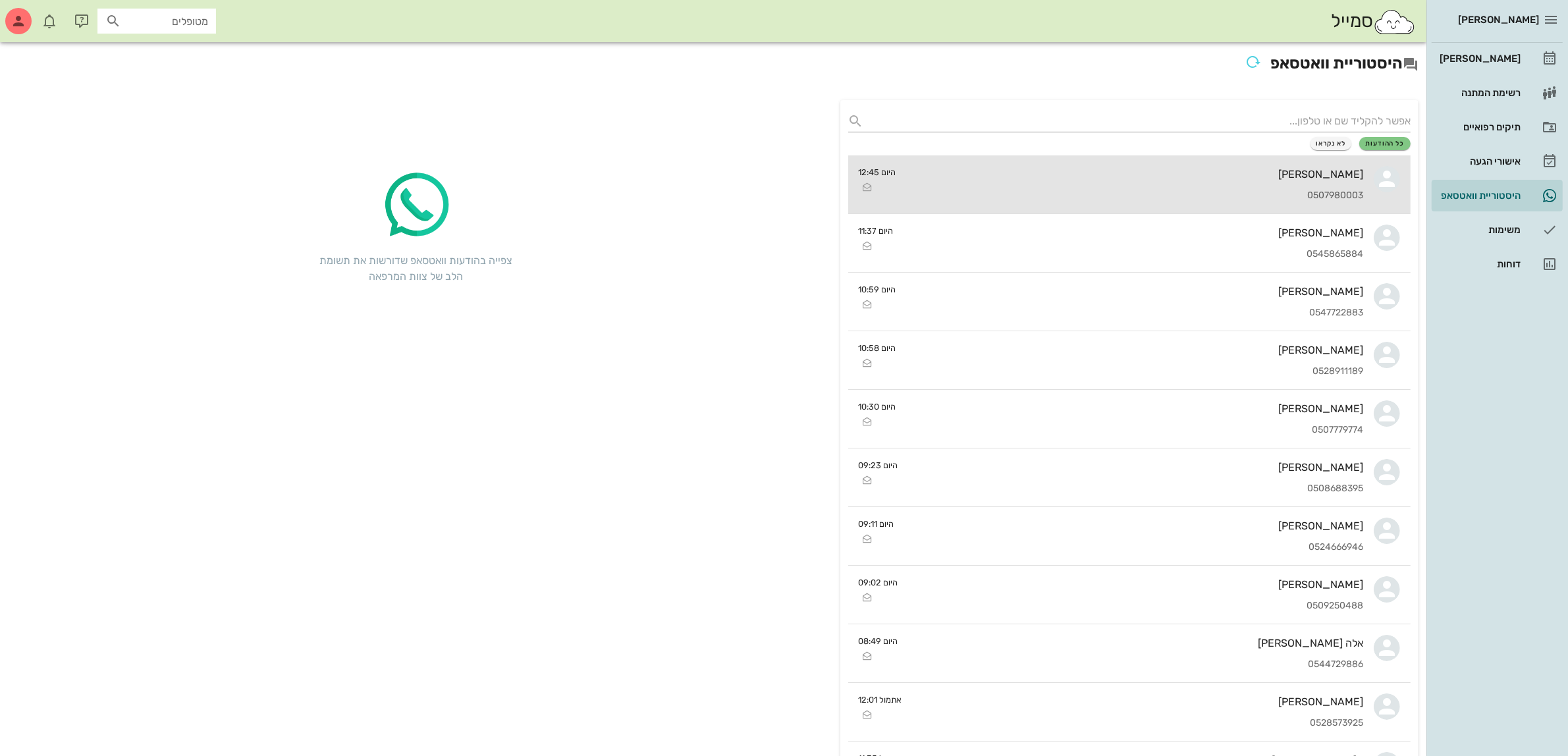
click at [1166, 183] on div "[PERSON_NAME] 0507980003" at bounding box center [1135, 184] width 457 height 58
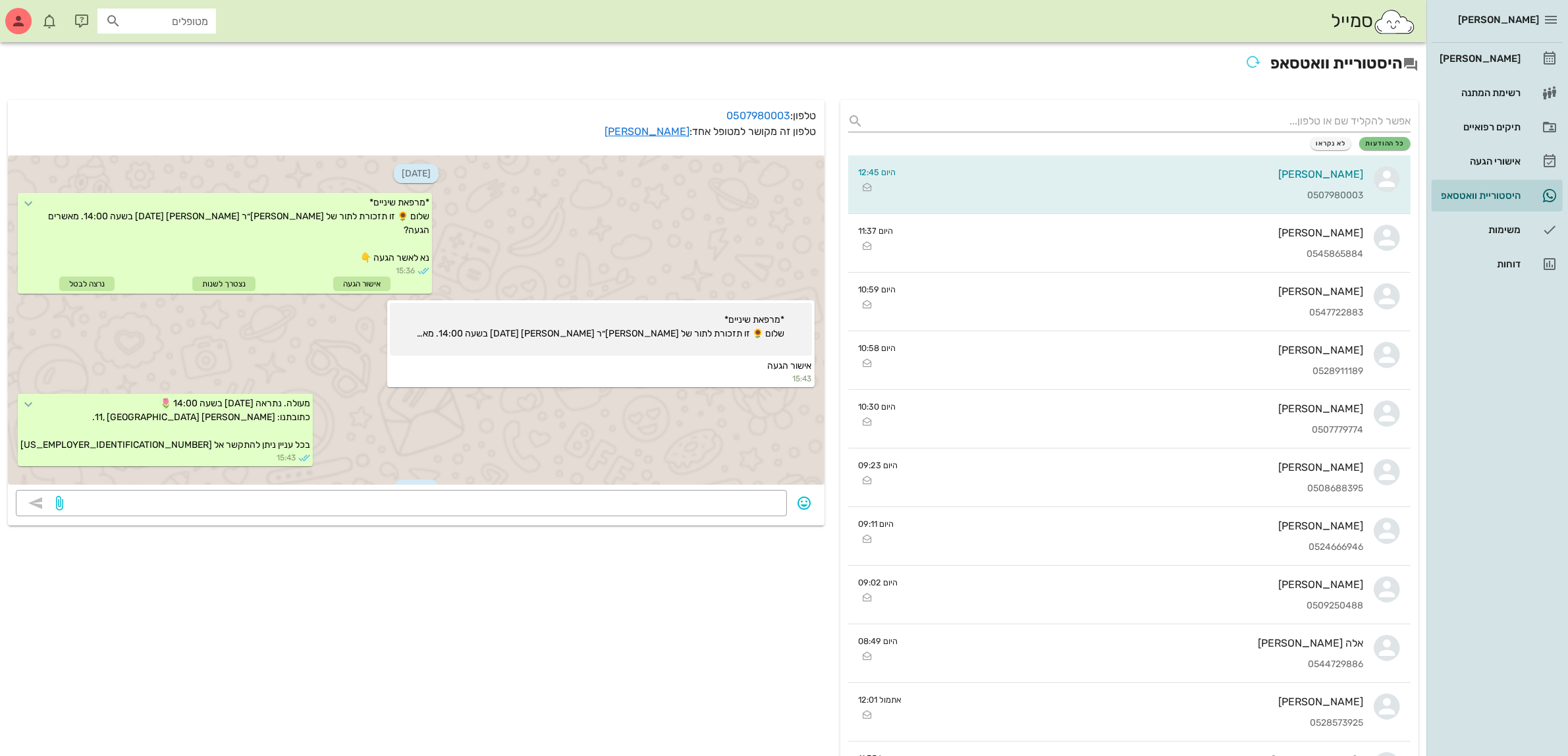
scroll to position [60, 0]
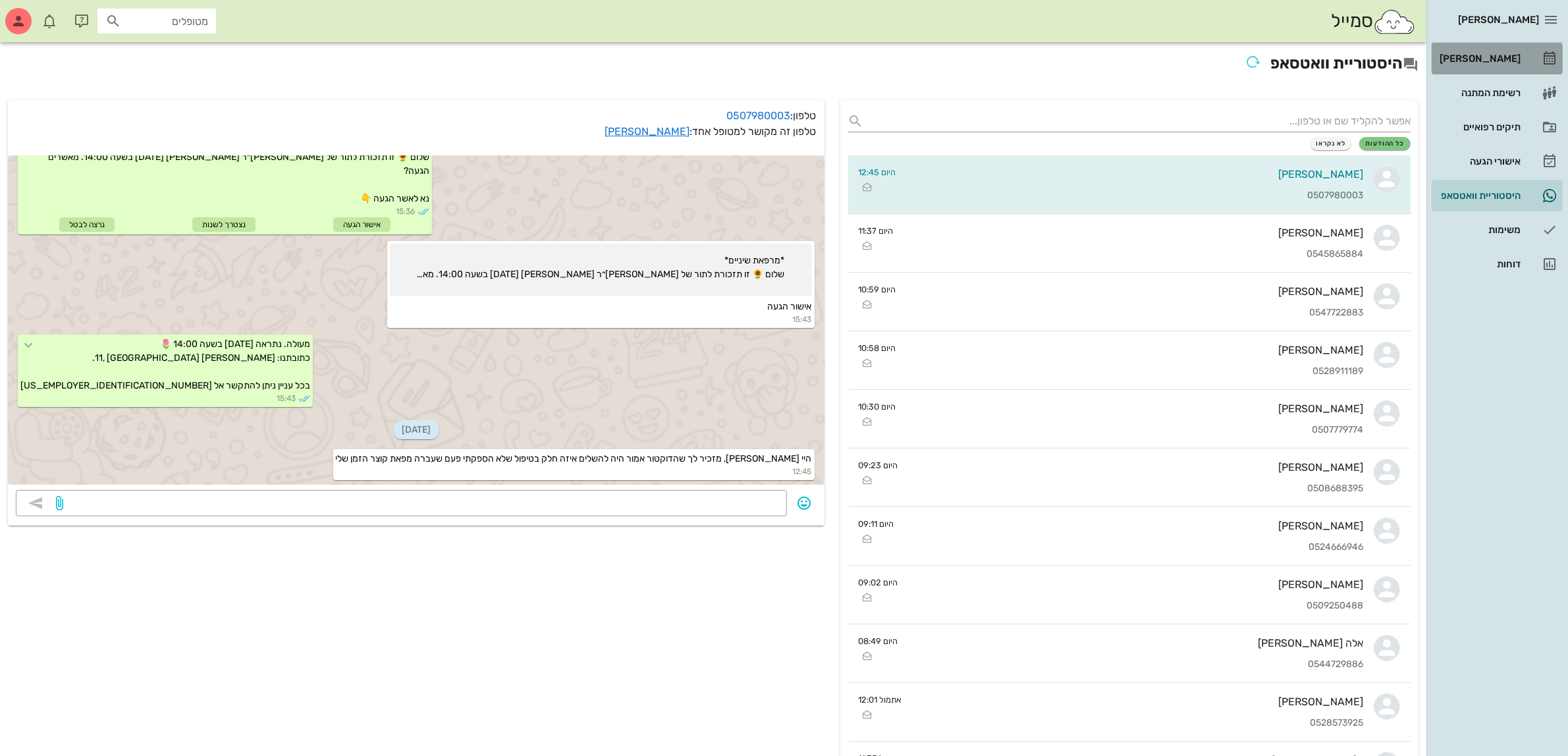
click at [1492, 58] on div "[PERSON_NAME]" at bounding box center [1478, 58] width 84 height 11
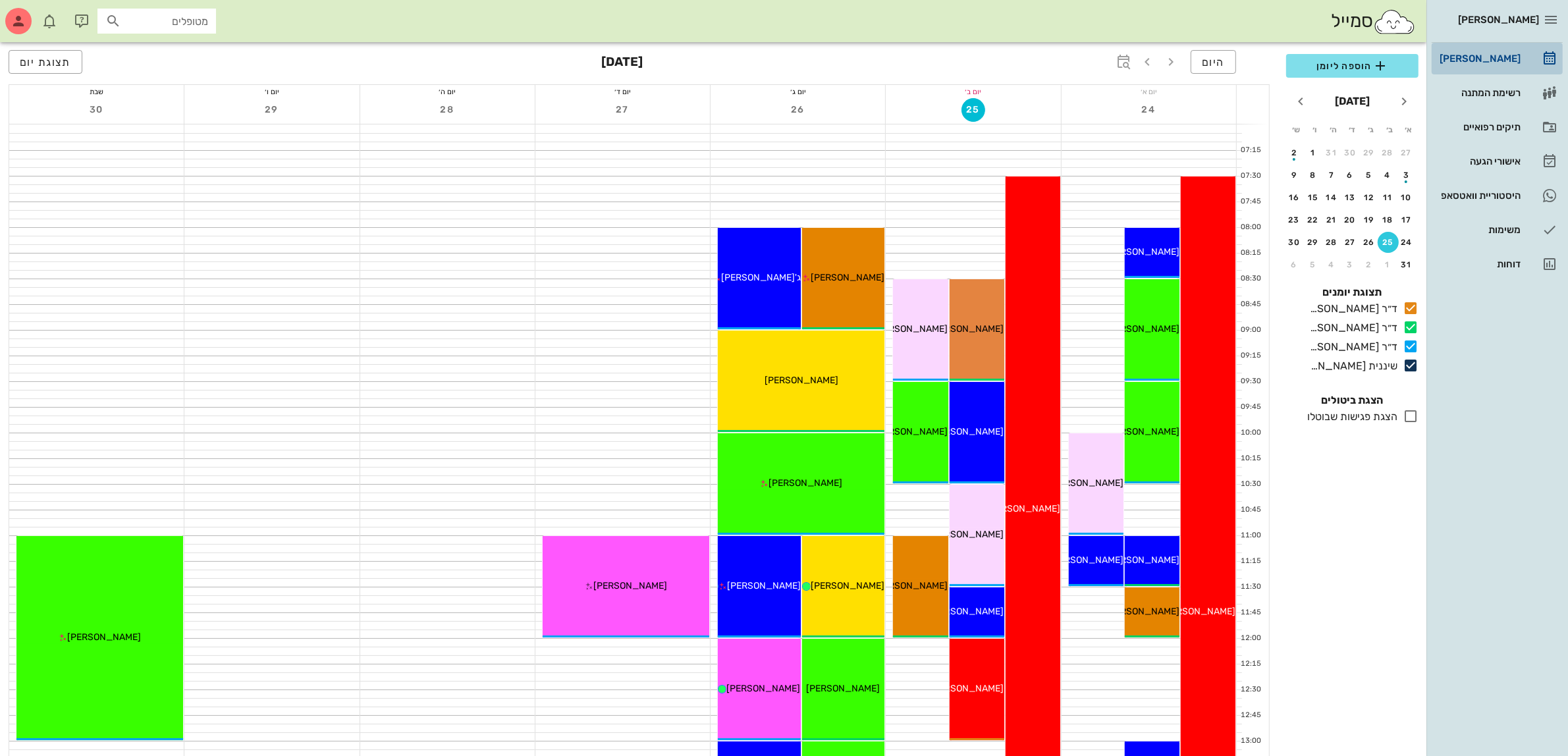
click at [1479, 56] on div "[PERSON_NAME]" at bounding box center [1478, 58] width 84 height 11
click at [1461, 127] on div "תיקים רפואיים" at bounding box center [1478, 127] width 84 height 11
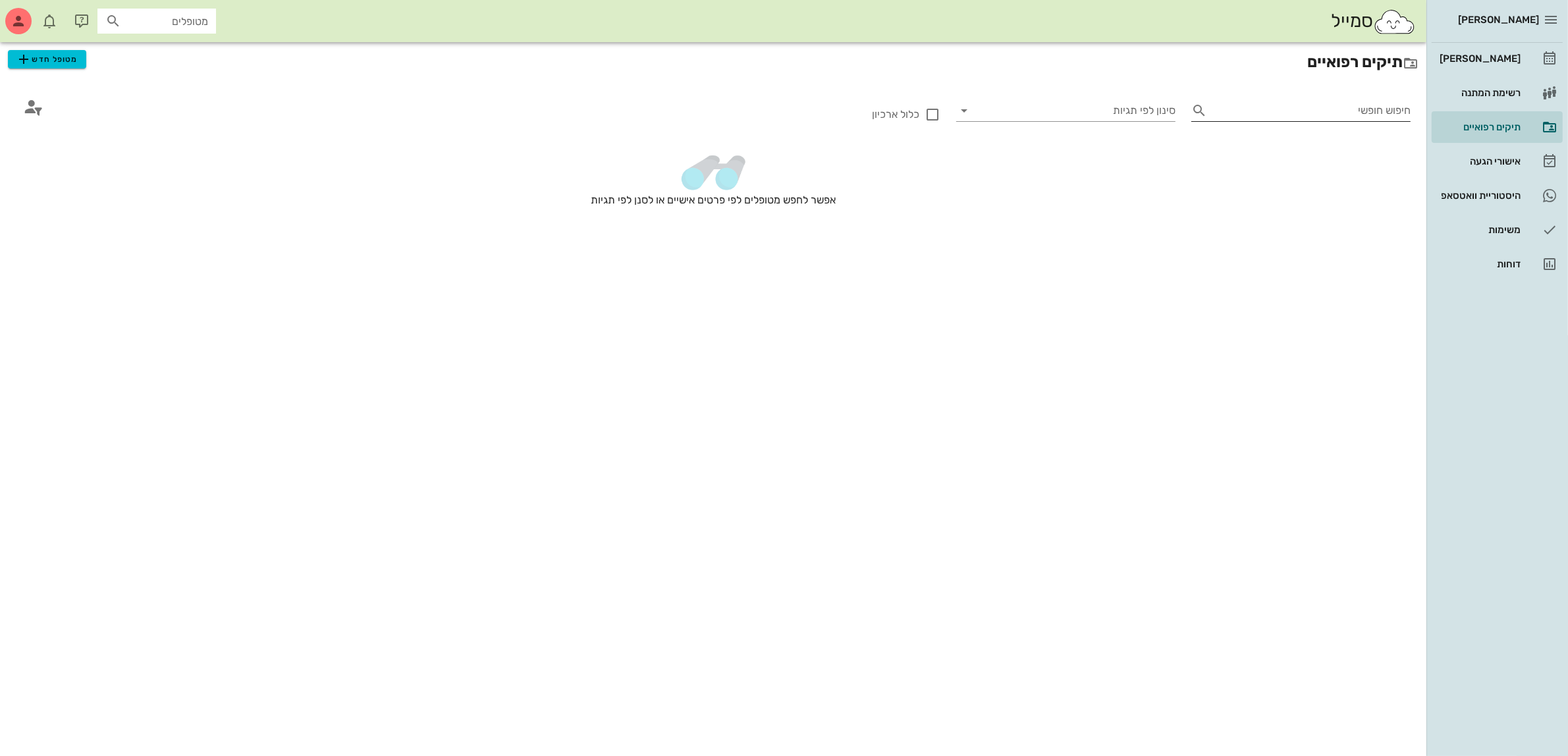
click at [1368, 102] on input "חיפוש חופשי" at bounding box center [1311, 111] width 198 height 21
click at [1467, 56] on div "[PERSON_NAME]" at bounding box center [1478, 58] width 84 height 11
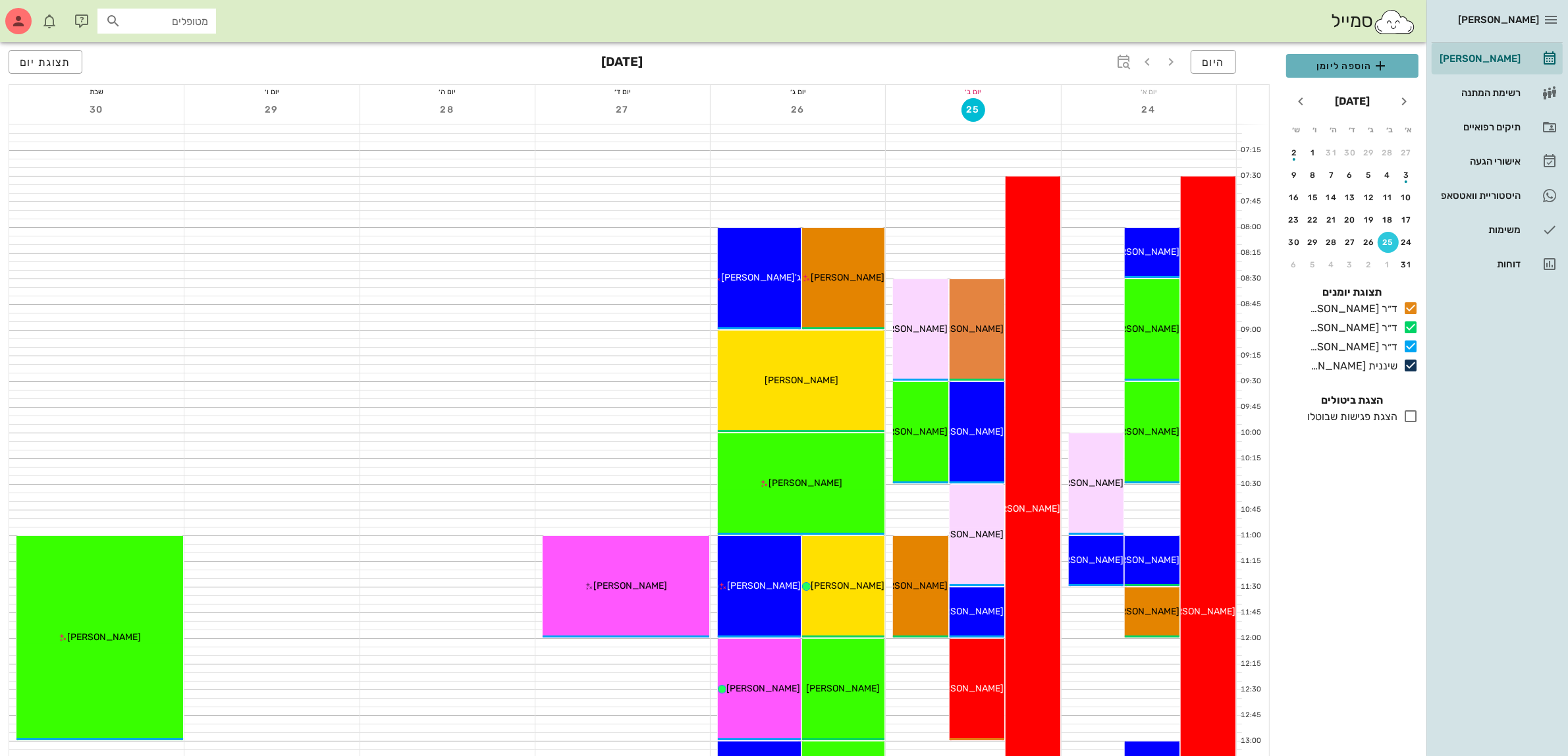
click at [1312, 68] on span "הוספה ליומן" at bounding box center [1352, 66] width 111 height 16
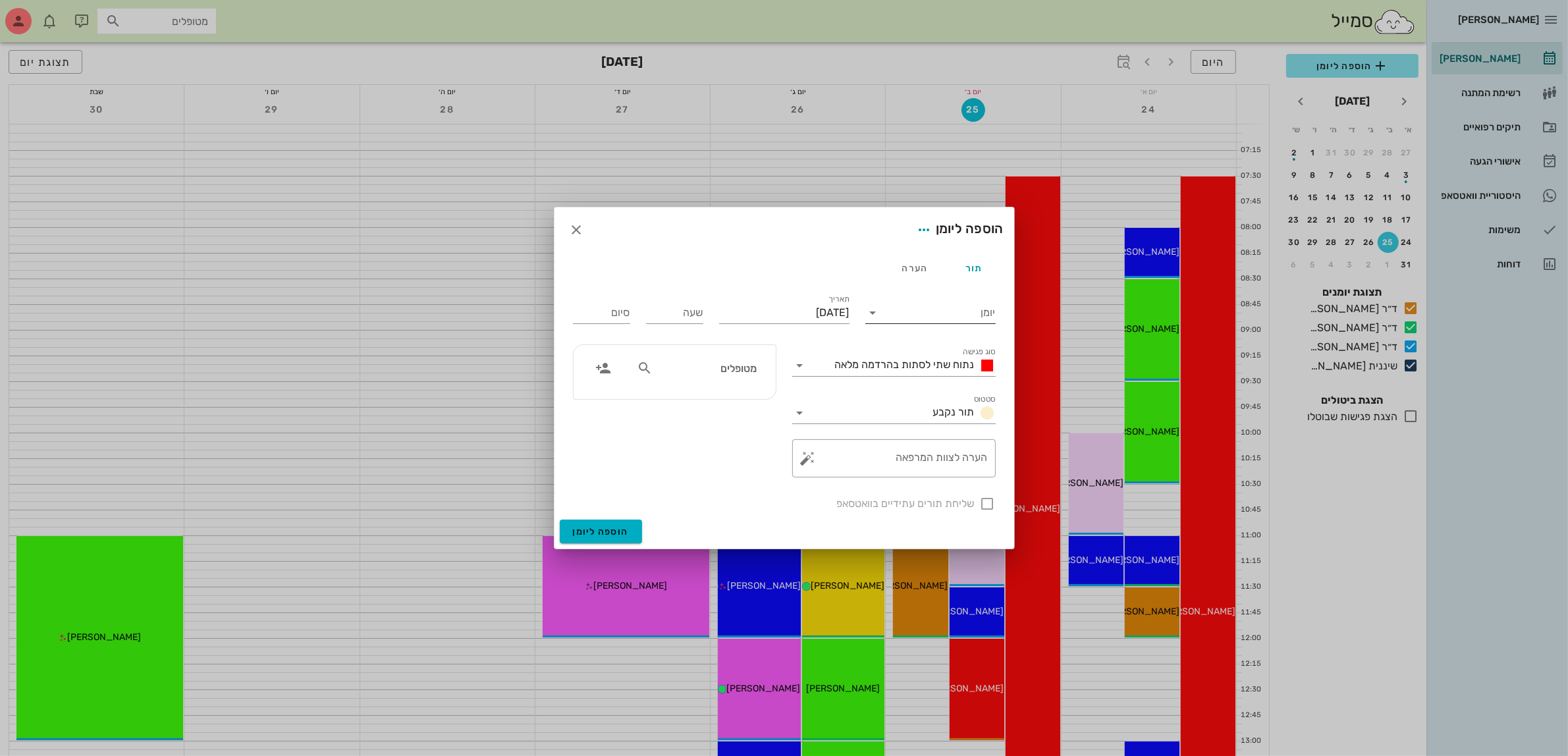
click at [946, 313] on input "יומן" at bounding box center [939, 313] width 112 height 21
click at [929, 387] on div "ד״ר [PERSON_NAME]" at bounding box center [934, 386] width 117 height 13
click at [923, 367] on span "נתוח שתי לסתות בהרדמה מלאה" at bounding box center [905, 364] width 139 height 13
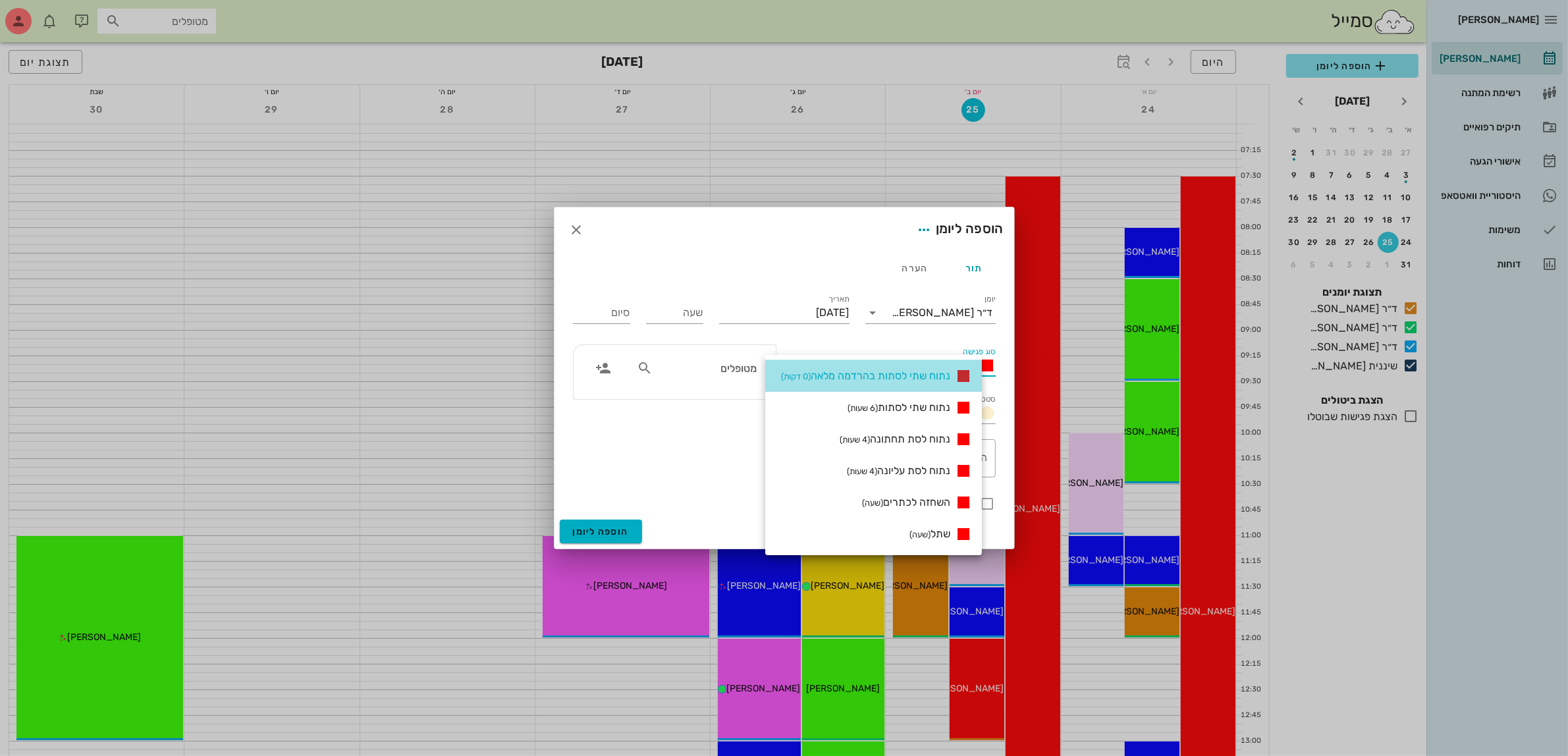
click at [909, 370] on span "נתוח שתי לסתות בהרדמה מלאה (0 דקות)" at bounding box center [865, 375] width 169 height 13
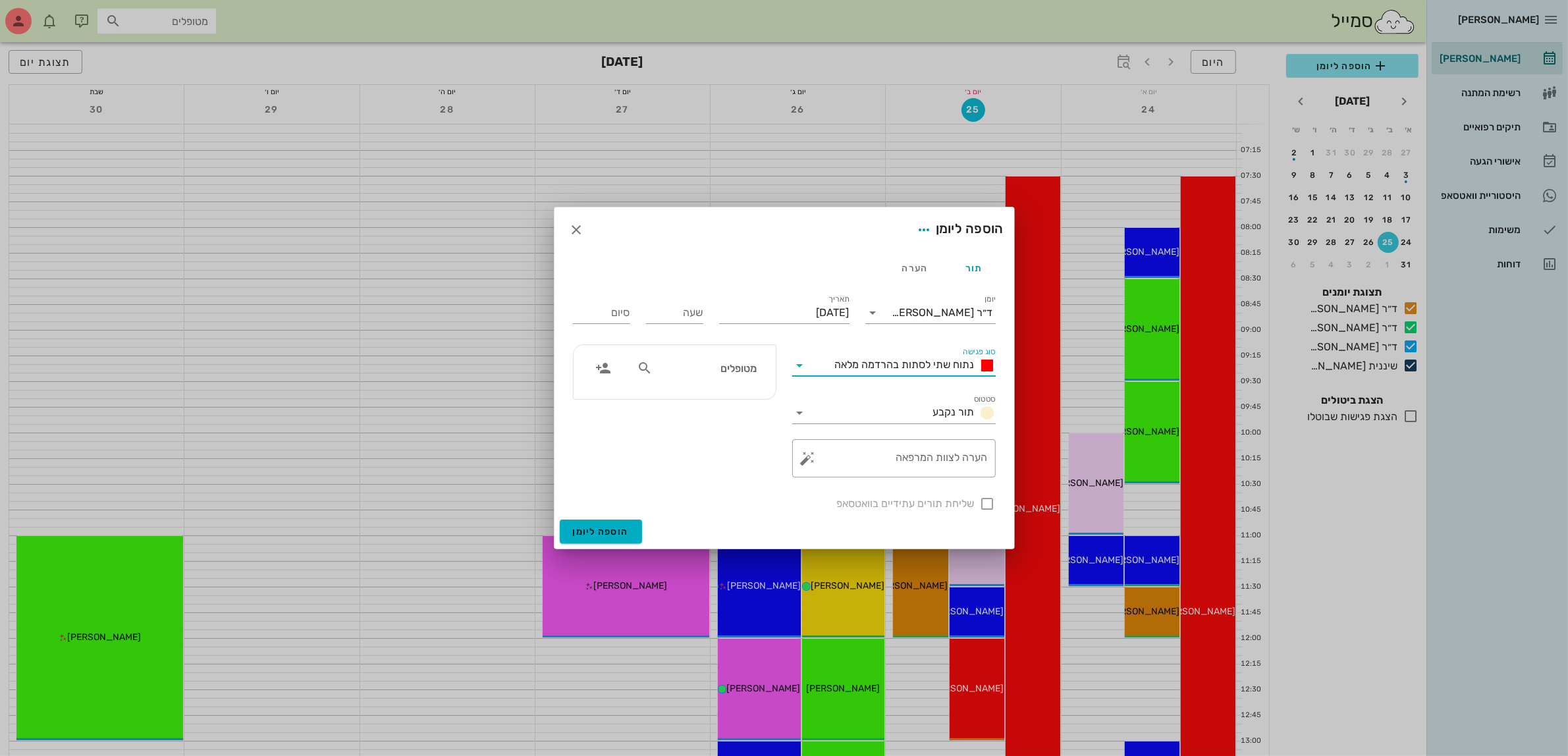
click at [909, 370] on span "נתוח שתי לסתות בהרדמה מלאה" at bounding box center [905, 364] width 139 height 13
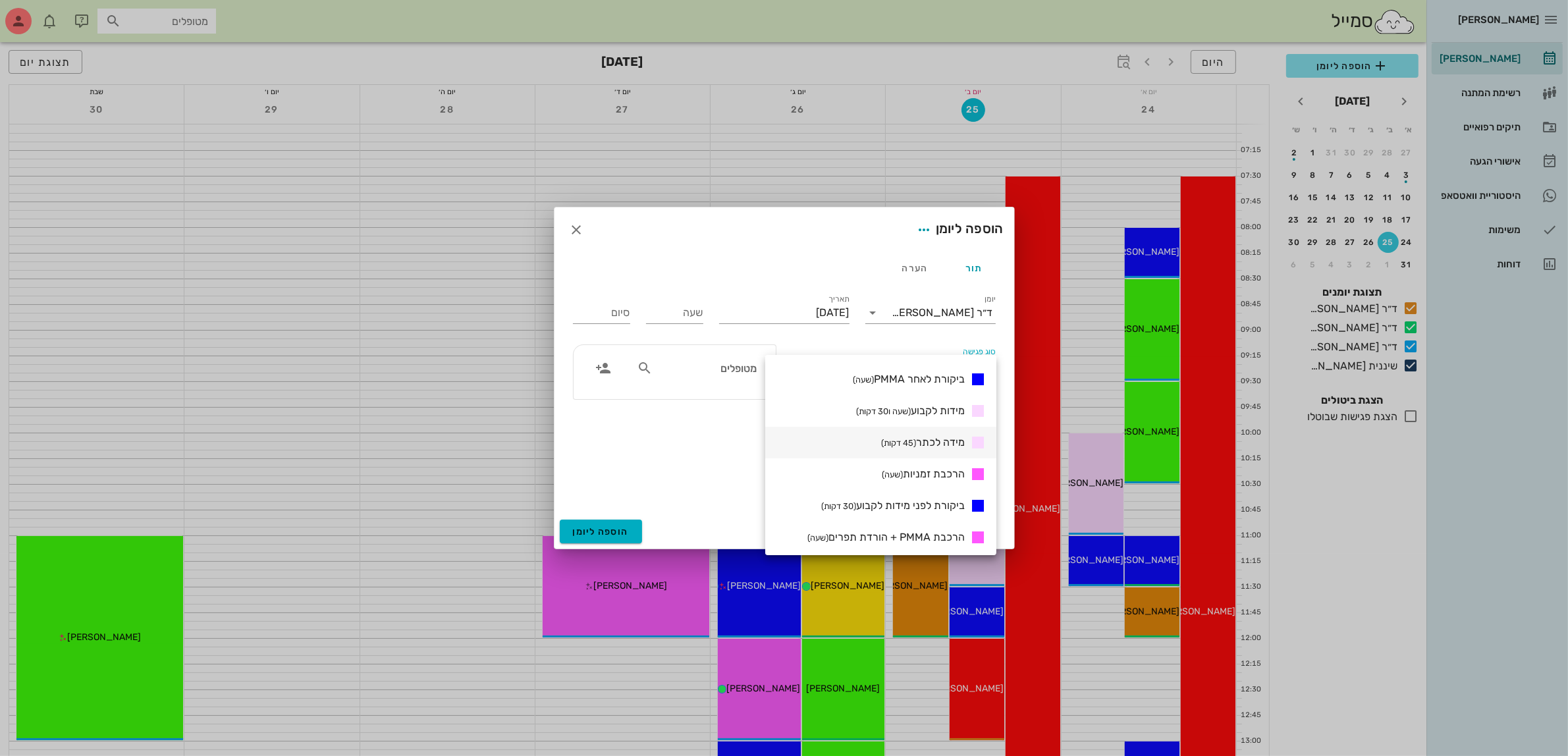
scroll to position [360, 0]
click at [922, 426] on span "מידות לקבוע (שעה ו30 דקות)" at bounding box center [911, 426] width 109 height 13
type input "01:30"
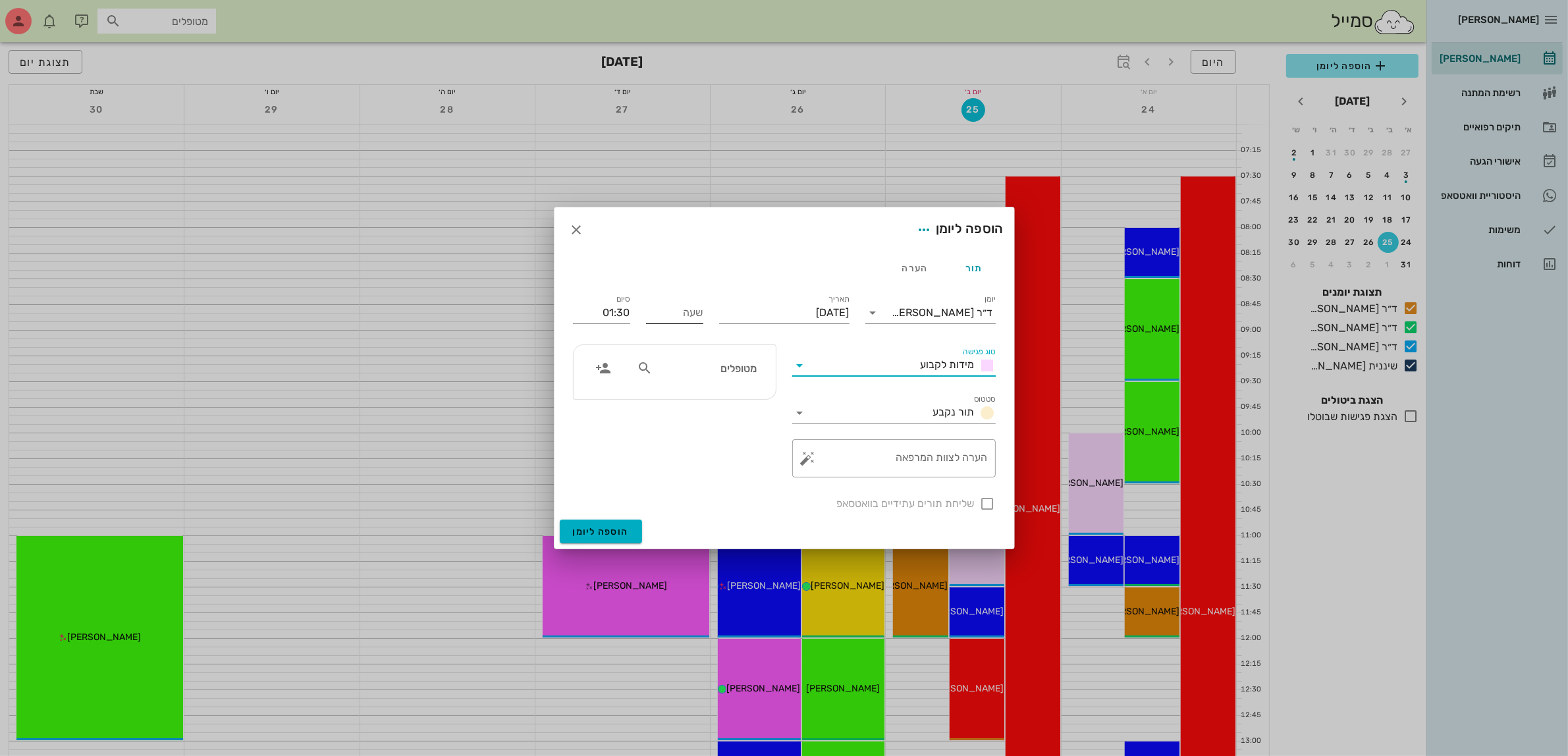
click at [685, 314] on input "שעה" at bounding box center [675, 313] width 57 height 21
type input "1100"
type input "12:30"
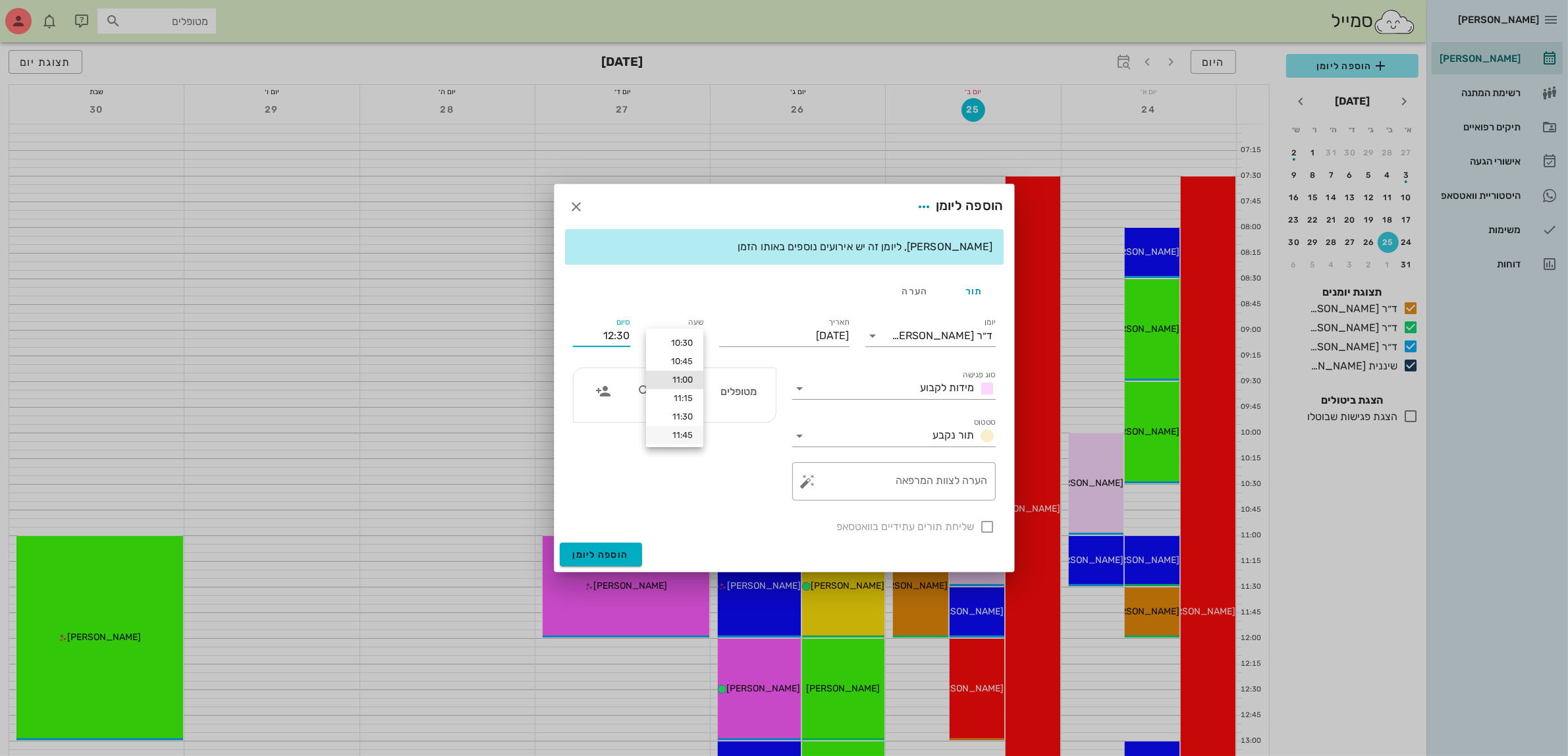
scroll to position [15, 0]
click at [686, 438] on div "12:00" at bounding box center [675, 438] width 36 height 11
type input "12:00"
type input "13:30"
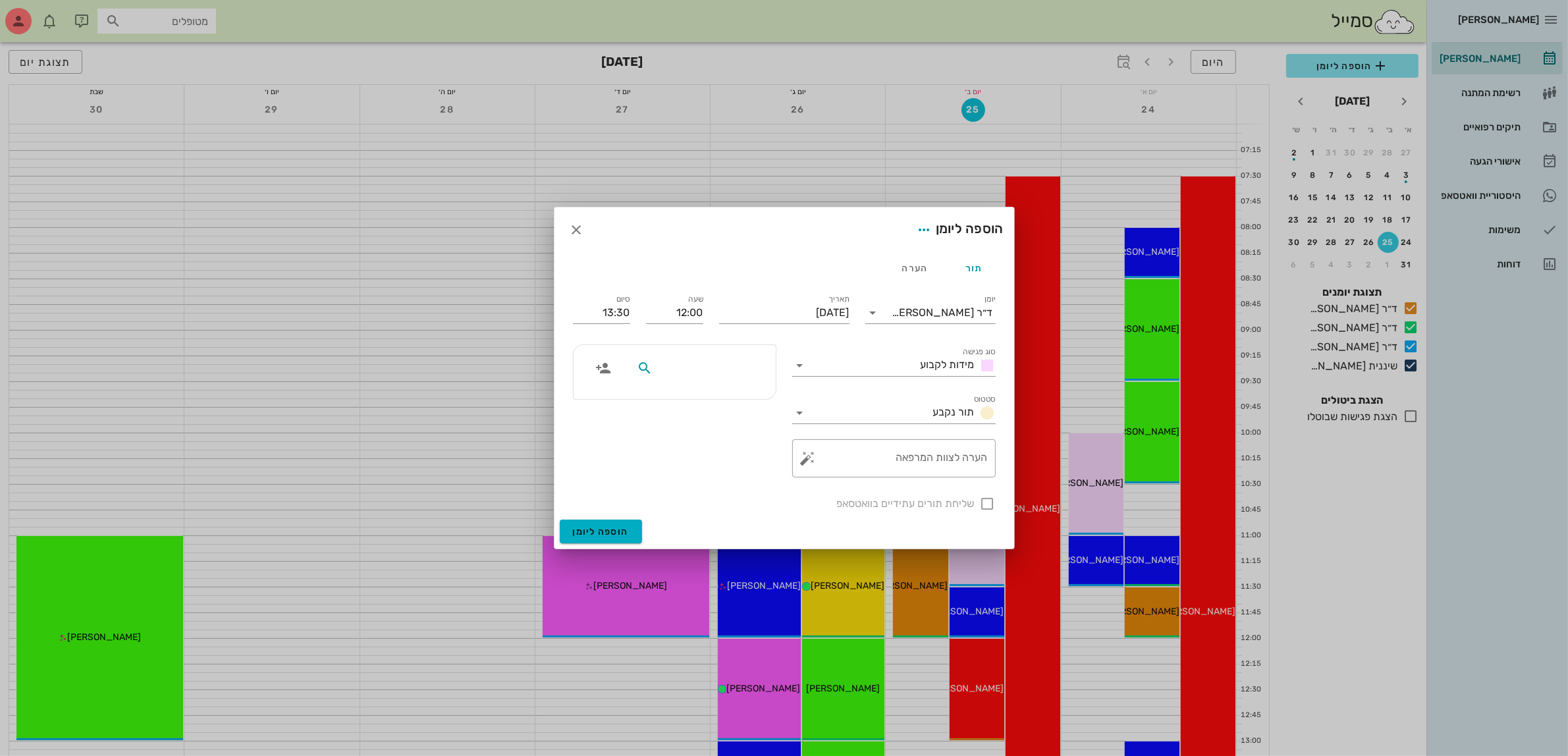
click at [702, 377] on input "text" at bounding box center [706, 368] width 101 height 17
type input "[PERSON_NAME]"
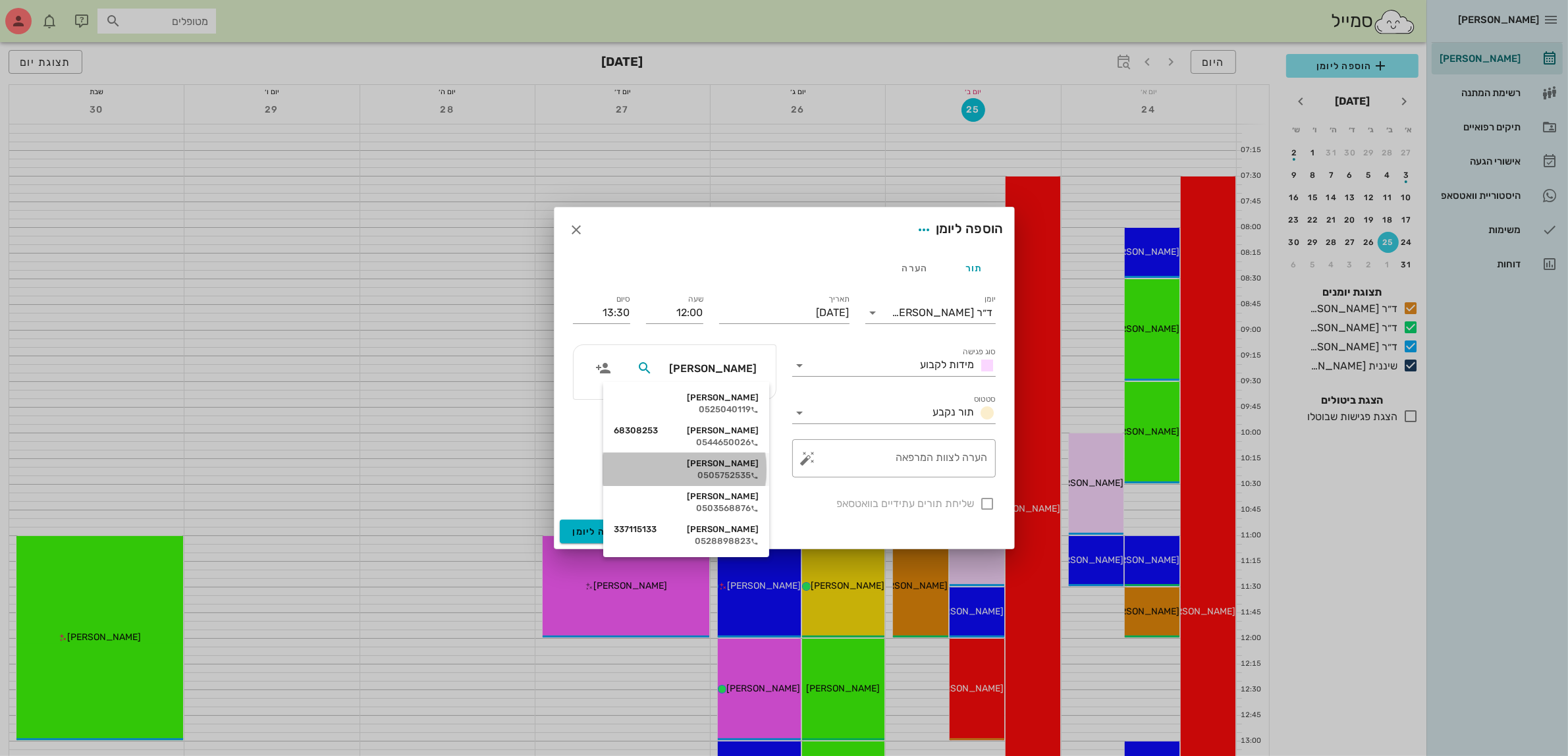
click at [718, 472] on div "0505752535" at bounding box center [686, 475] width 145 height 11
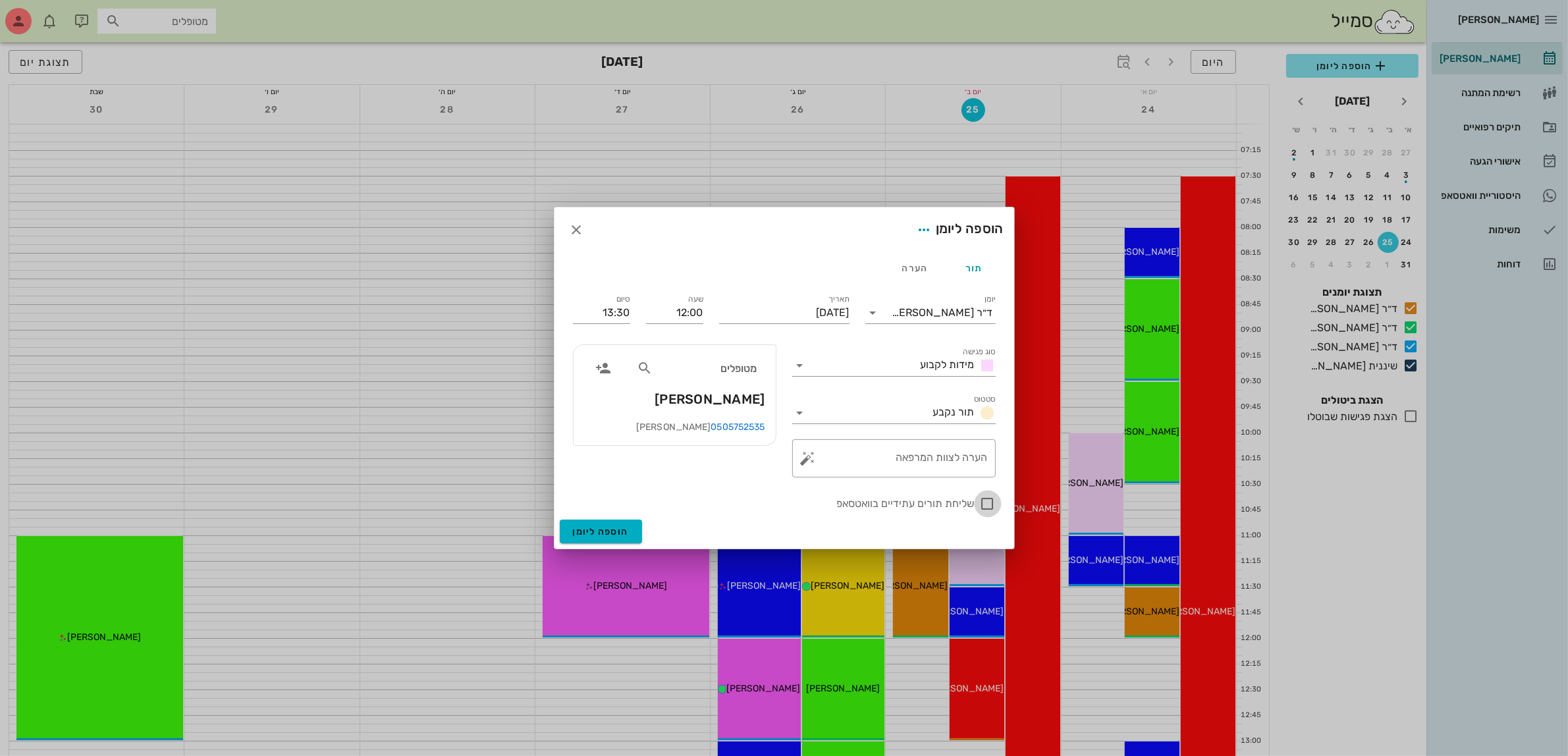
click at [986, 511] on div at bounding box center [988, 504] width 23 height 23
checkbox input "true"
click at [814, 317] on input "[DATE]" at bounding box center [784, 313] width 131 height 21
click at [755, 483] on div "28" at bounding box center [755, 485] width 21 height 9
type input "[DATE]"
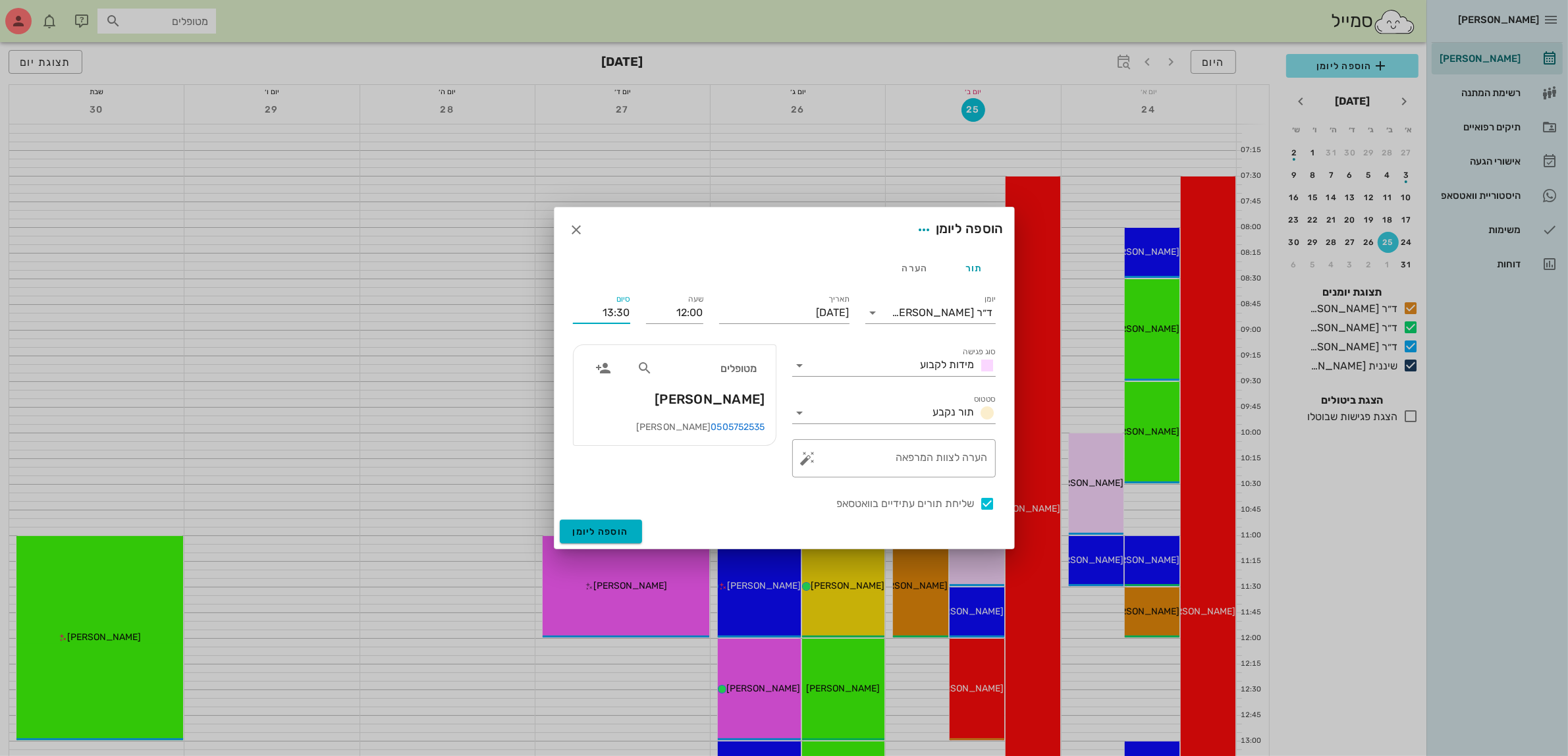
click at [603, 321] on input "13:30" at bounding box center [602, 313] width 57 height 21
click at [606, 397] on div "13:00 (שעה)" at bounding box center [566, 399] width 80 height 11
type input "13:00"
click at [691, 316] on input "12:00" at bounding box center [675, 313] width 57 height 21
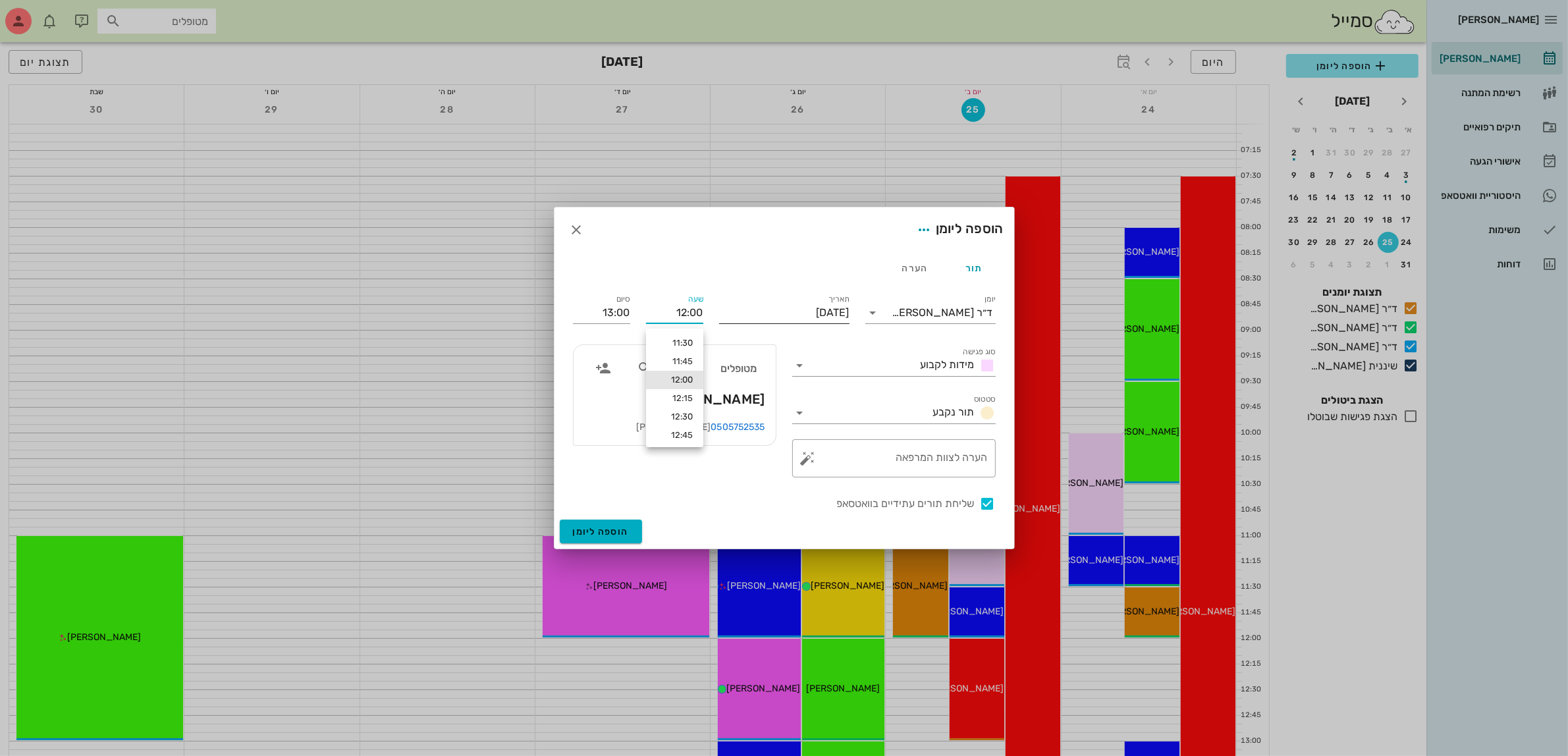
drag, startPoint x: 678, startPoint y: 313, endPoint x: 761, endPoint y: 320, distance: 83.3
click at [761, 320] on div "יומן ד״ר [PERSON_NAME] סוג פגישה מידות לקבוע סטטוס תור נקבע תאריך [DATE] שעה 12…" at bounding box center [784, 401] width 438 height 235
type input "11:00"
type input "12:00"
click at [635, 412] on div "מטופלים [PERSON_NAME]" at bounding box center [675, 382] width 202 height 75
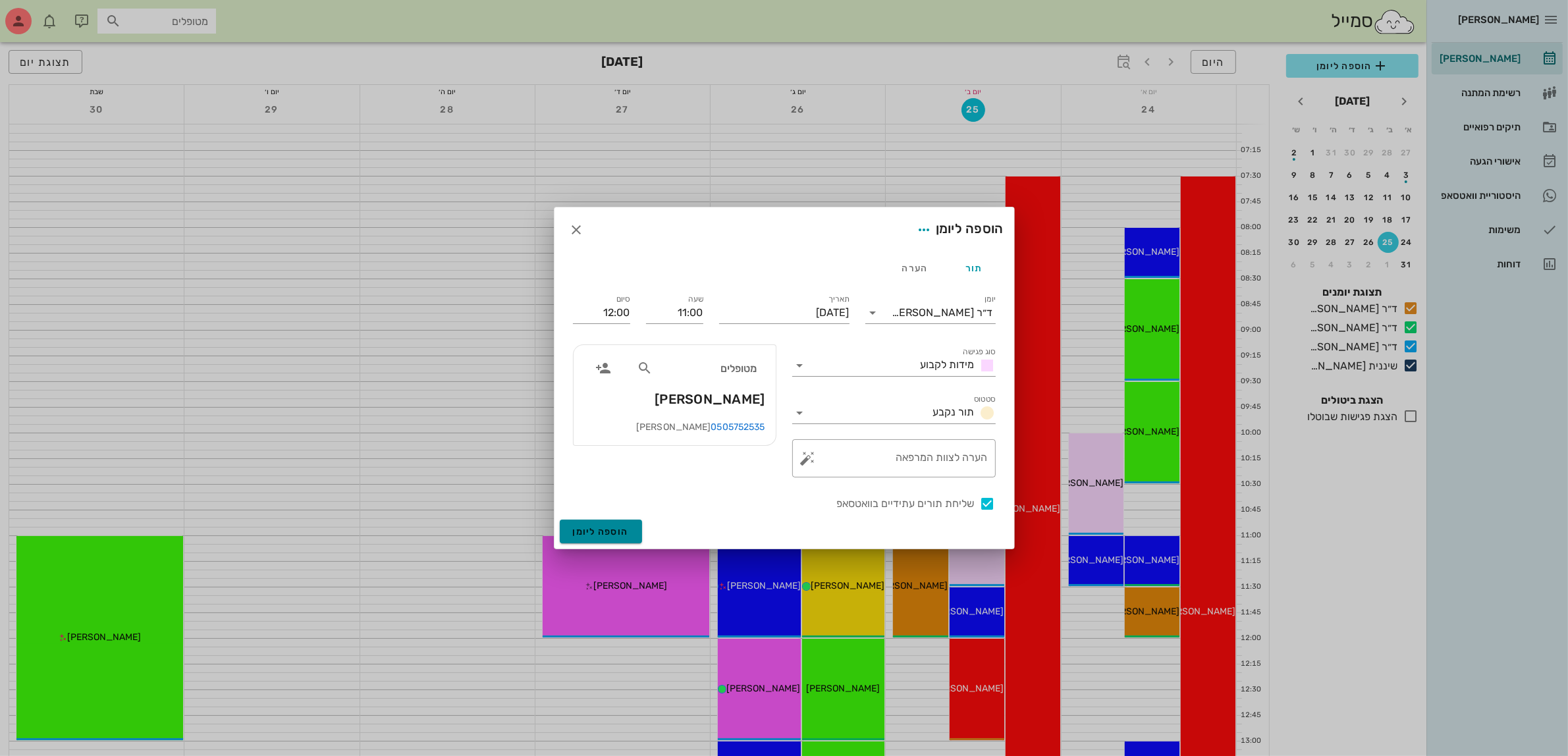
click at [614, 527] on span "הוספה ליומן" at bounding box center [601, 531] width 56 height 11
